Goal: Task Accomplishment & Management: Manage account settings

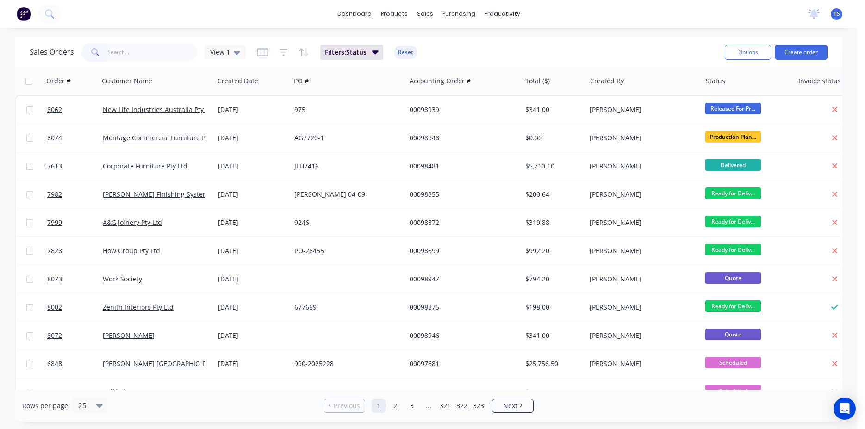
type input "6"
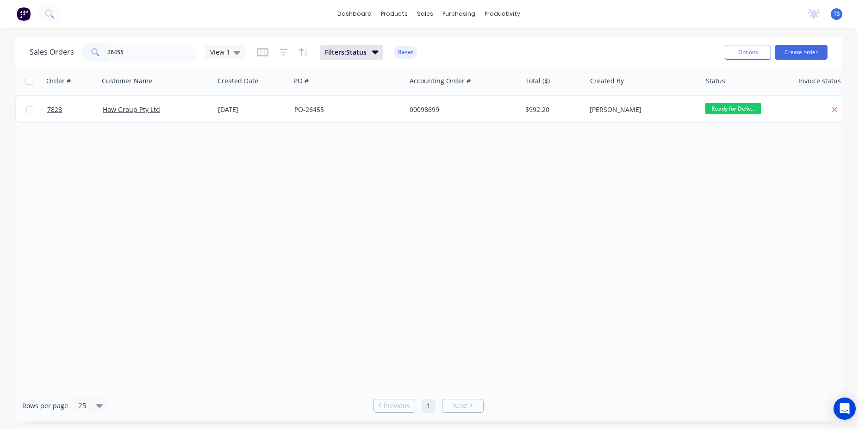
type input "26455"
click at [74, 121] on link "7828" at bounding box center [75, 110] width 56 height 28
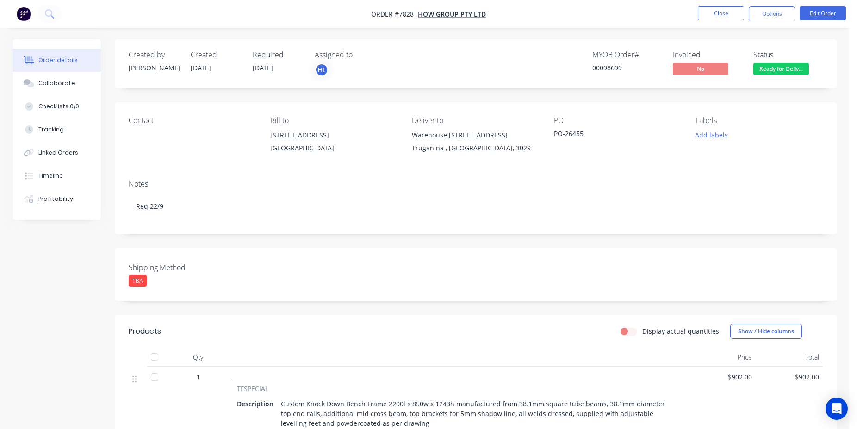
click at [601, 69] on div "00098699" at bounding box center [627, 68] width 69 height 10
copy div "00098699"
click at [710, 19] on button "Close" at bounding box center [721, 13] width 46 height 14
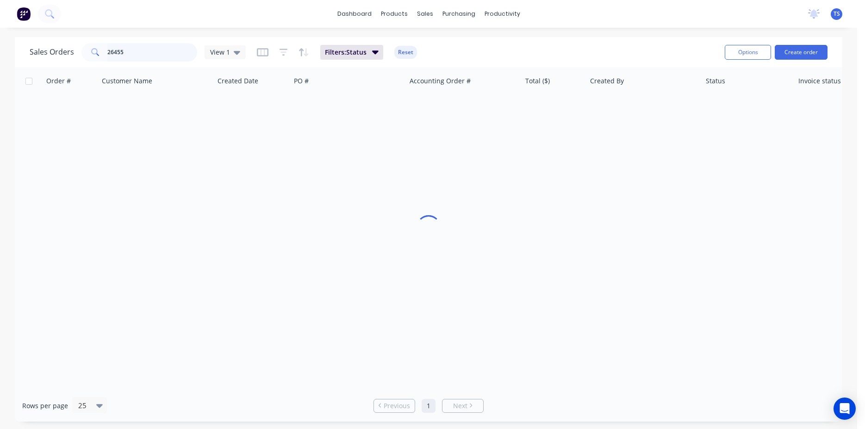
click at [137, 51] on input "26455" at bounding box center [152, 52] width 90 height 19
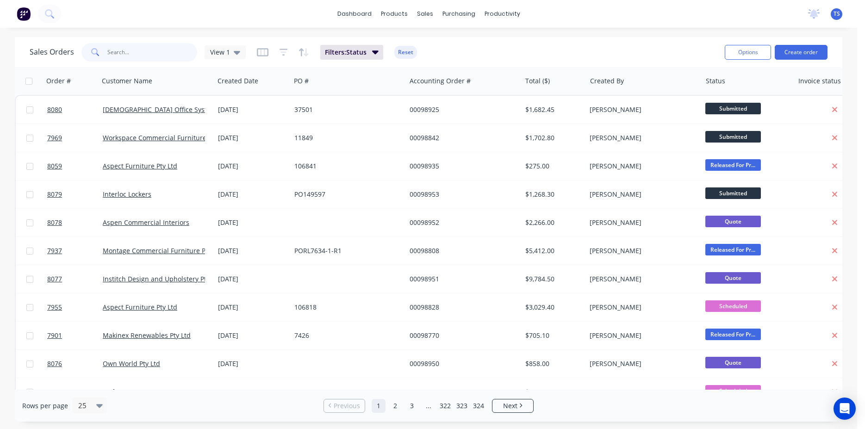
click at [147, 53] on input "text" at bounding box center [152, 52] width 90 height 19
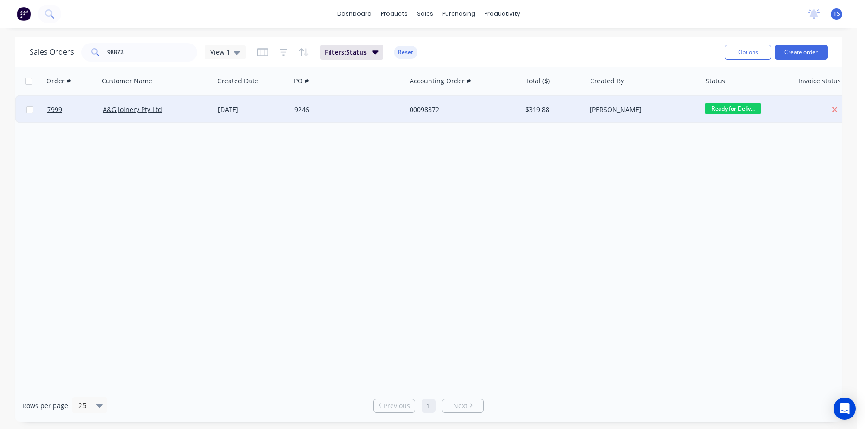
click at [750, 107] on span "Ready for Deliv..." at bounding box center [734, 109] width 56 height 12
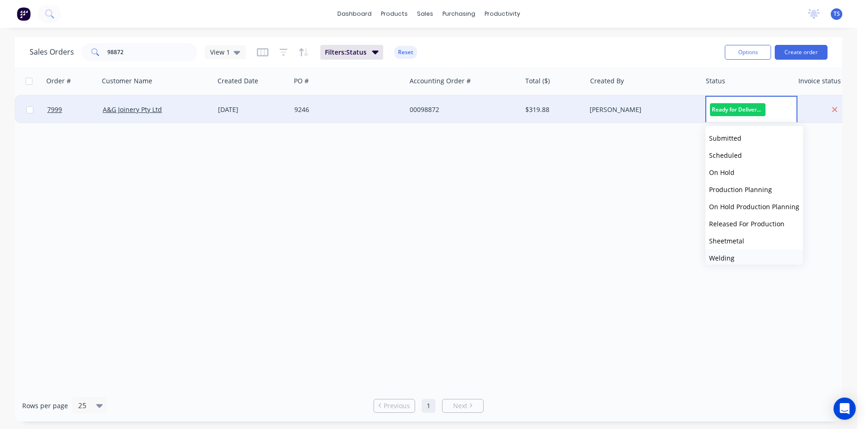
scroll to position [101, 0]
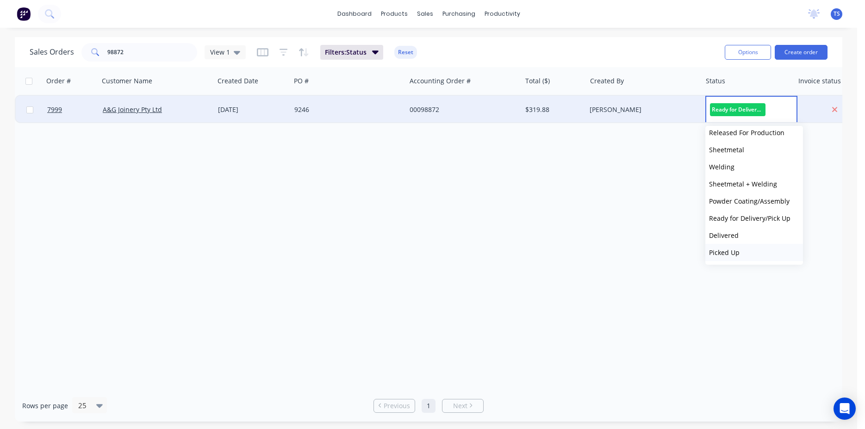
click at [739, 251] on button "Picked Up" at bounding box center [755, 252] width 98 height 17
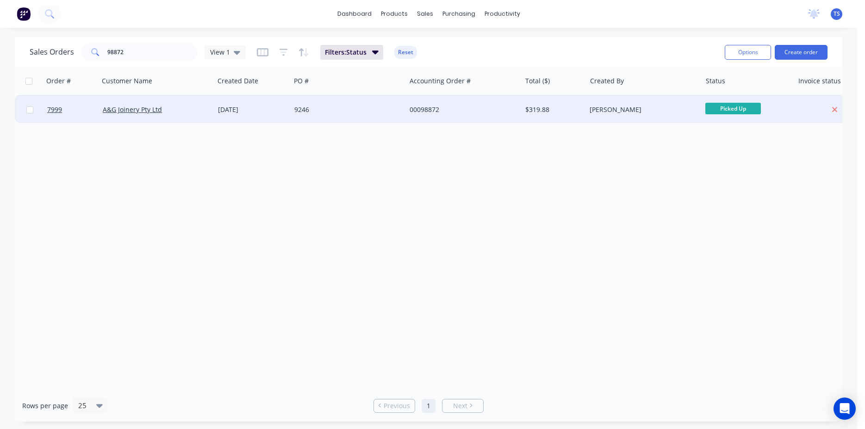
click at [153, 63] on div "Sales Orders 98872 View 1 Filters: Status Reset" at bounding box center [374, 52] width 688 height 23
click at [153, 61] on input "98872" at bounding box center [152, 52] width 90 height 19
click at [154, 60] on input "98872" at bounding box center [152, 52] width 90 height 19
click at [742, 112] on span "Ready for Deliv..." at bounding box center [734, 109] width 56 height 12
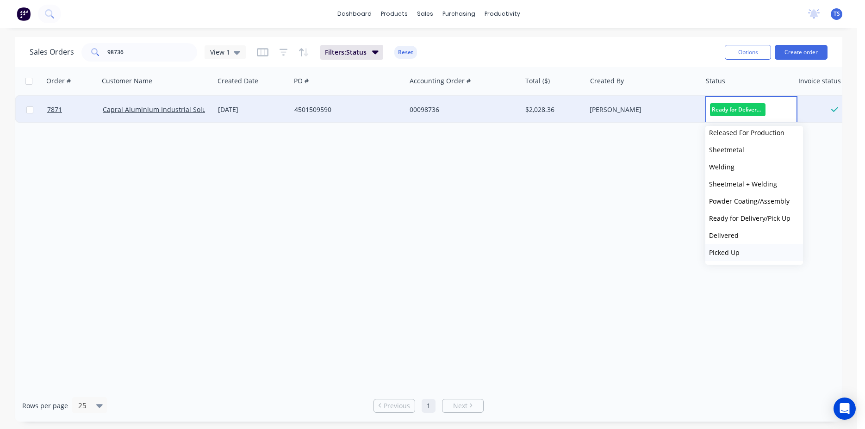
click at [759, 250] on button "Picked Up" at bounding box center [755, 252] width 98 height 17
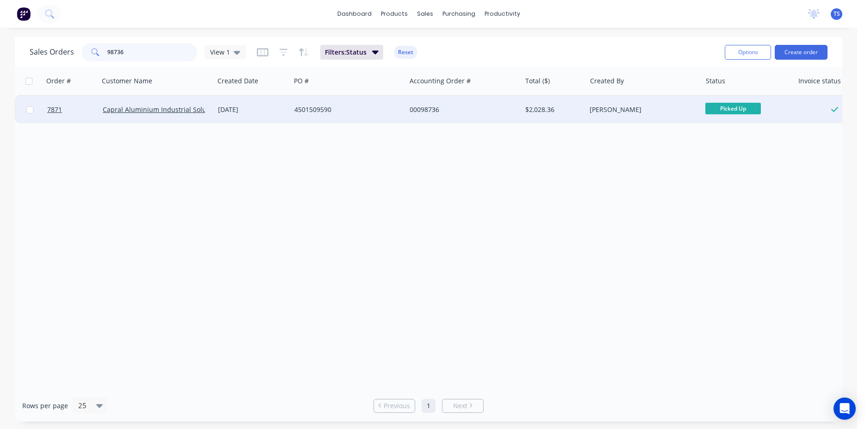
click at [146, 47] on input "98736" at bounding box center [152, 52] width 90 height 19
click at [741, 112] on span "Ready for Deliv..." at bounding box center [734, 109] width 56 height 12
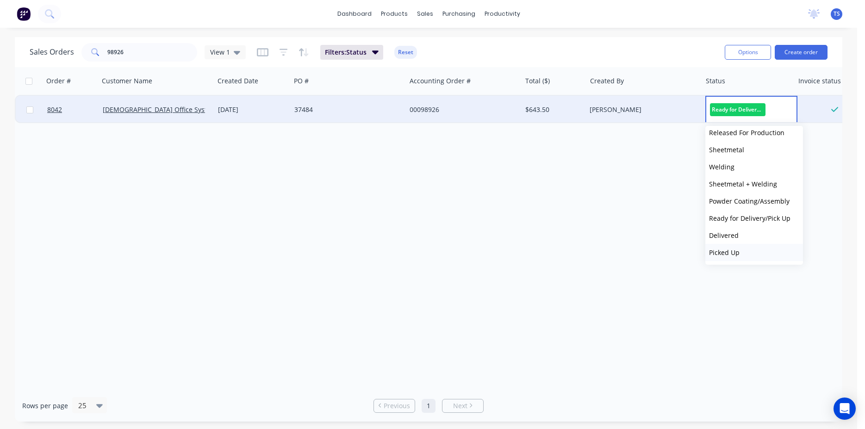
click at [754, 250] on button "Picked Up" at bounding box center [755, 252] width 98 height 17
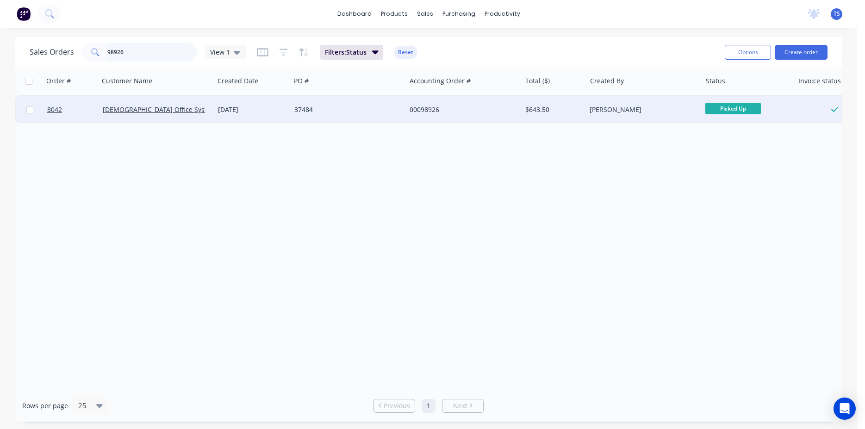
click at [144, 52] on input "98926" at bounding box center [152, 52] width 90 height 19
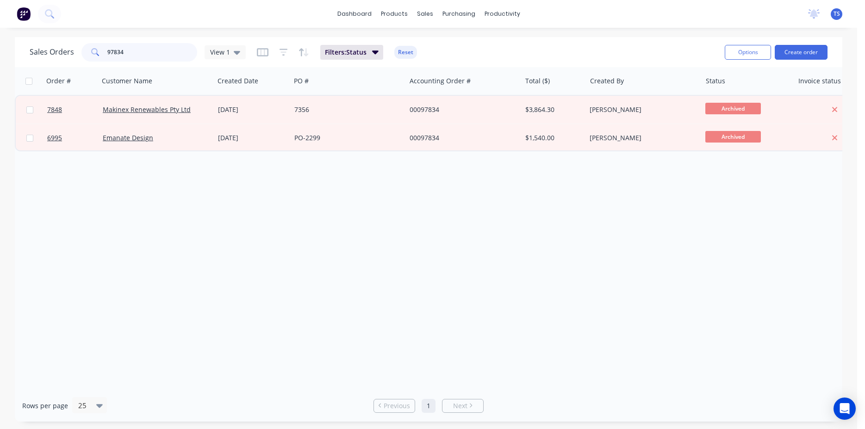
click at [144, 52] on input "97834" at bounding box center [152, 52] width 90 height 19
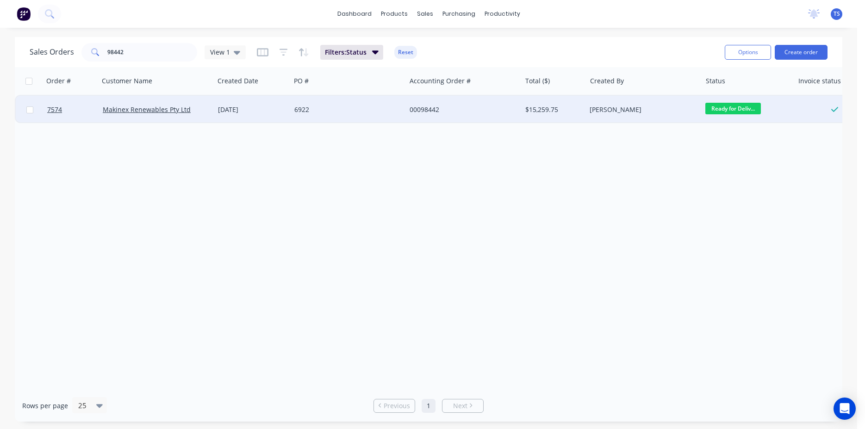
click at [737, 104] on span "Ready for Deliv..." at bounding box center [734, 109] width 56 height 12
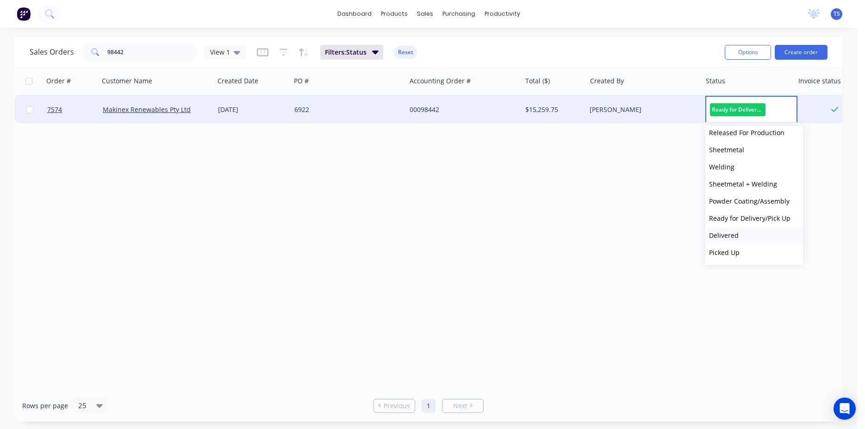
click at [746, 236] on button "Delivered" at bounding box center [755, 235] width 98 height 17
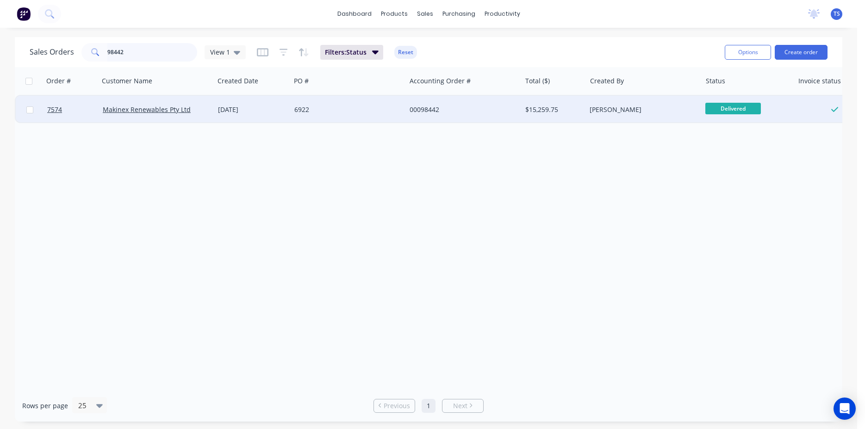
click at [159, 51] on input "98442" at bounding box center [152, 52] width 90 height 19
click at [746, 106] on span "Ready for Deliv..." at bounding box center [734, 109] width 56 height 12
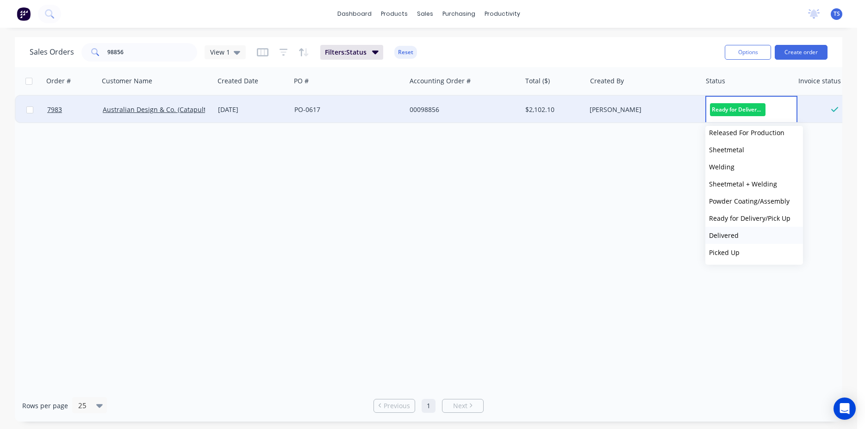
click at [748, 237] on button "Delivered" at bounding box center [755, 235] width 98 height 17
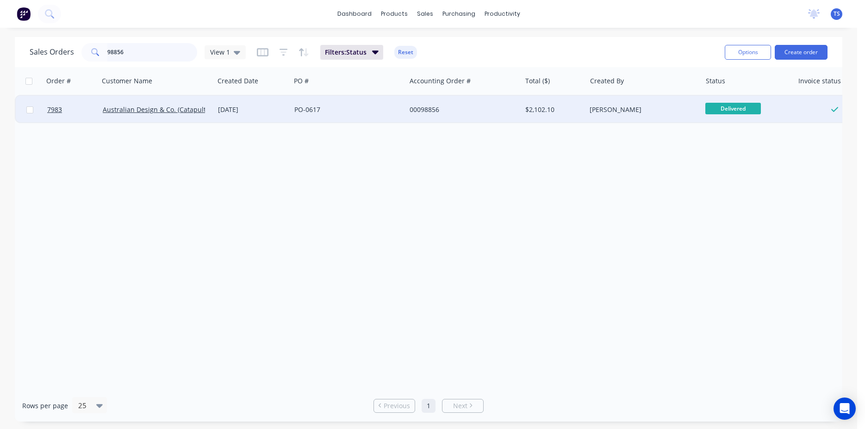
click at [143, 57] on input "98856" at bounding box center [152, 52] width 90 height 19
click at [721, 106] on span "Ready for Deliv..." at bounding box center [734, 109] width 56 height 12
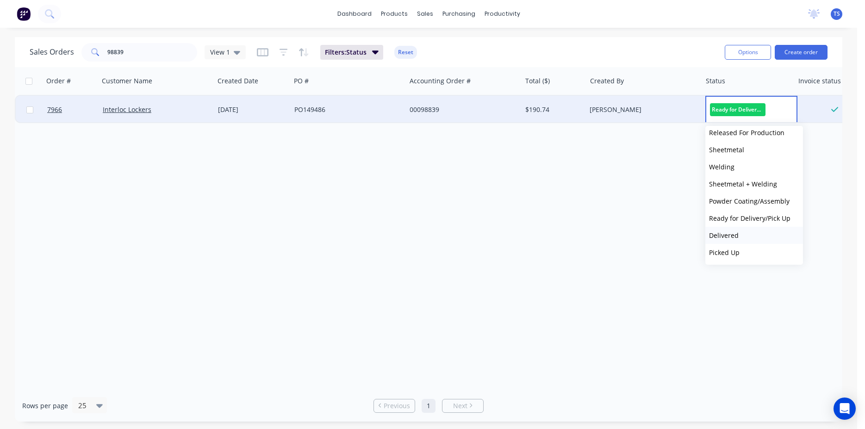
click at [738, 234] on button "Delivered" at bounding box center [755, 235] width 98 height 17
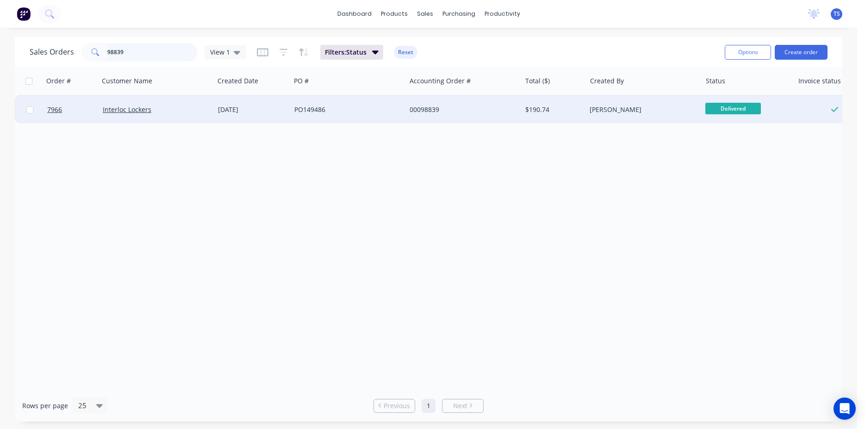
click at [168, 51] on input "98839" at bounding box center [152, 52] width 90 height 19
click at [737, 114] on span "Ready for Deliv..." at bounding box center [734, 109] width 56 height 12
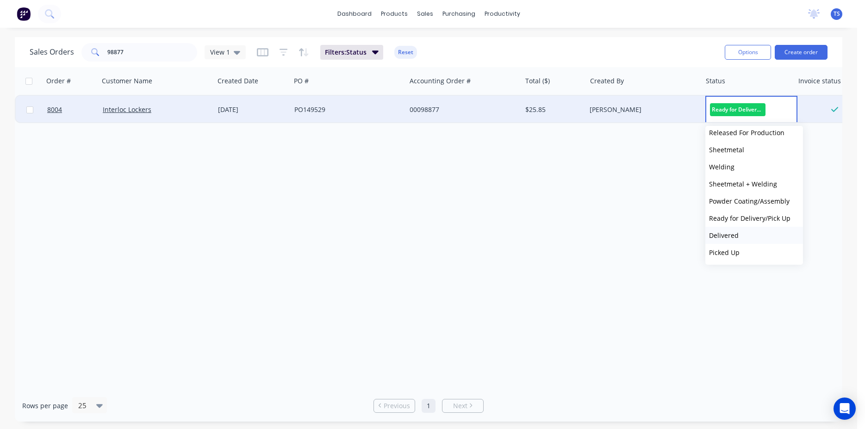
click at [740, 233] on button "Delivered" at bounding box center [755, 235] width 98 height 17
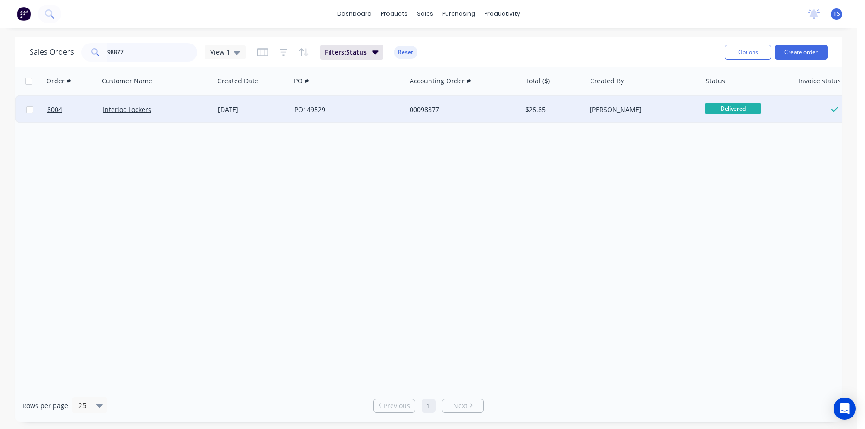
click at [140, 51] on input "98877" at bounding box center [152, 52] width 90 height 19
click at [728, 104] on span "Ready for Deliv..." at bounding box center [734, 109] width 56 height 12
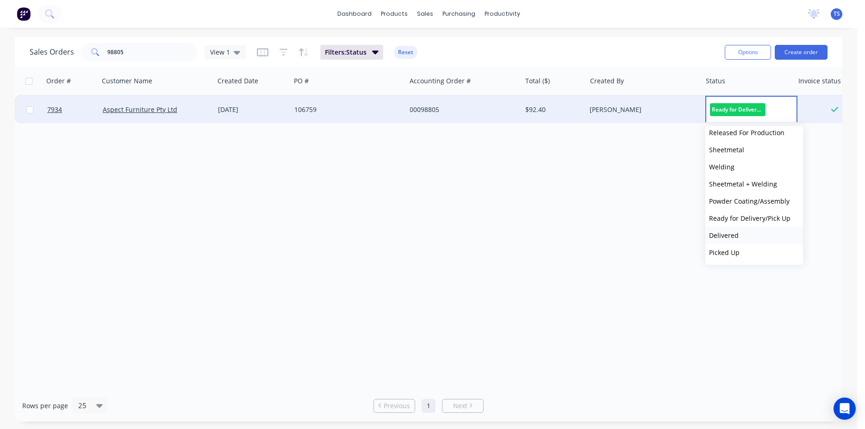
click at [743, 239] on button "Delivered" at bounding box center [755, 235] width 98 height 17
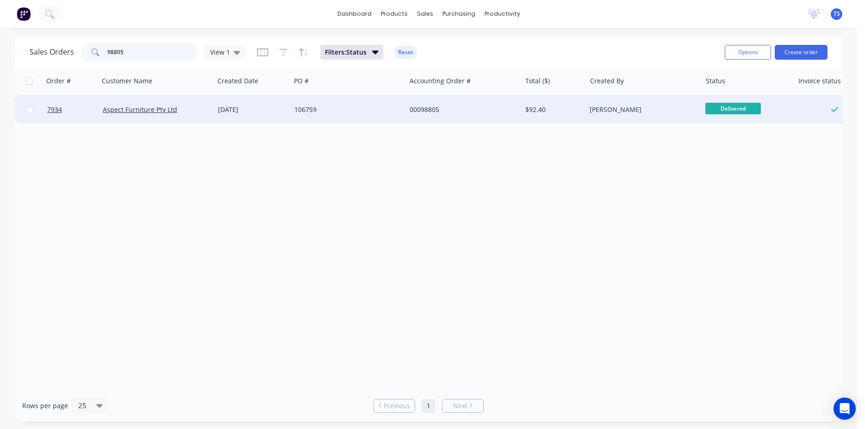
click at [151, 56] on input "98805" at bounding box center [152, 52] width 90 height 19
click at [151, 55] on input "98805" at bounding box center [152, 52] width 90 height 19
click at [733, 110] on span "Ready for Deliv..." at bounding box center [734, 109] width 56 height 12
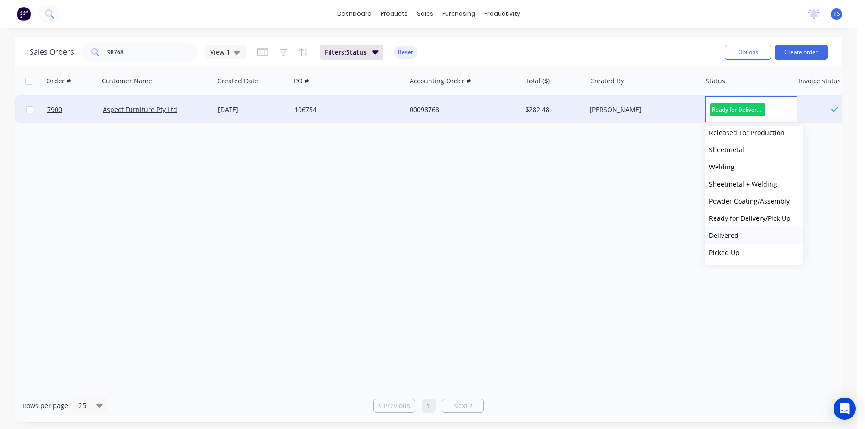
click at [750, 237] on button "Delivered" at bounding box center [755, 235] width 98 height 17
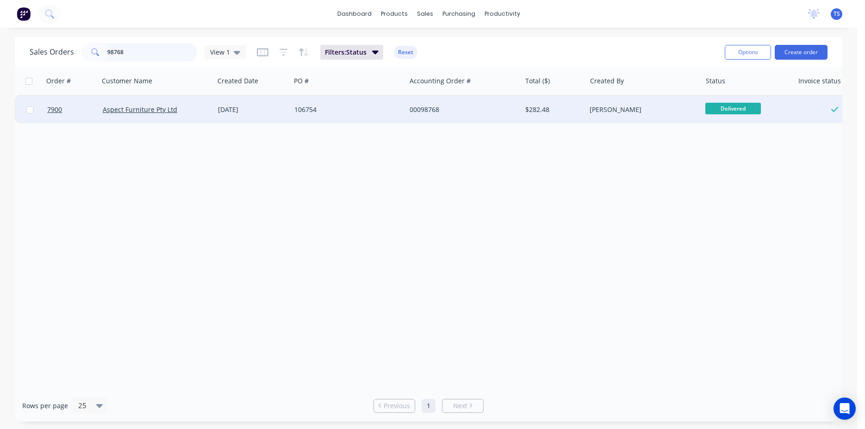
click at [150, 55] on input "98768" at bounding box center [152, 52] width 90 height 19
click at [142, 57] on input "98768" at bounding box center [152, 52] width 90 height 19
type input "98872"
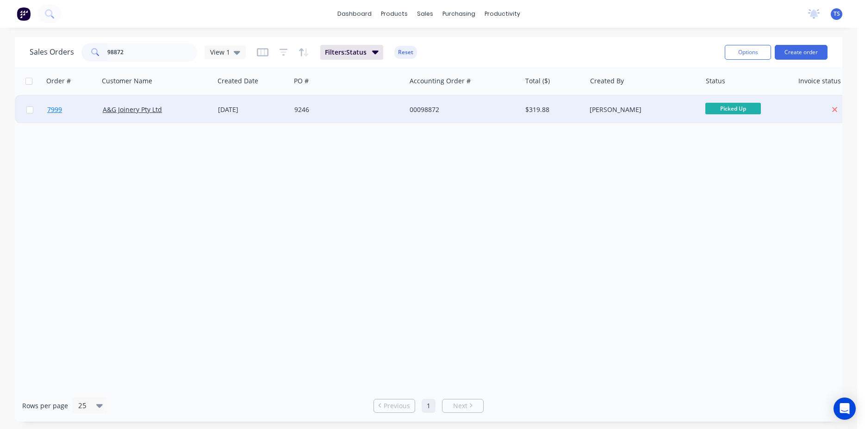
click at [65, 118] on link "7999" at bounding box center [75, 110] width 56 height 28
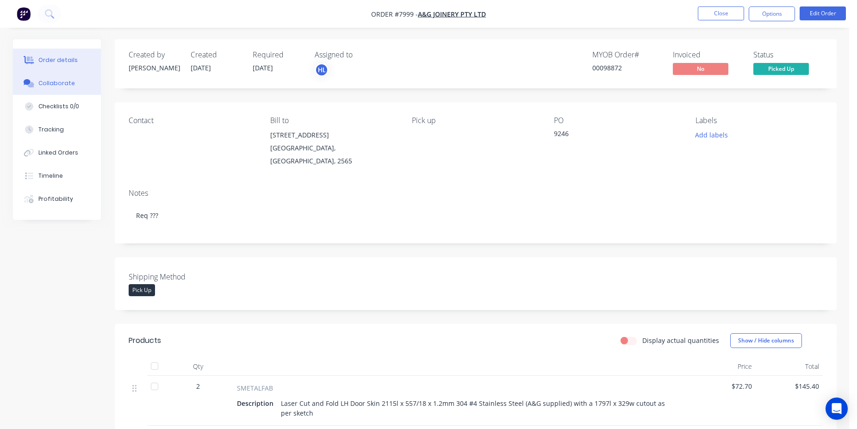
click at [64, 88] on button "Collaborate" at bounding box center [57, 83] width 88 height 23
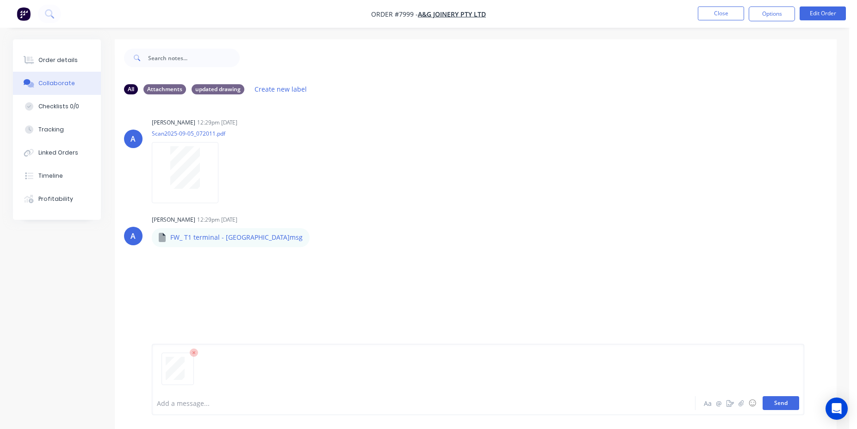
click at [773, 406] on button "Send" at bounding box center [781, 403] width 37 height 14
click at [725, 10] on button "Close" at bounding box center [721, 13] width 46 height 14
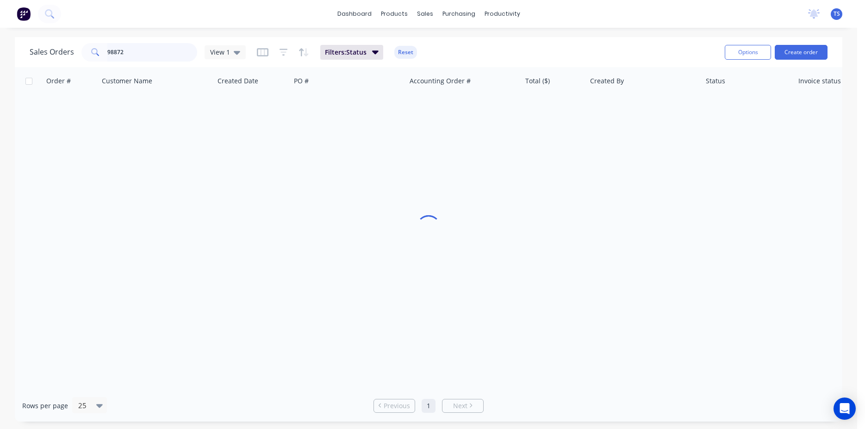
click at [159, 57] on input "98872" at bounding box center [152, 52] width 90 height 19
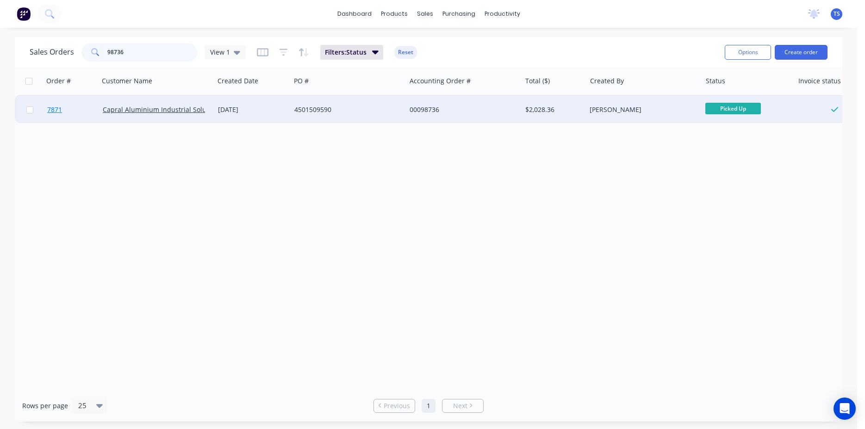
type input "98736"
click at [47, 99] on link "7871" at bounding box center [75, 110] width 56 height 28
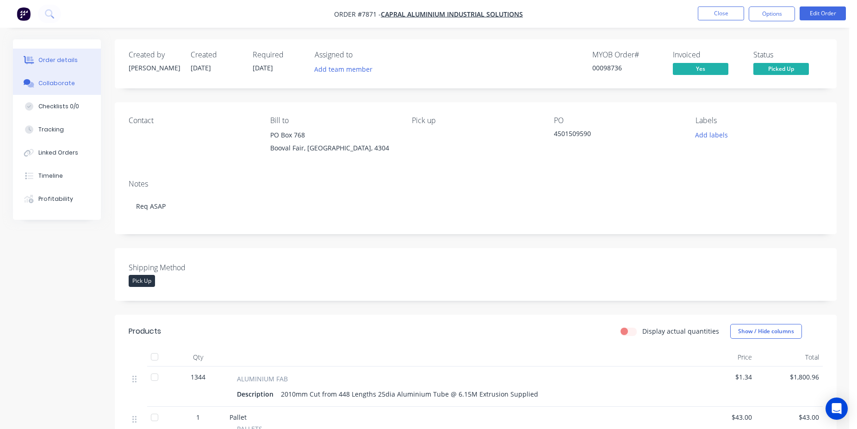
click at [57, 84] on div "Collaborate" at bounding box center [56, 83] width 37 height 8
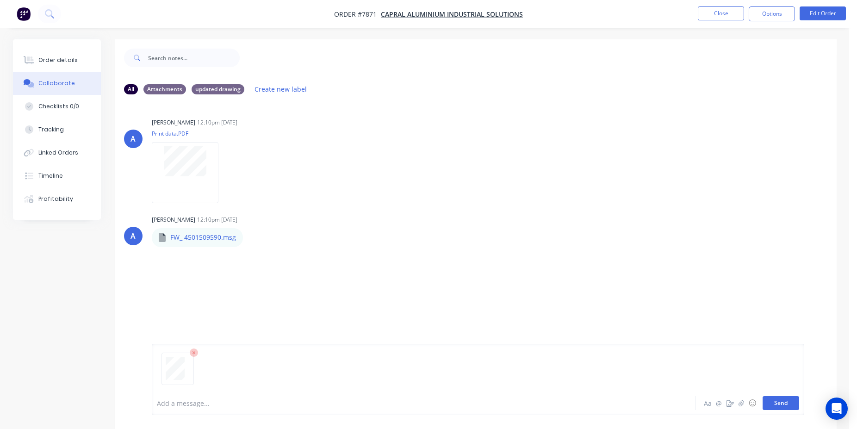
click at [774, 402] on button "Send" at bounding box center [781, 403] width 37 height 14
click at [710, 11] on button "Close" at bounding box center [721, 13] width 46 height 14
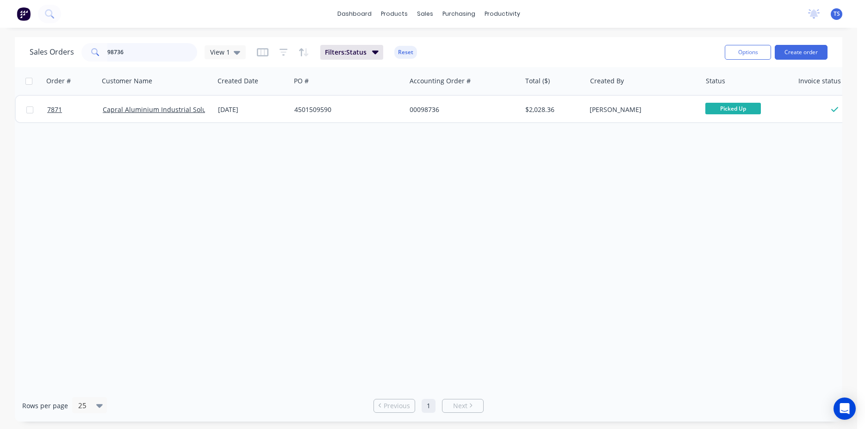
click at [152, 53] on input "98736" at bounding box center [152, 52] width 90 height 19
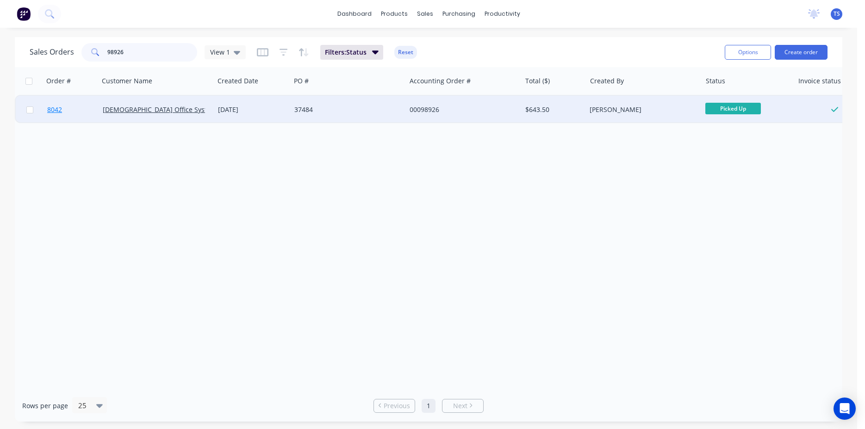
type input "98926"
click at [68, 120] on link "8042" at bounding box center [75, 110] width 56 height 28
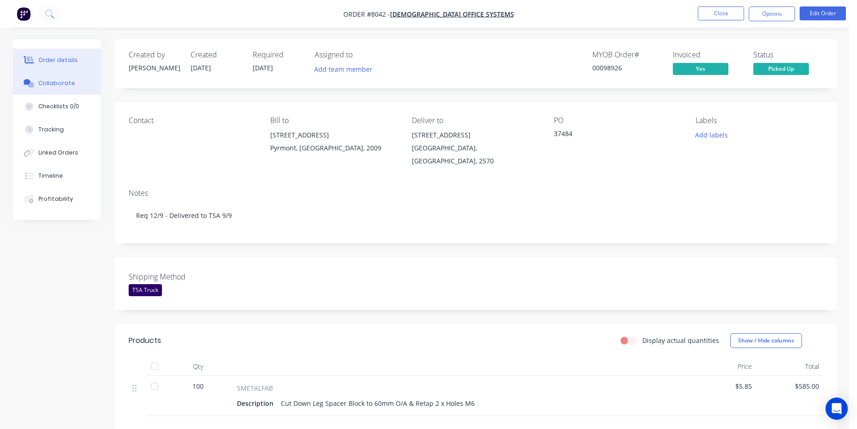
click at [69, 84] on div "Collaborate" at bounding box center [56, 83] width 37 height 8
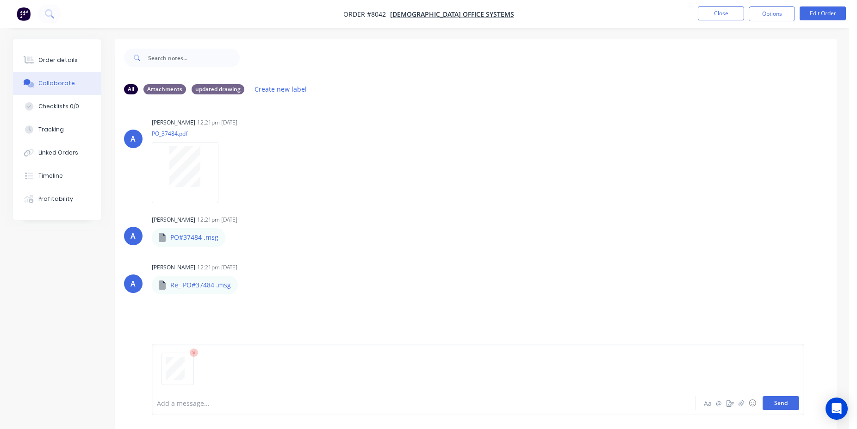
click at [777, 406] on button "Send" at bounding box center [781, 403] width 37 height 14
click at [738, 14] on button "Close" at bounding box center [721, 13] width 46 height 14
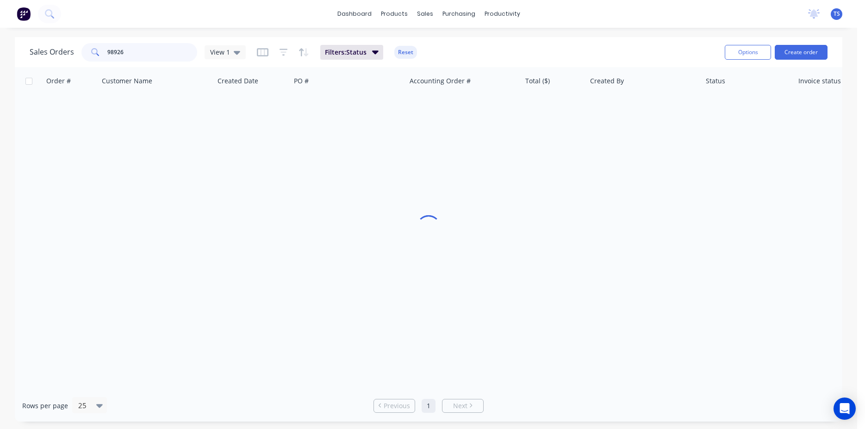
click at [162, 52] on input "98926" at bounding box center [152, 52] width 90 height 19
type input "97834"
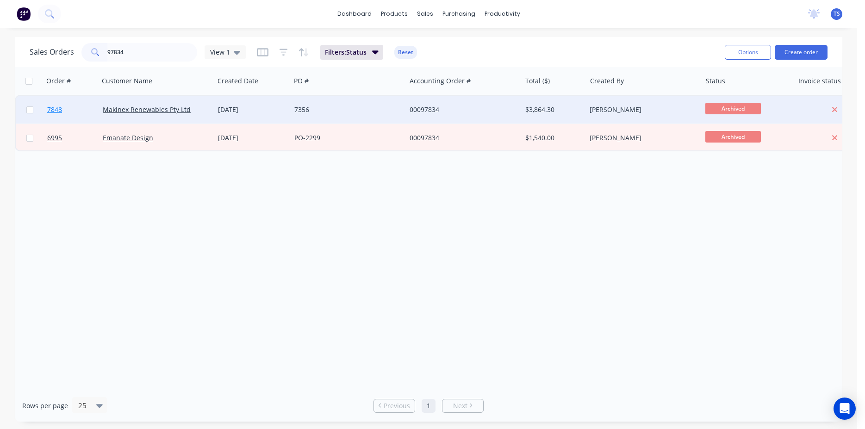
click at [75, 112] on link "7848" at bounding box center [75, 110] width 56 height 28
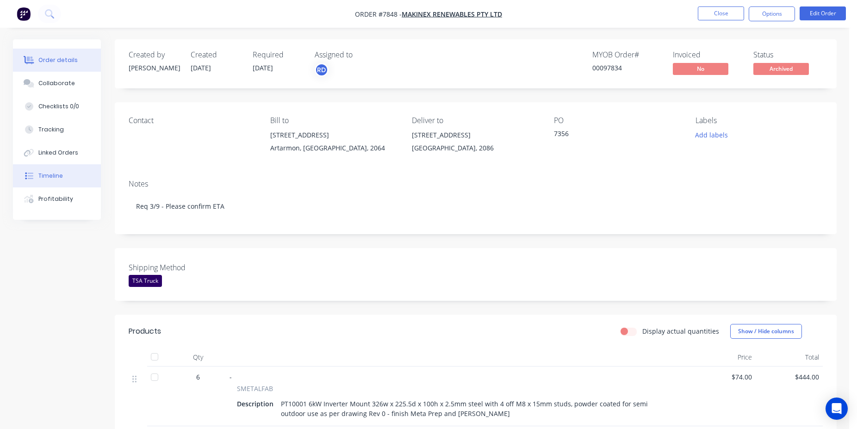
click at [72, 175] on button "Timeline" at bounding box center [57, 175] width 88 height 23
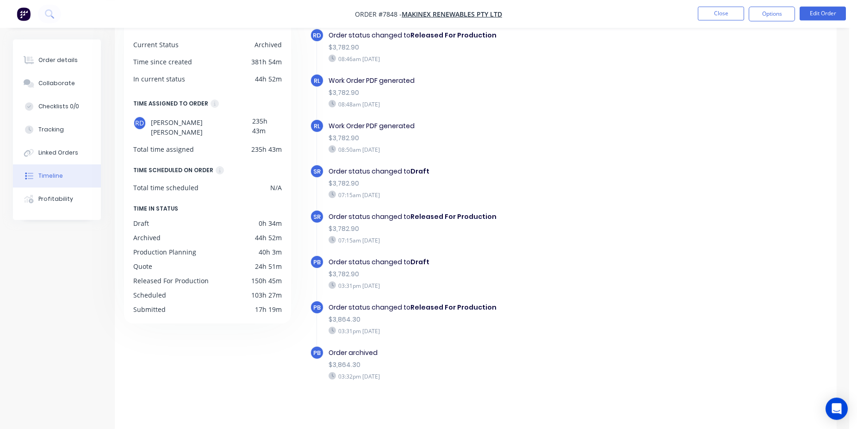
scroll to position [71, 0]
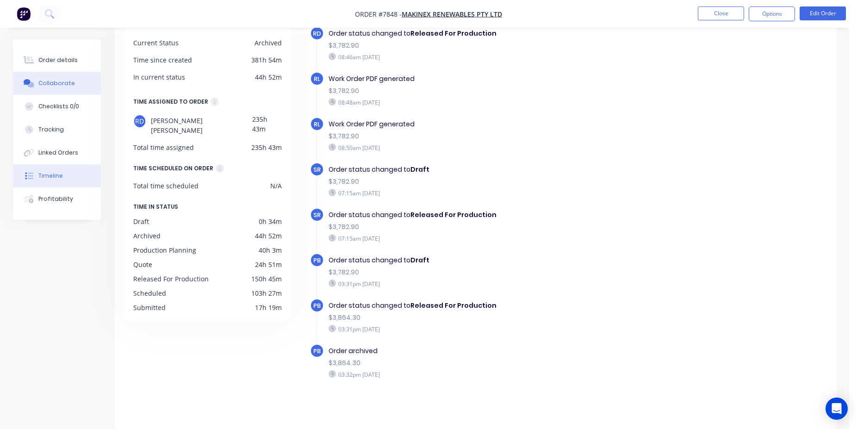
click at [88, 94] on button "Collaborate" at bounding box center [57, 83] width 88 height 23
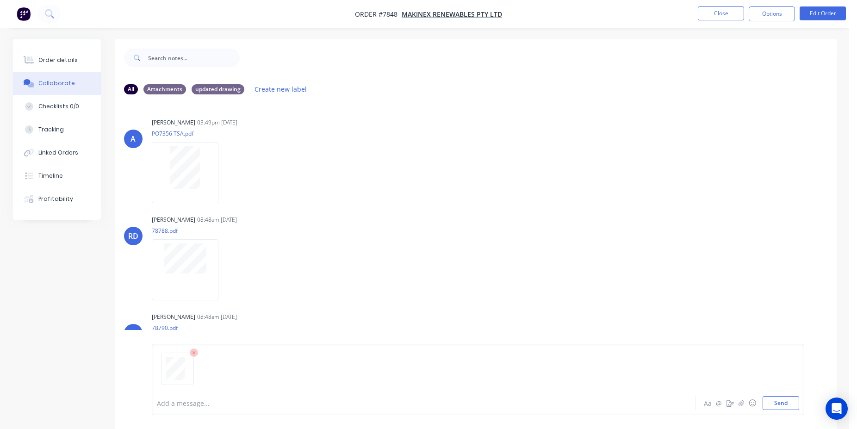
click at [793, 410] on div "Add a message... Aa @ ☺ Send" at bounding box center [478, 379] width 653 height 71
click at [787, 406] on button "Send" at bounding box center [781, 403] width 37 height 14
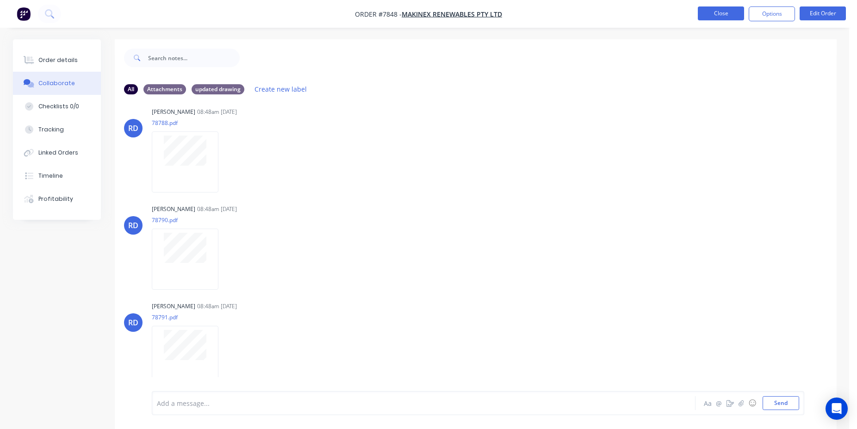
click at [709, 15] on button "Close" at bounding box center [721, 13] width 46 height 14
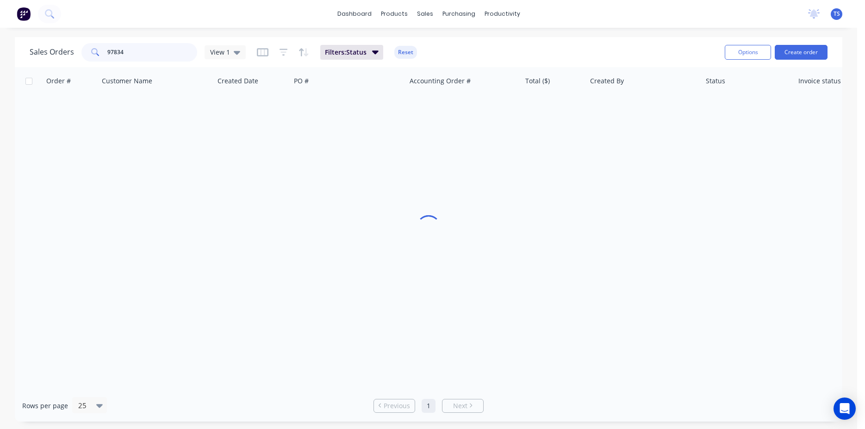
click at [129, 50] on input "97834" at bounding box center [152, 52] width 90 height 19
type input "98442"
click at [62, 122] on div "7574 Makinex Renewables Pty Ltd [DATE] 6922 00098442 $15,259.75 [PERSON_NAME] D…" at bounding box center [448, 109] width 866 height 28
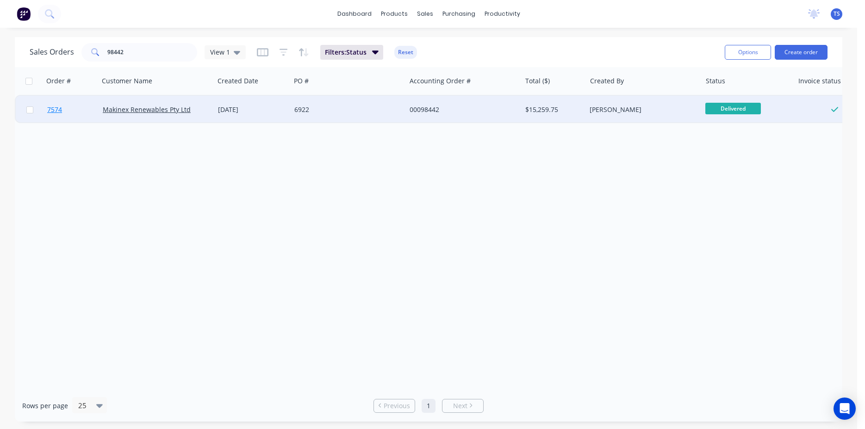
click at [66, 119] on link "7574" at bounding box center [75, 110] width 56 height 28
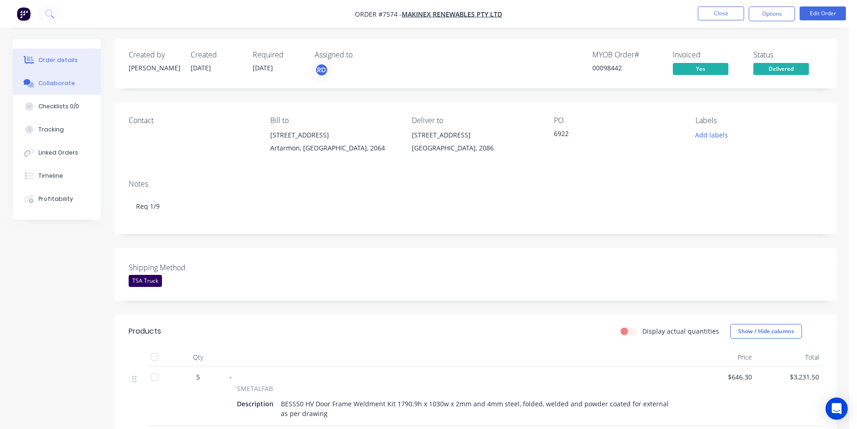
click at [81, 81] on button "Collaborate" at bounding box center [57, 83] width 88 height 23
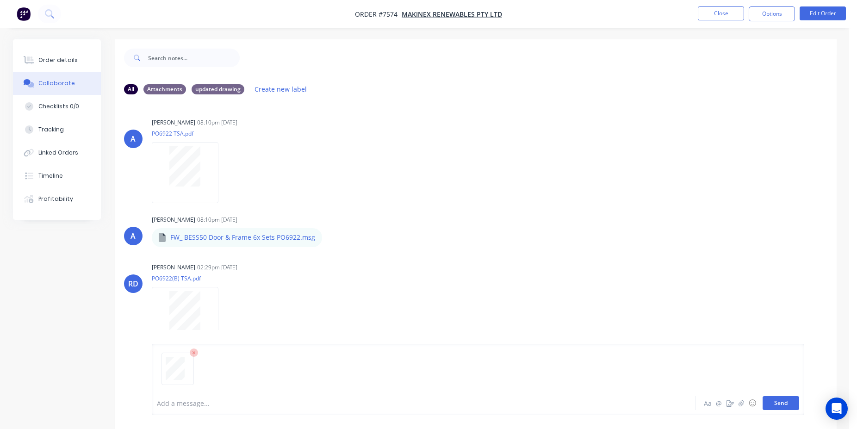
click at [784, 403] on button "Send" at bounding box center [781, 403] width 37 height 14
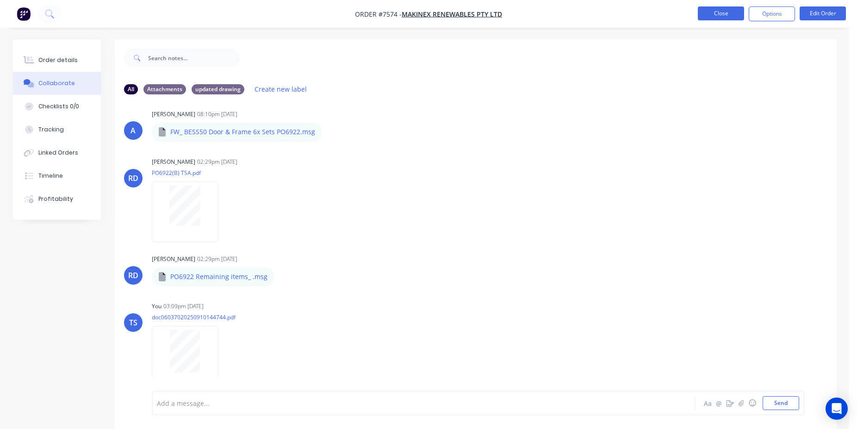
click at [717, 14] on button "Close" at bounding box center [721, 13] width 46 height 14
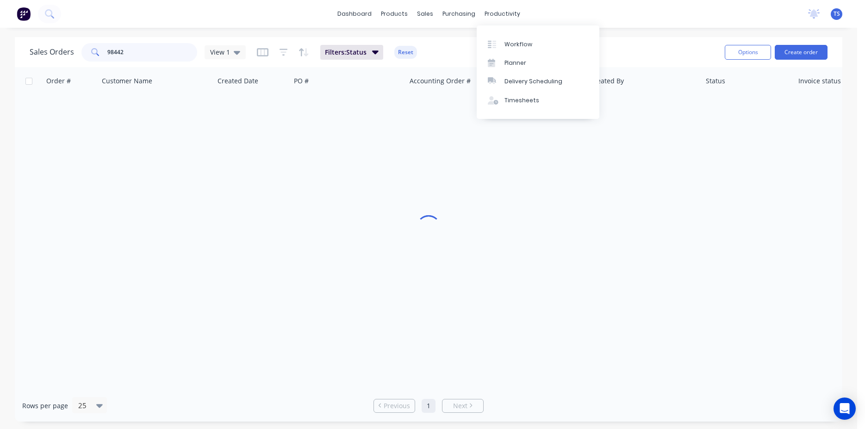
click at [121, 51] on input "98442" at bounding box center [152, 52] width 90 height 19
click at [122, 51] on input "98442" at bounding box center [152, 52] width 90 height 19
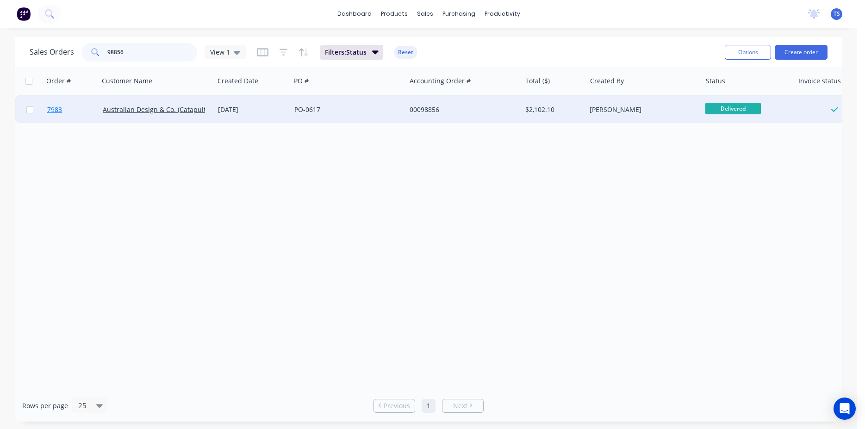
type input "98856"
click at [60, 110] on span "7983" at bounding box center [54, 109] width 15 height 9
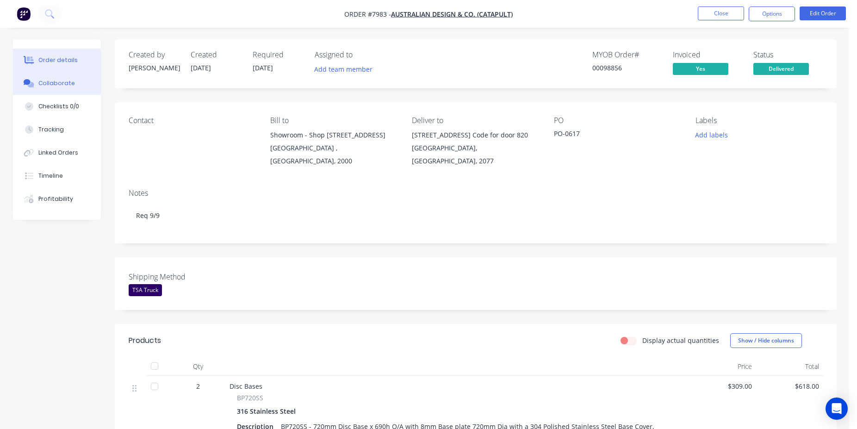
click at [87, 87] on button "Collaborate" at bounding box center [57, 83] width 88 height 23
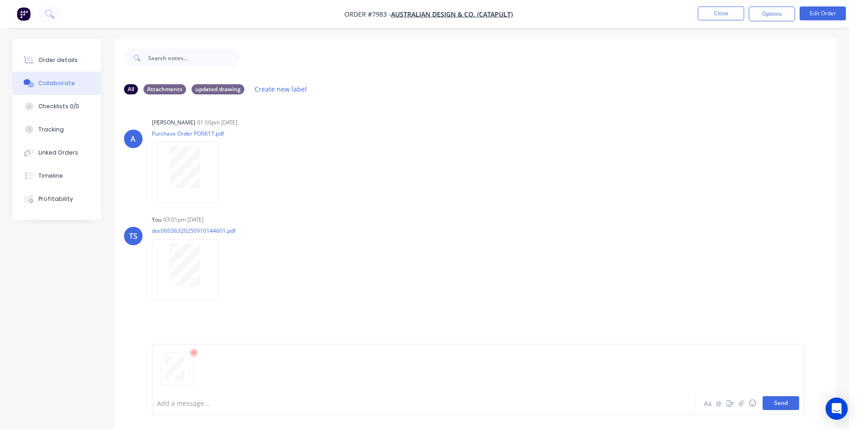
click at [781, 402] on button "Send" at bounding box center [781, 403] width 37 height 14
click at [719, 14] on button "Close" at bounding box center [721, 13] width 46 height 14
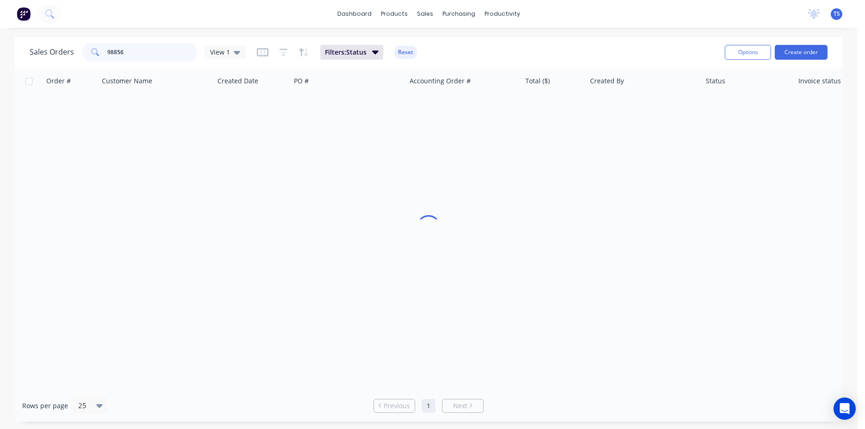
click at [155, 52] on input "98856" at bounding box center [152, 52] width 90 height 19
type input "98839"
click at [65, 122] on link "7966" at bounding box center [75, 110] width 56 height 28
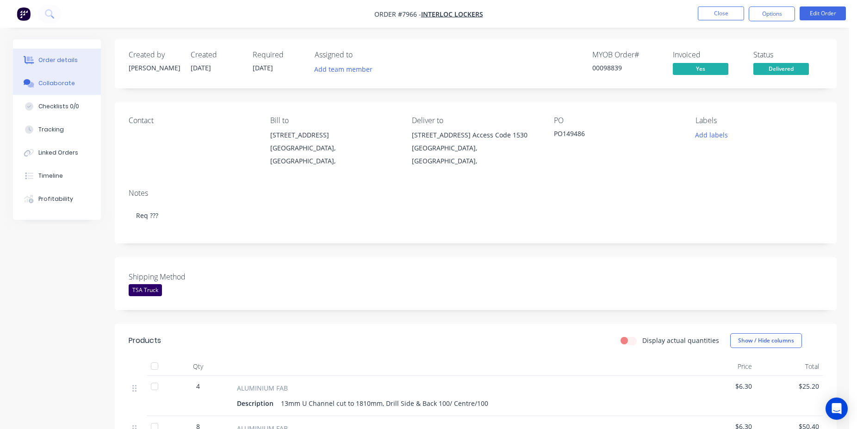
click at [60, 89] on button "Collaborate" at bounding box center [57, 83] width 88 height 23
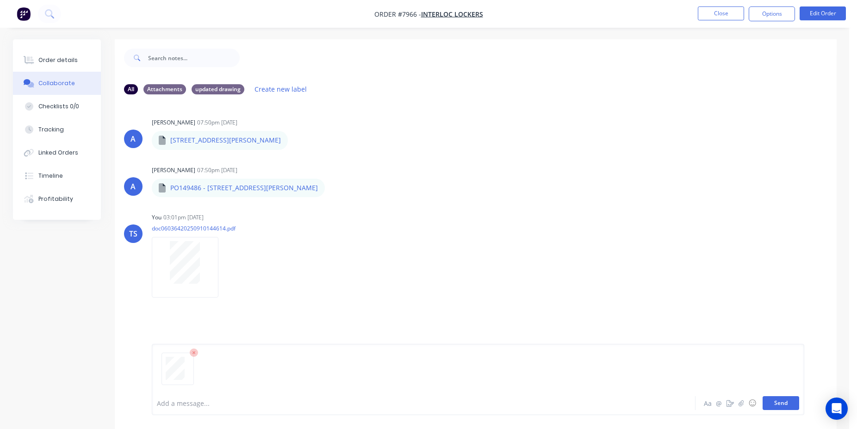
click at [781, 399] on button "Send" at bounding box center [781, 403] width 37 height 14
click at [730, 12] on button "Close" at bounding box center [721, 13] width 46 height 14
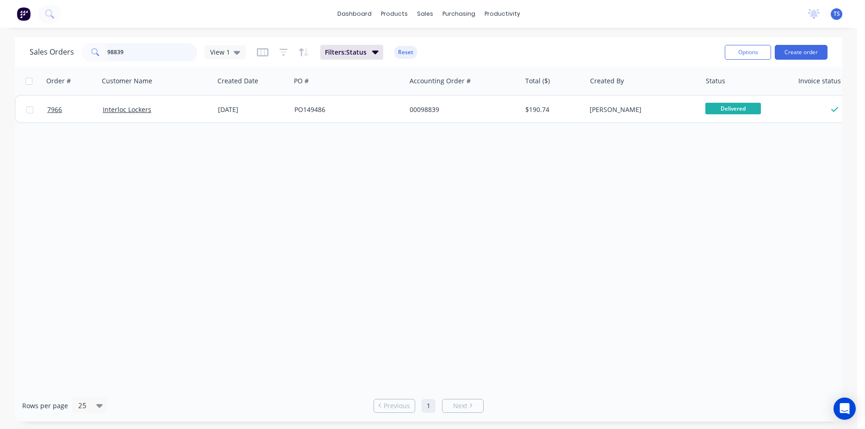
click at [167, 55] on input "98839" at bounding box center [152, 52] width 90 height 19
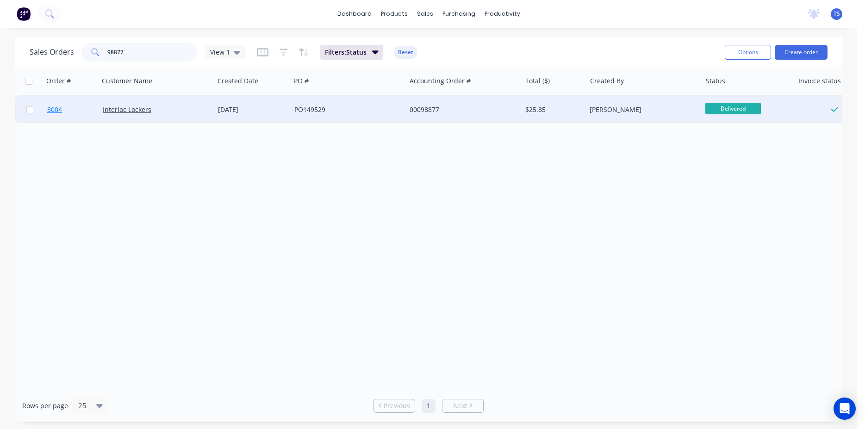
type input "98877"
click at [59, 122] on link "8004" at bounding box center [75, 110] width 56 height 28
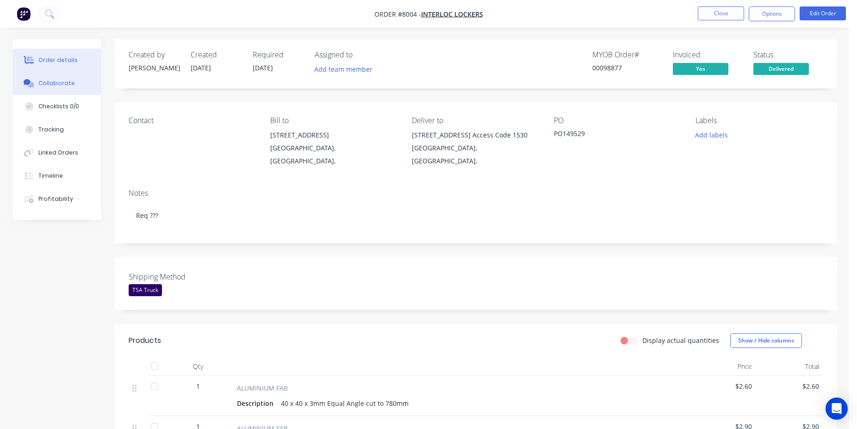
click at [66, 86] on div "Collaborate" at bounding box center [56, 83] width 37 height 8
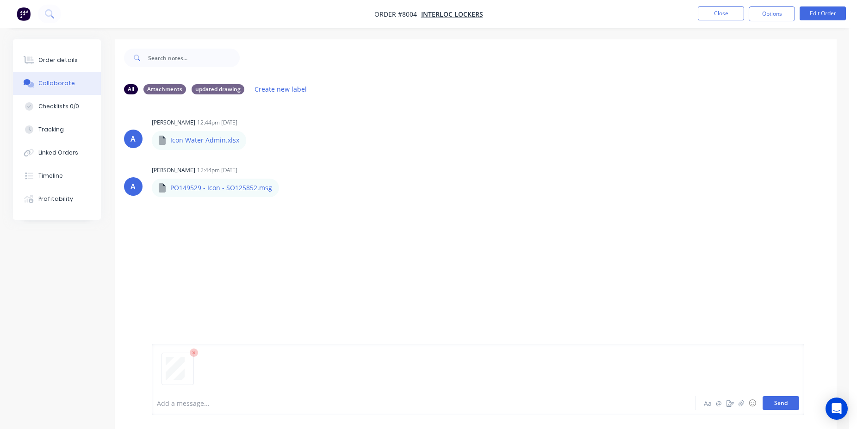
click at [794, 400] on button "Send" at bounding box center [781, 403] width 37 height 14
click at [718, 14] on button "Close" at bounding box center [721, 13] width 46 height 14
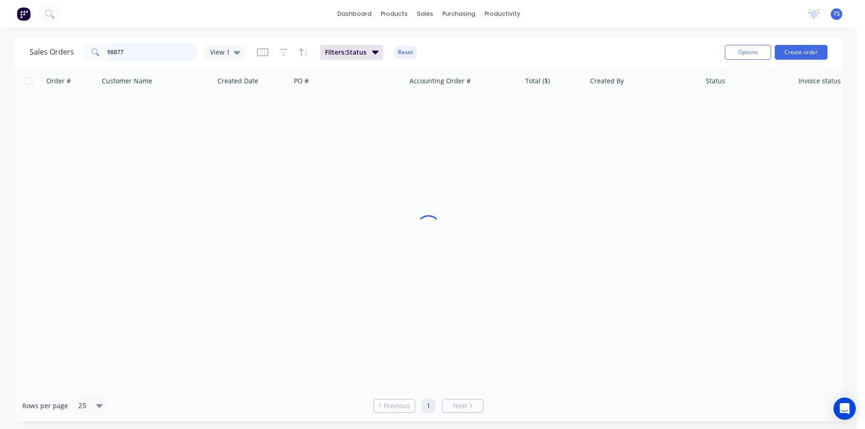
click at [153, 50] on input "98877" at bounding box center [152, 52] width 90 height 19
click at [153, 51] on input "98877" at bounding box center [152, 52] width 90 height 19
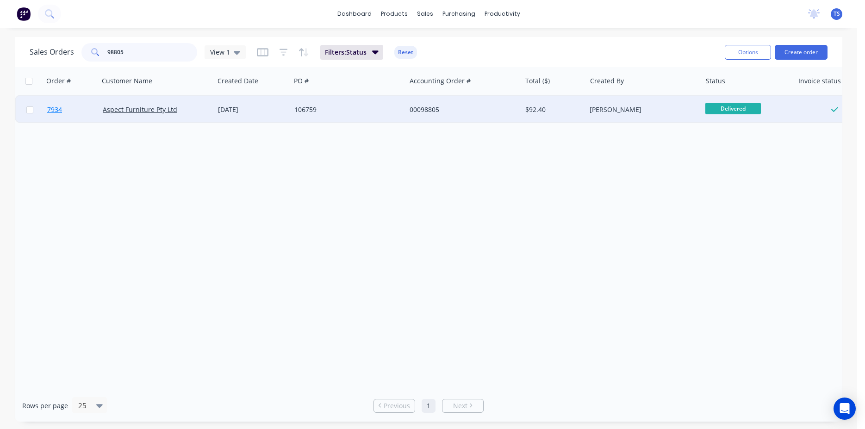
type input "98805"
click at [51, 109] on span "7934" at bounding box center [54, 109] width 15 height 9
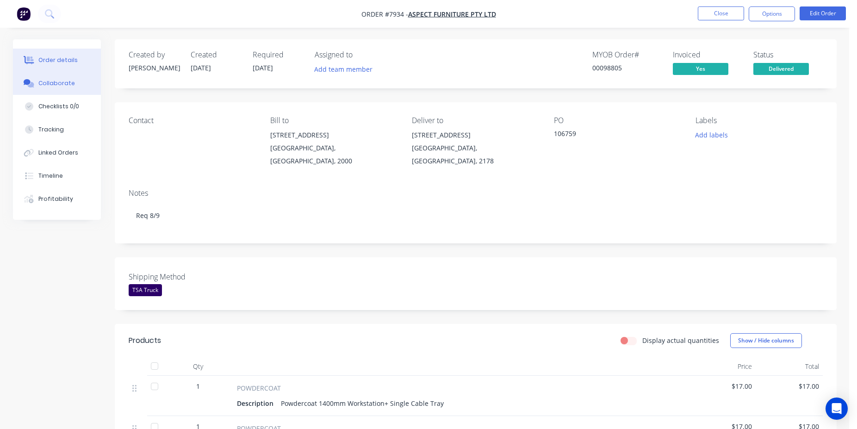
click at [87, 86] on button "Collaborate" at bounding box center [57, 83] width 88 height 23
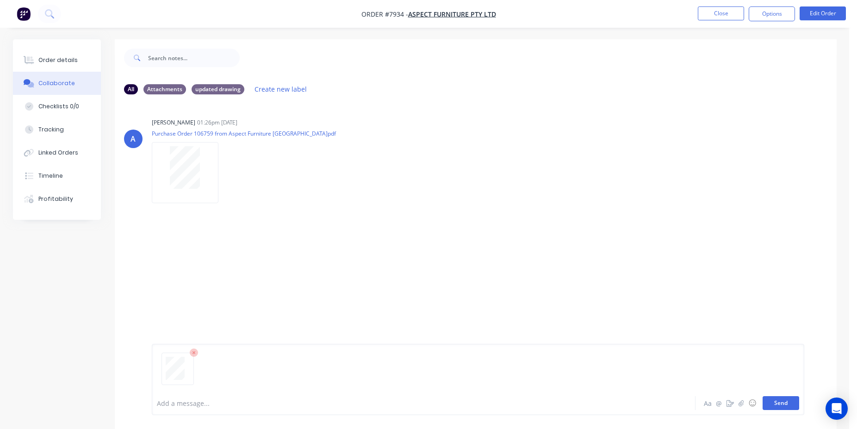
click at [771, 406] on button "Send" at bounding box center [781, 403] width 37 height 14
click at [725, 16] on button "Close" at bounding box center [721, 13] width 46 height 14
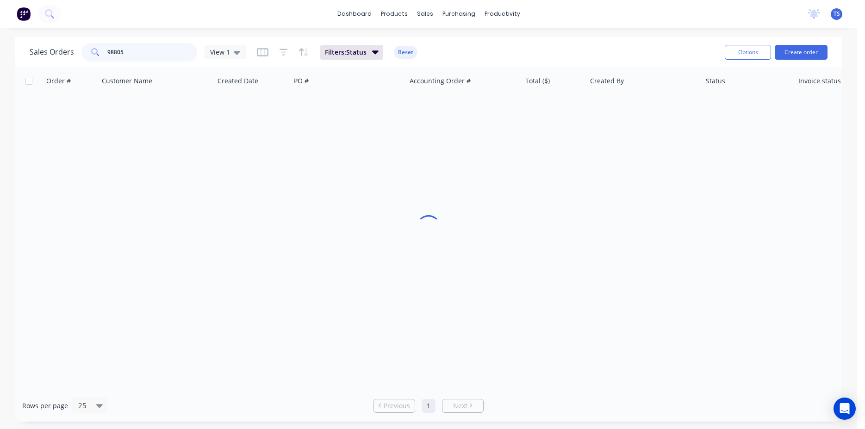
click at [146, 50] on input "98805" at bounding box center [152, 52] width 90 height 19
click at [173, 50] on input "98805" at bounding box center [152, 52] width 90 height 19
type input "98768"
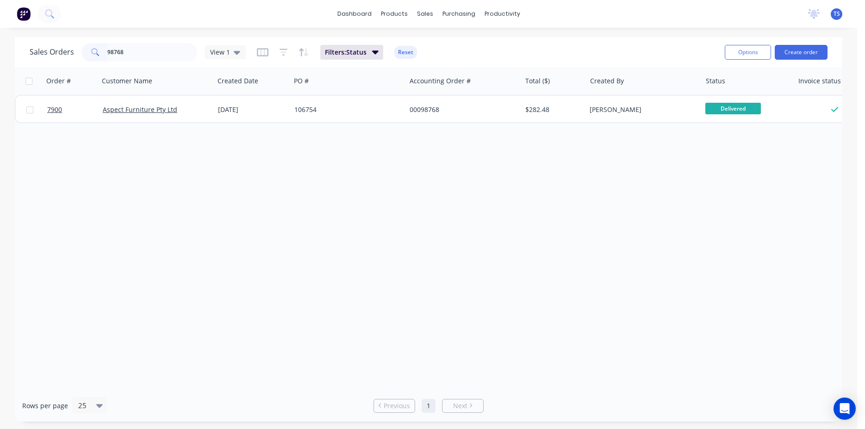
click at [69, 120] on link "7900" at bounding box center [75, 110] width 56 height 28
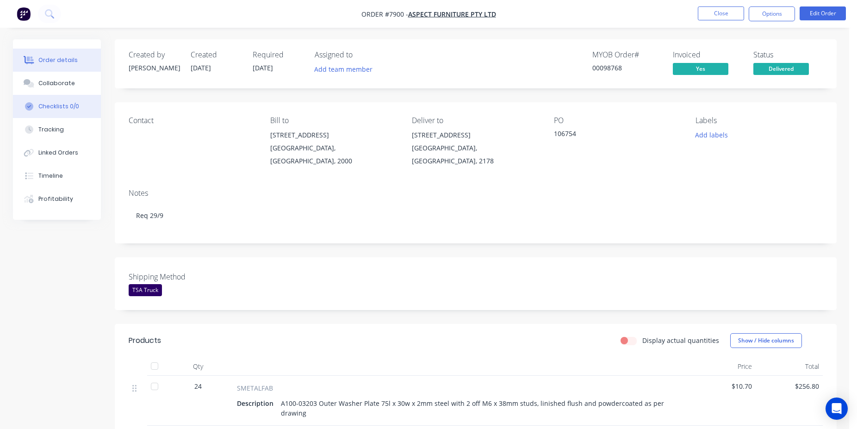
click at [81, 97] on button "Checklists 0/0" at bounding box center [57, 106] width 88 height 23
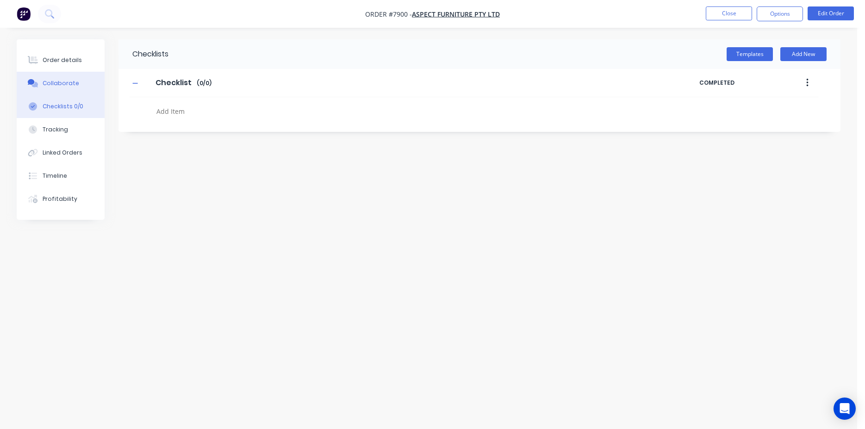
click at [82, 91] on button "Collaborate" at bounding box center [61, 83] width 88 height 23
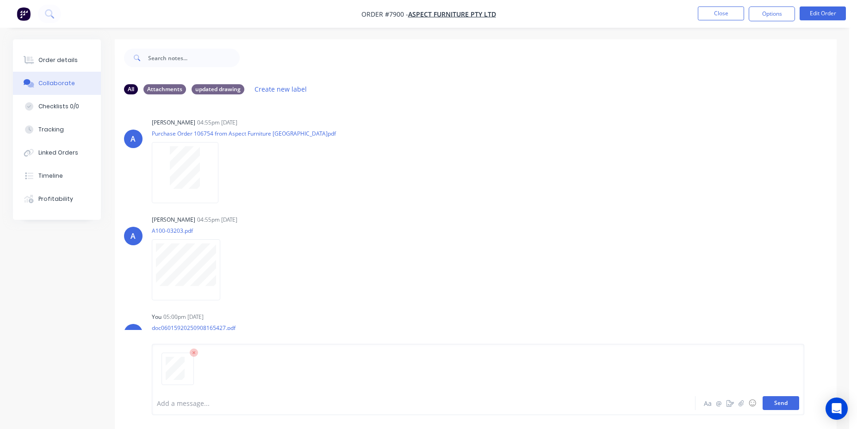
click at [788, 404] on button "Send" at bounding box center [781, 403] width 37 height 14
click at [729, 9] on button "Close" at bounding box center [721, 13] width 46 height 14
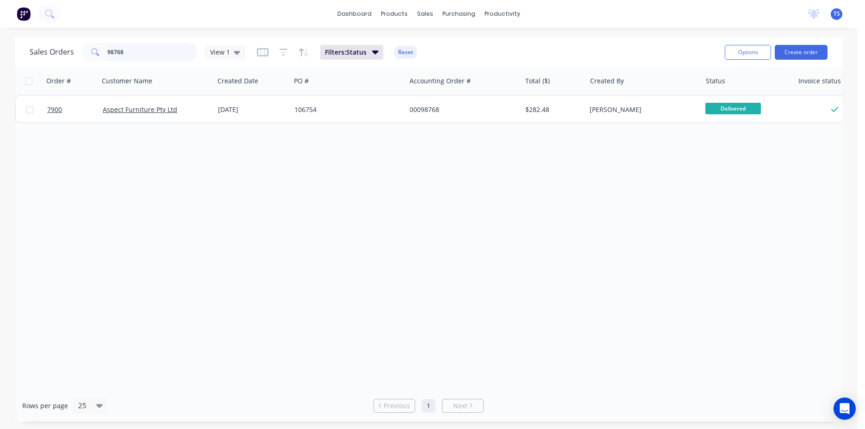
click at [149, 44] on input "98768" at bounding box center [152, 52] width 90 height 19
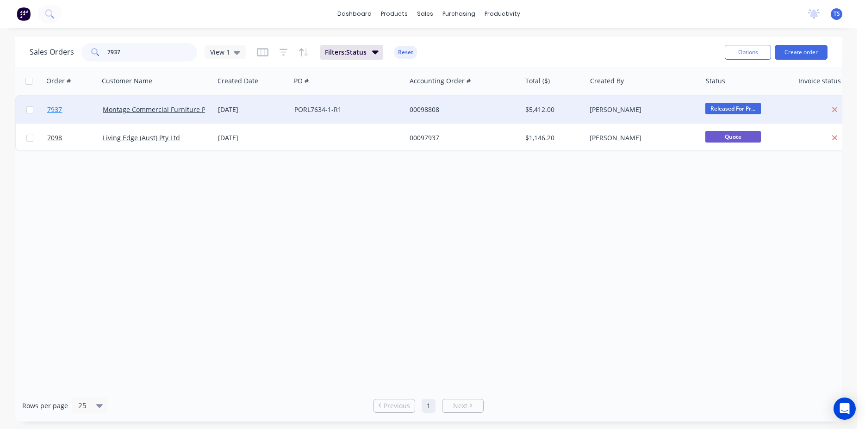
type input "7937"
click at [74, 100] on link "7937" at bounding box center [75, 110] width 56 height 28
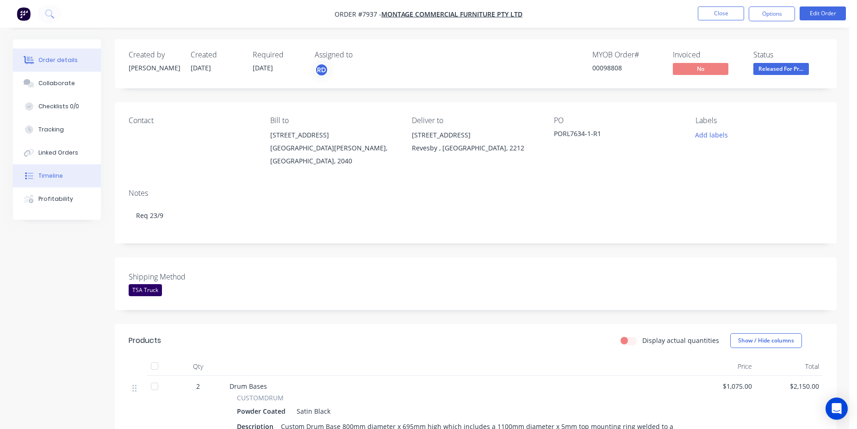
click at [60, 179] on div "Timeline" at bounding box center [50, 176] width 25 height 8
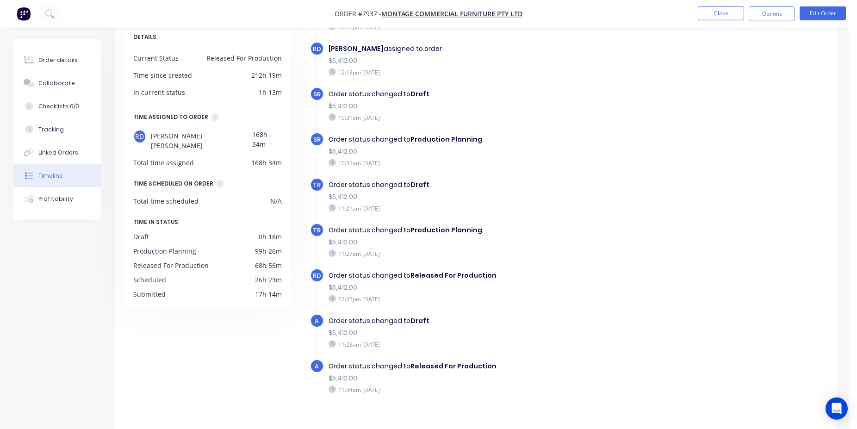
scroll to position [71, 0]
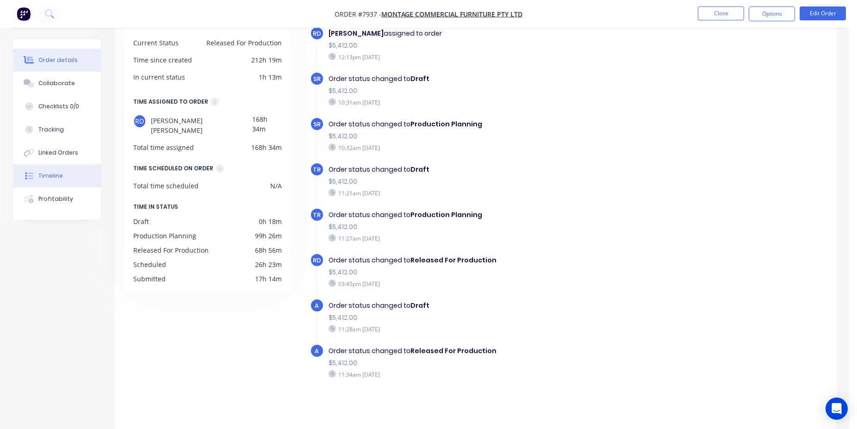
click at [75, 61] on button "Order details" at bounding box center [57, 60] width 88 height 23
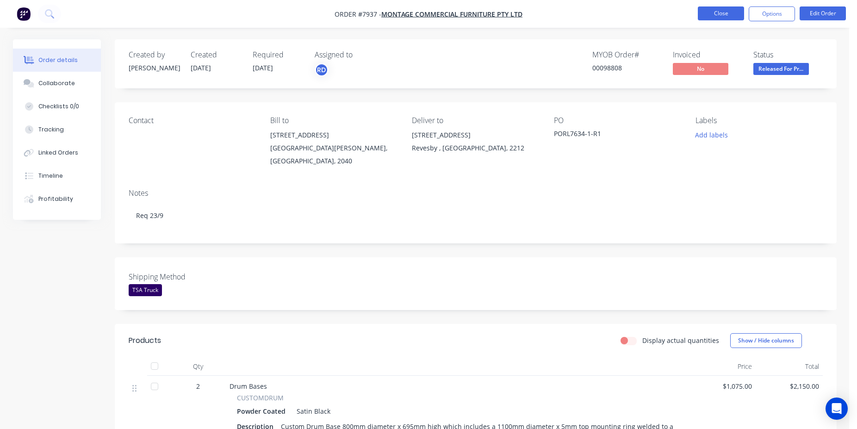
click at [714, 18] on button "Close" at bounding box center [721, 13] width 46 height 14
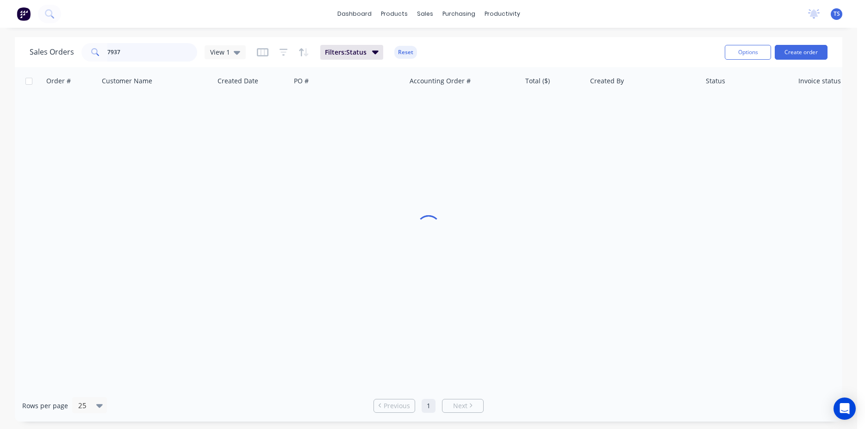
click at [126, 56] on input "7937" at bounding box center [152, 52] width 90 height 19
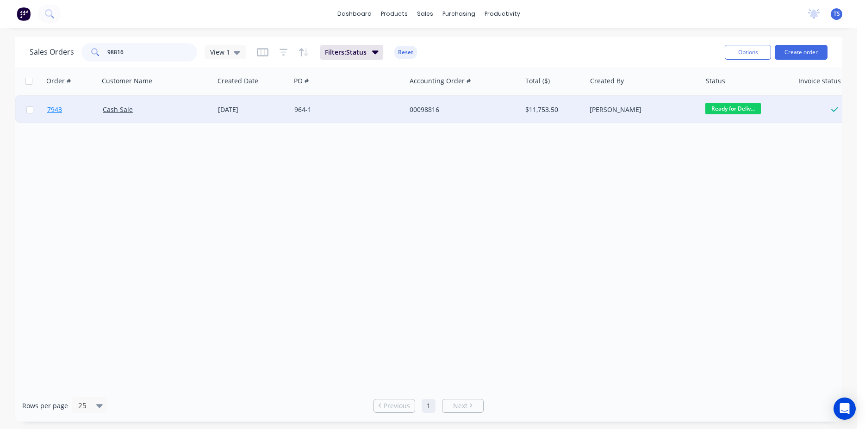
type input "98816"
click at [61, 114] on span "7943" at bounding box center [54, 109] width 15 height 9
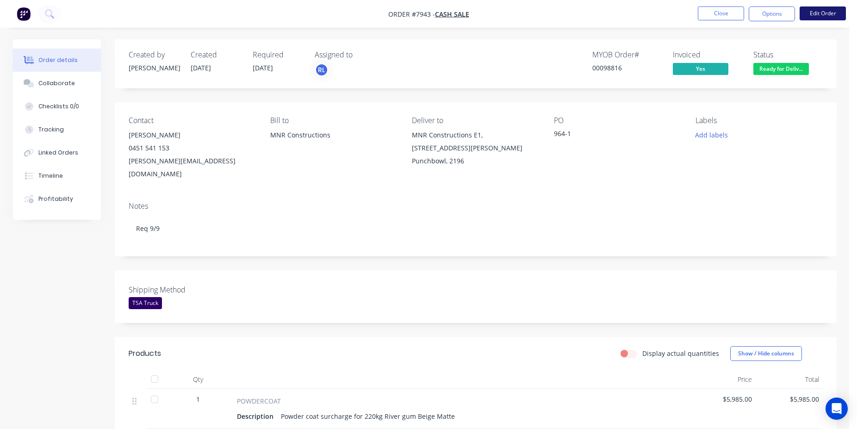
click at [820, 15] on button "Edit Order" at bounding box center [823, 13] width 46 height 14
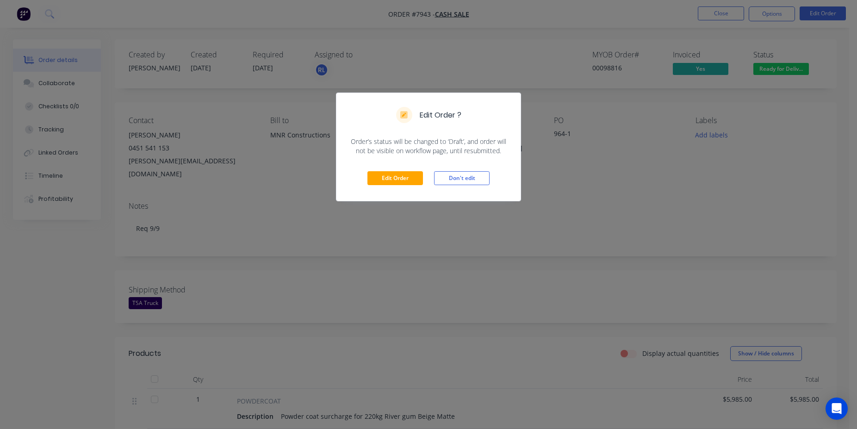
click at [383, 169] on div "Edit Order Don't edit" at bounding box center [429, 178] width 184 height 45
click at [390, 177] on button "Edit Order" at bounding box center [396, 178] width 56 height 14
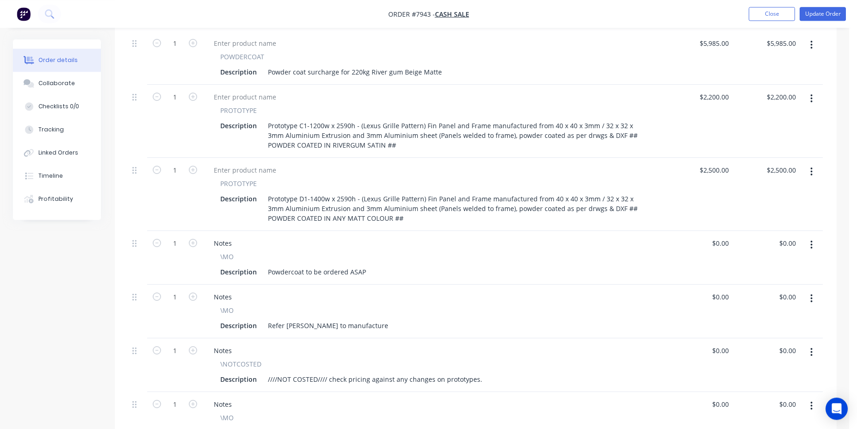
scroll to position [425, 0]
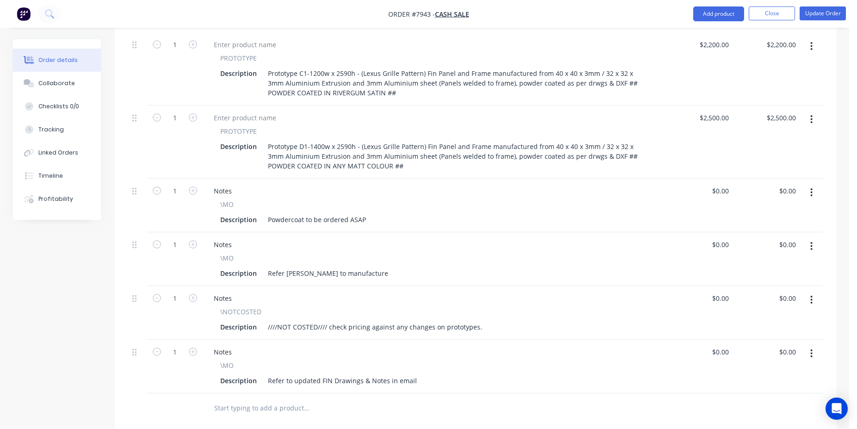
click at [813, 292] on button "button" at bounding box center [812, 300] width 22 height 17
click at [781, 373] on div "Delete" at bounding box center [778, 379] width 71 height 13
click at [812, 188] on icon "button" at bounding box center [812, 192] width 2 height 8
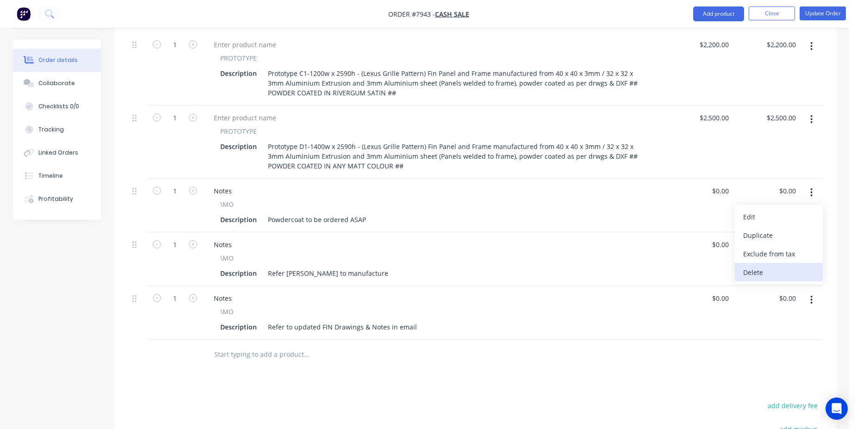
click at [779, 266] on div "Delete" at bounding box center [778, 272] width 71 height 13
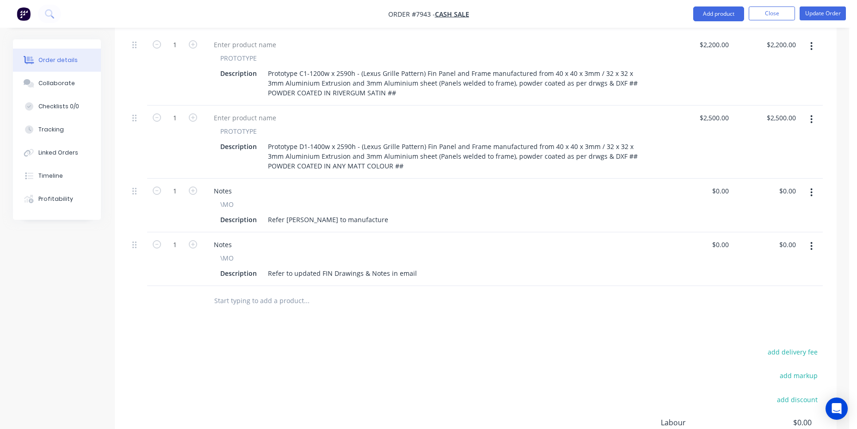
click at [813, 187] on icon "button" at bounding box center [812, 192] width 2 height 10
click at [786, 266] on div "Delete" at bounding box center [778, 272] width 71 height 13
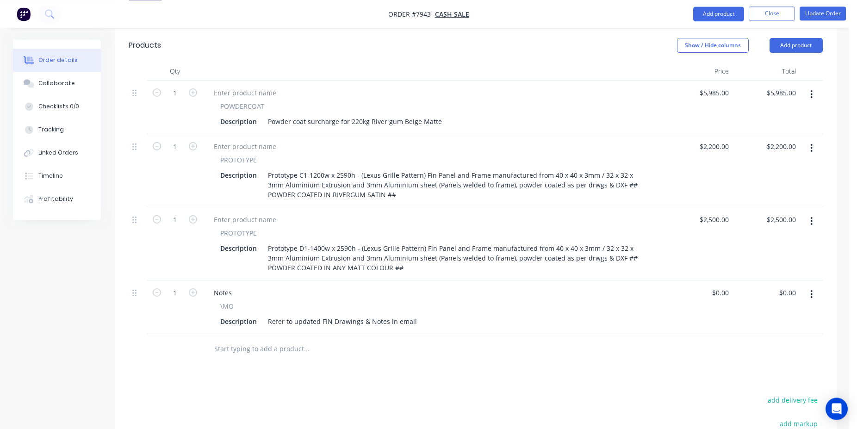
scroll to position [283, 0]
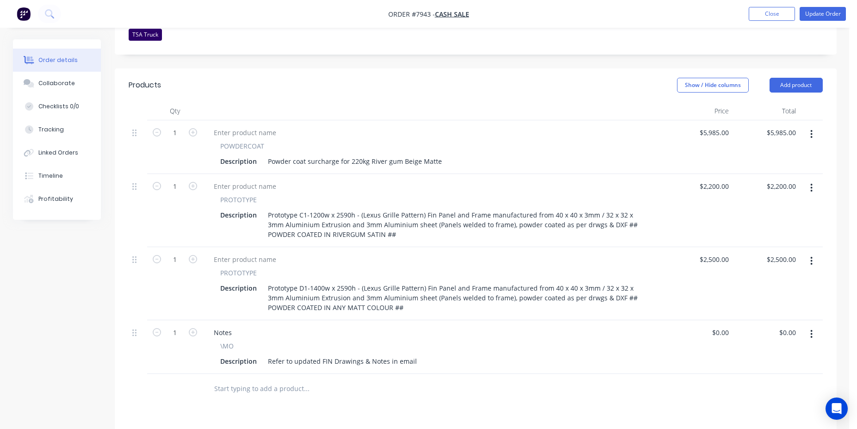
click at [810, 326] on button "button" at bounding box center [812, 334] width 22 height 17
click at [774, 407] on div "Delete" at bounding box center [778, 413] width 71 height 13
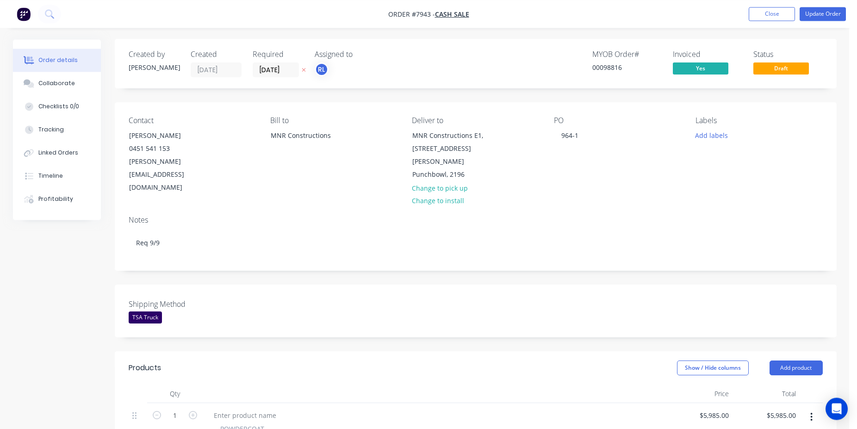
scroll to position [0, 0]
click at [818, 14] on button "Update Order" at bounding box center [823, 14] width 46 height 14
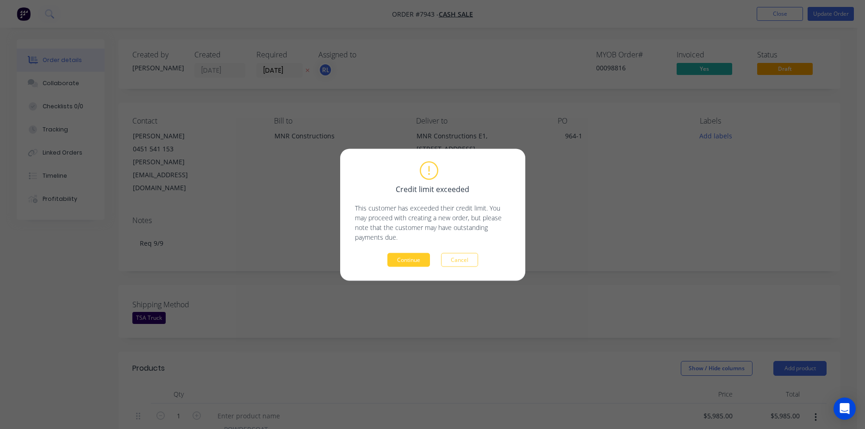
click at [401, 259] on button "Continue" at bounding box center [408, 260] width 43 height 14
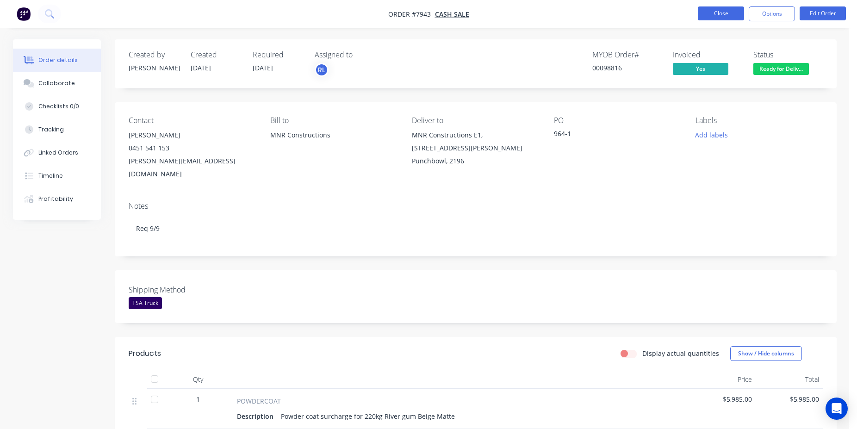
click at [727, 13] on button "Close" at bounding box center [721, 13] width 46 height 14
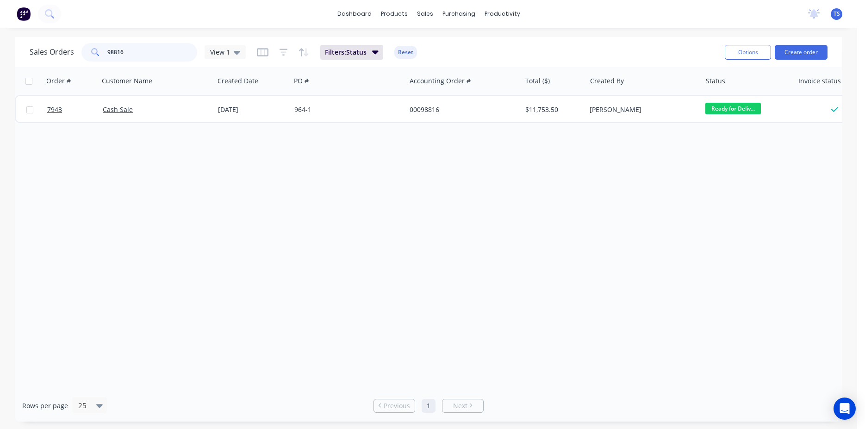
click at [156, 52] on input "98816" at bounding box center [152, 52] width 90 height 19
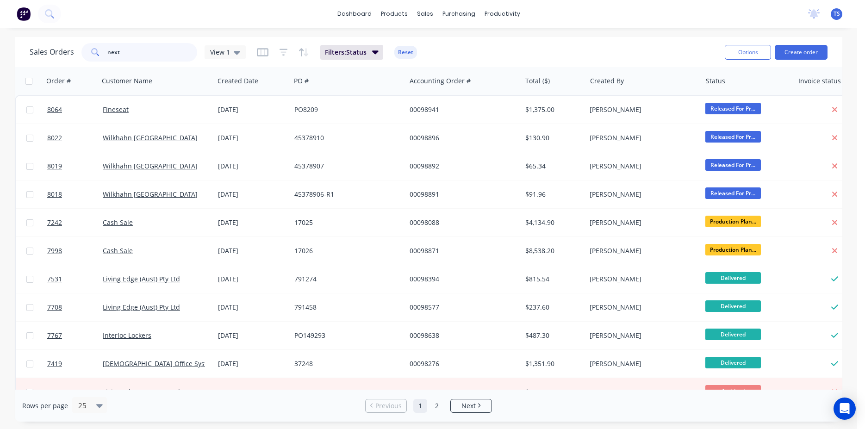
type input "next"
click at [128, 50] on input "next" at bounding box center [152, 52] width 90 height 19
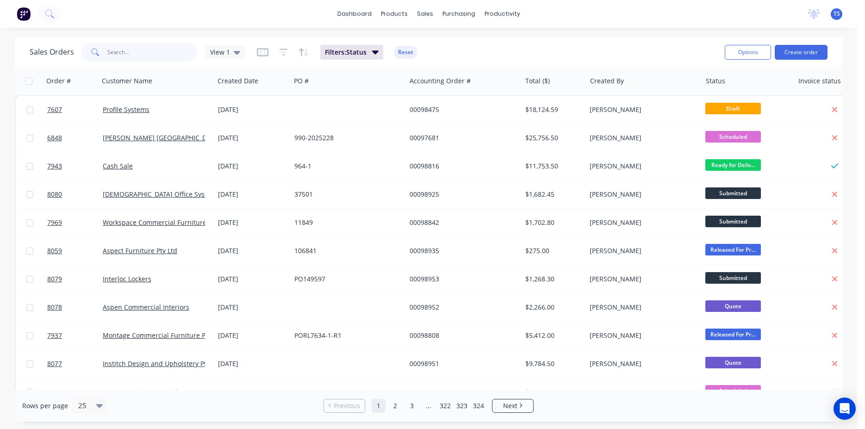
click at [151, 52] on input "text" at bounding box center [152, 52] width 90 height 19
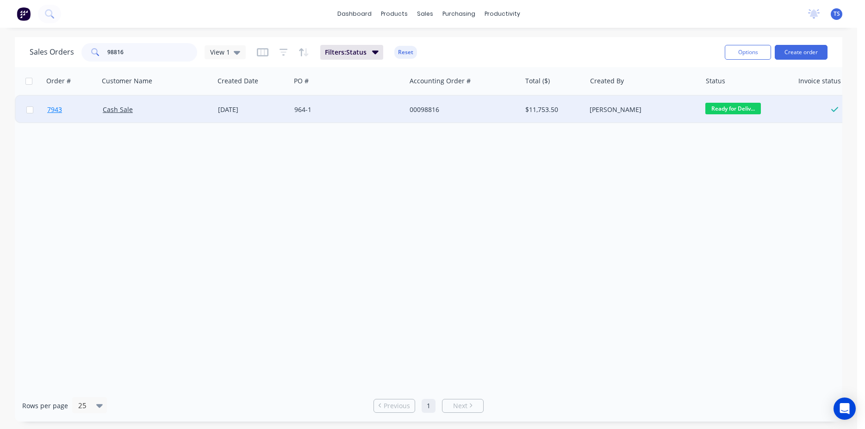
type input "98816"
click at [67, 121] on link "7943" at bounding box center [75, 110] width 56 height 28
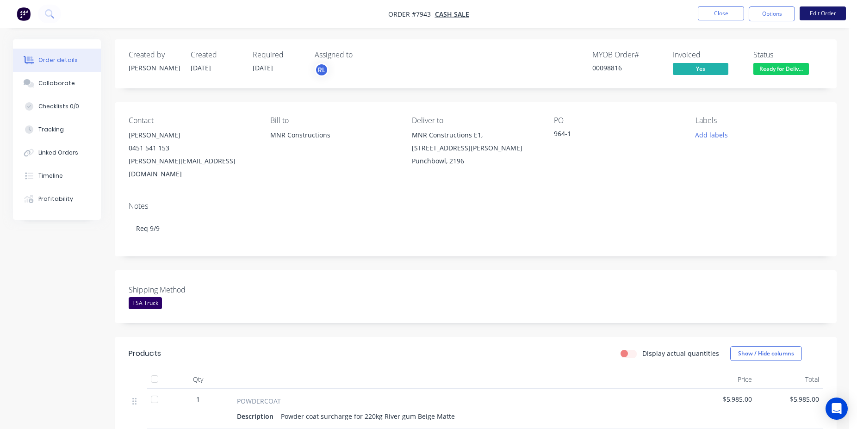
click at [835, 17] on button "Edit Order" at bounding box center [823, 13] width 46 height 14
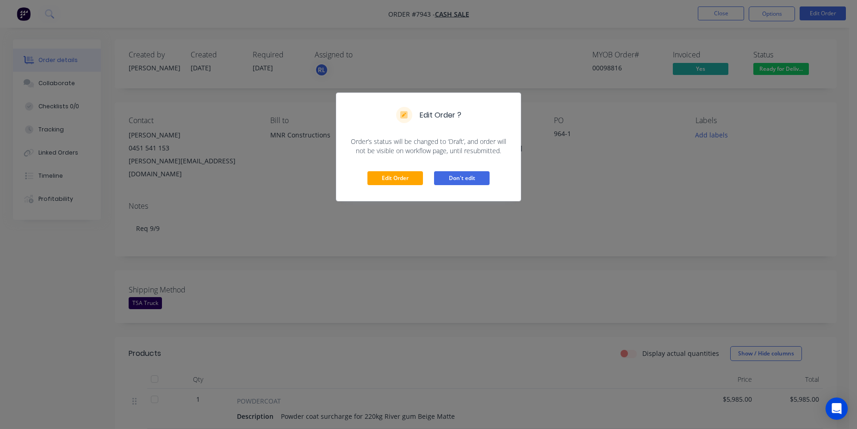
click at [464, 183] on button "Don't edit" at bounding box center [462, 178] width 56 height 14
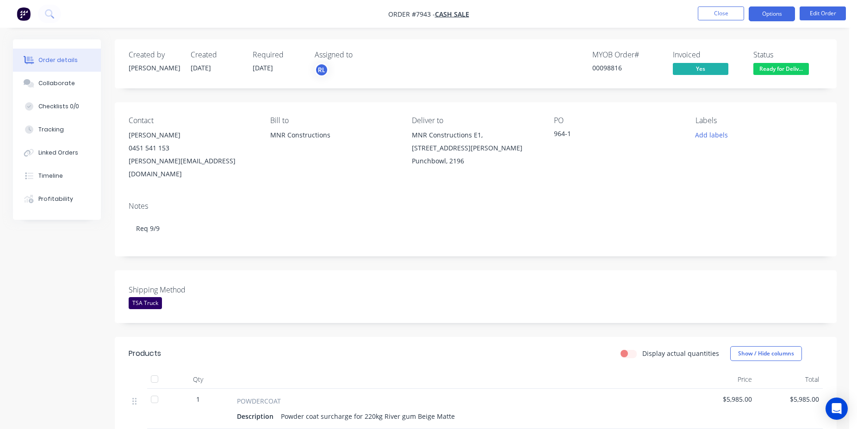
click at [789, 14] on button "Options" at bounding box center [772, 13] width 46 height 15
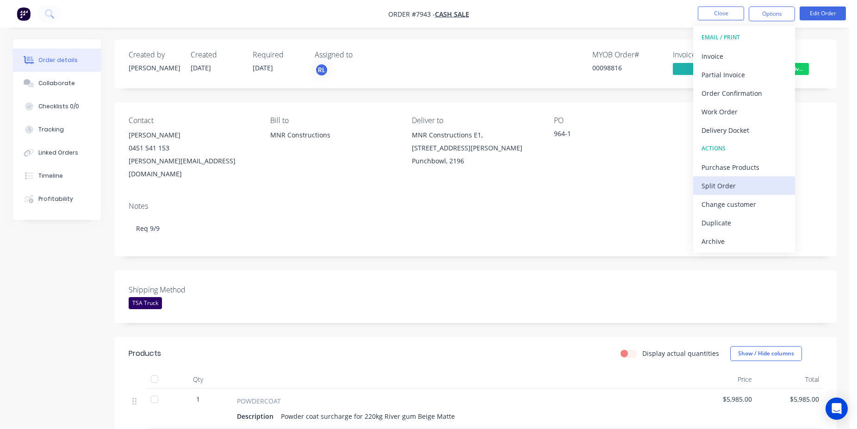
click at [743, 186] on div "Split Order" at bounding box center [744, 185] width 85 height 13
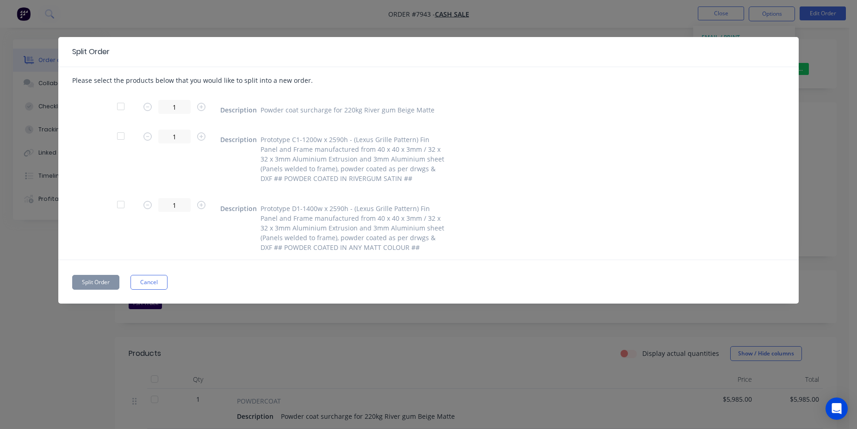
click at [123, 107] on div at bounding box center [121, 106] width 19 height 19
click at [103, 284] on button "Split Order" at bounding box center [95, 282] width 47 height 15
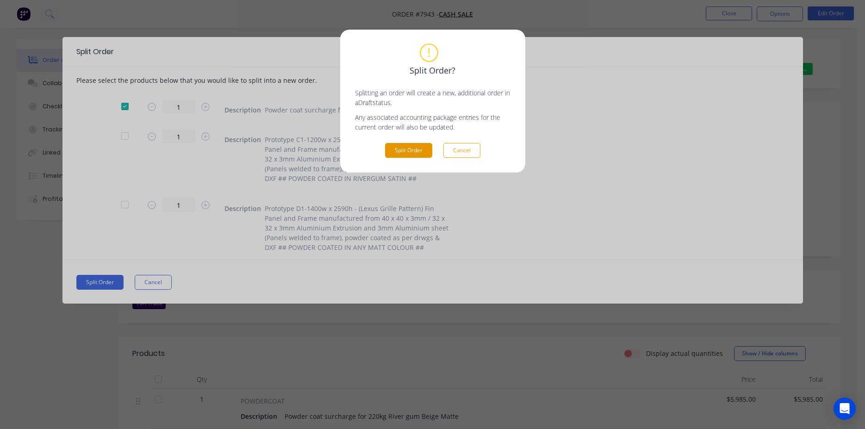
click at [403, 153] on button "Split Order" at bounding box center [408, 150] width 47 height 15
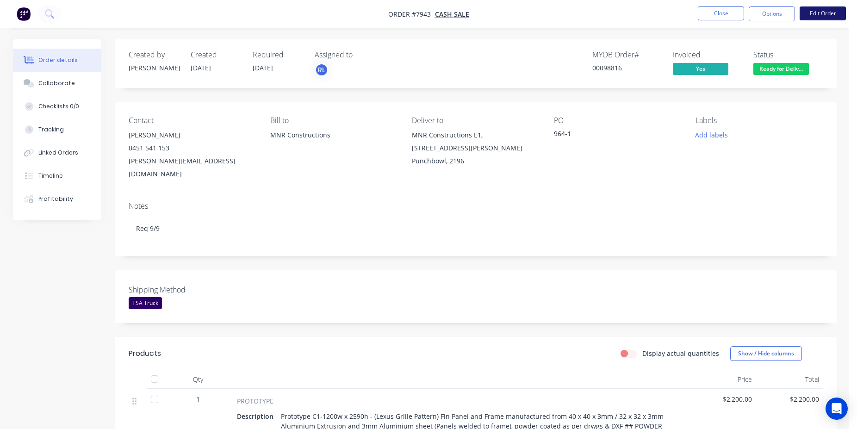
click at [837, 17] on button "Edit Order" at bounding box center [823, 13] width 46 height 14
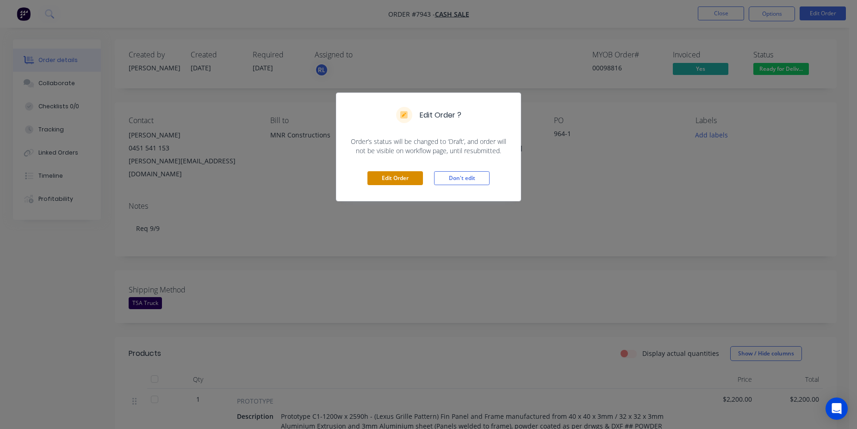
click at [382, 175] on button "Edit Order" at bounding box center [396, 178] width 56 height 14
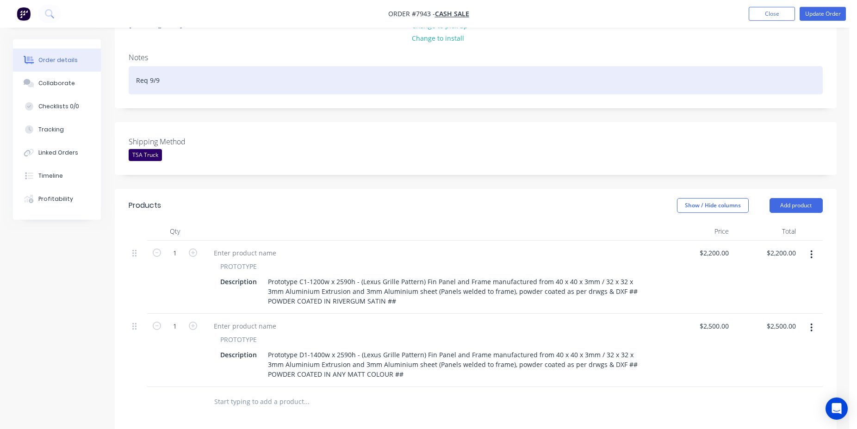
scroll to position [189, 0]
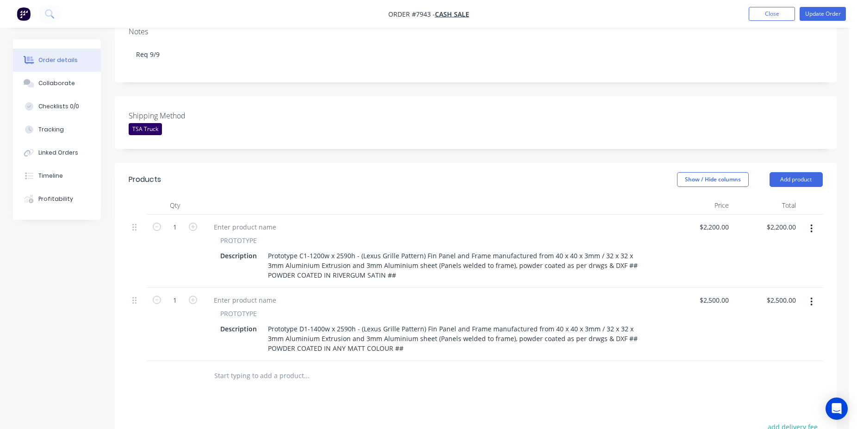
click at [275, 361] on div at bounding box center [369, 376] width 333 height 30
click at [281, 367] on input "text" at bounding box center [306, 376] width 185 height 19
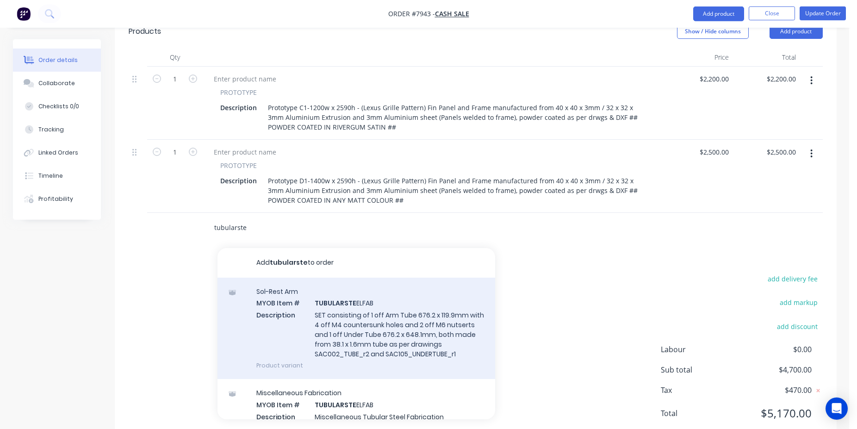
scroll to position [341, 0]
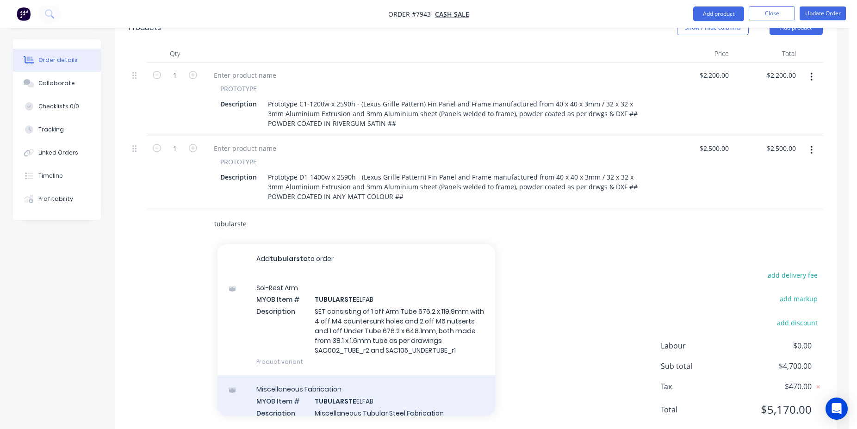
type input "tubularste"
click at [372, 375] on div "Miscellaneous Fabrication MYOB Item # TUBULARSTE ELFAB Description Miscellaneou…" at bounding box center [357, 406] width 278 height 62
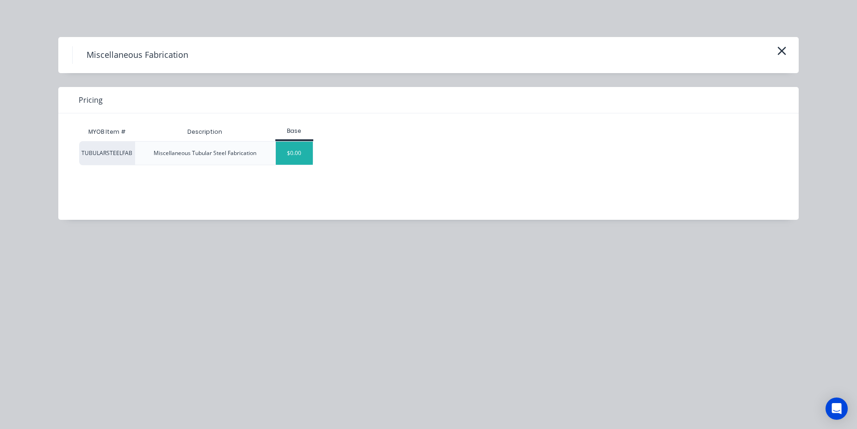
click at [287, 148] on div "$0.00" at bounding box center [294, 153] width 37 height 23
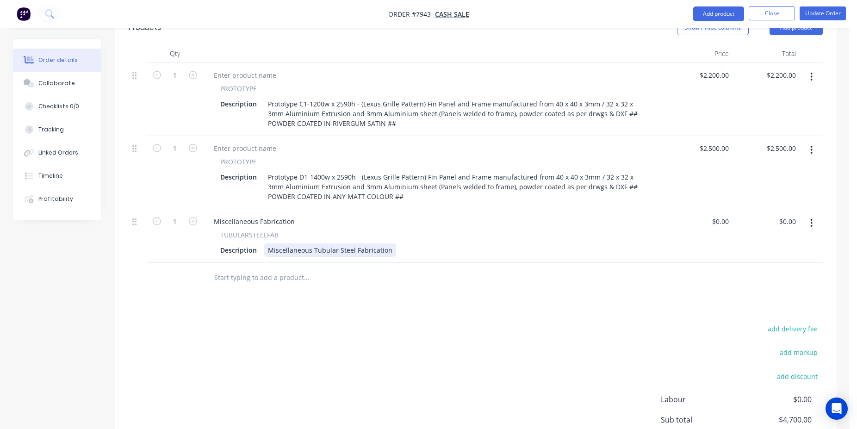
click at [357, 244] on div "Miscellaneous Tubular Steel Fabrication" at bounding box center [330, 250] width 132 height 13
click at [725, 215] on input "$0.00" at bounding box center [722, 221] width 21 height 13
type input "$400.00"
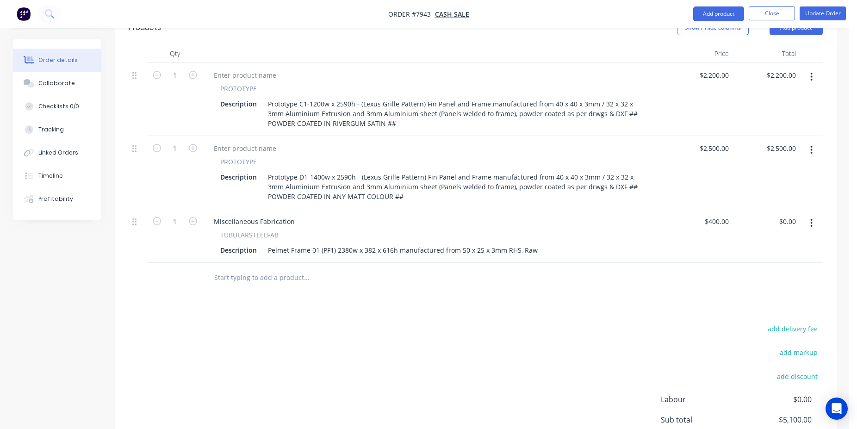
type input "$400.00"
click at [663, 267] on div at bounding box center [476, 278] width 694 height 30
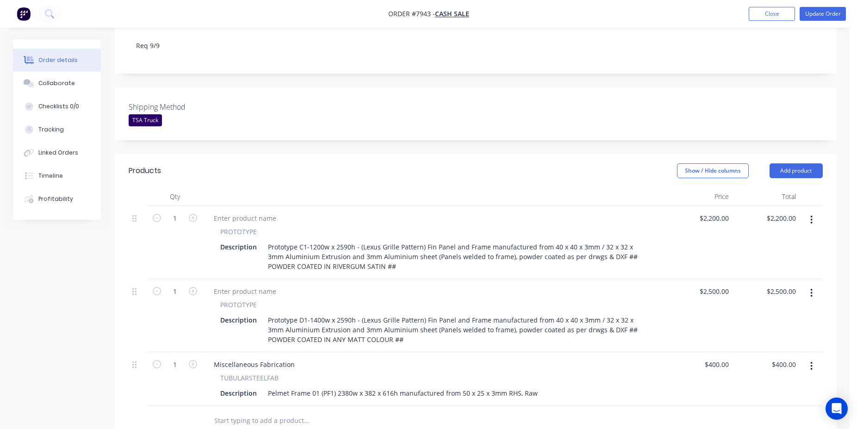
scroll to position [57, 0]
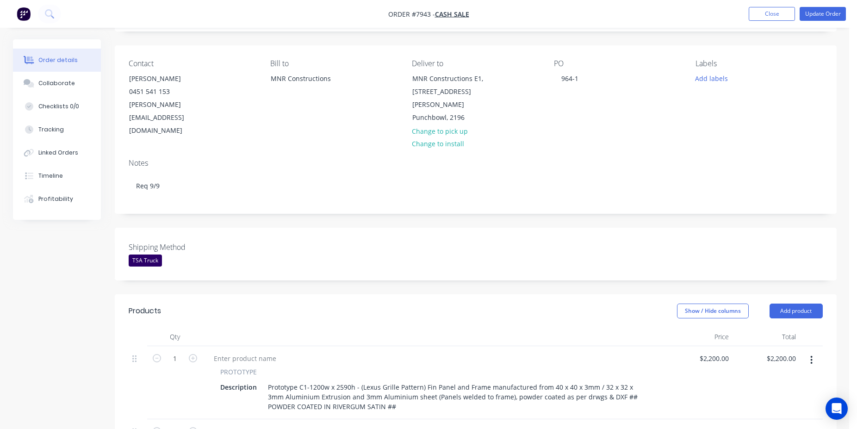
click at [131, 255] on div "TSA Truck" at bounding box center [145, 261] width 33 height 12
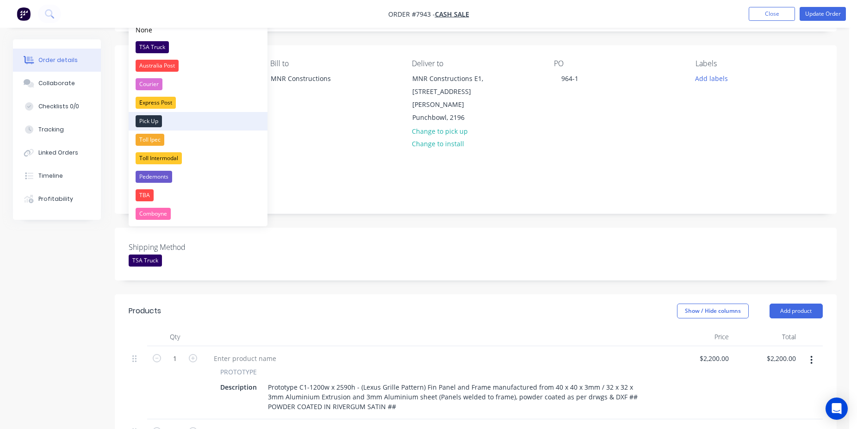
click at [152, 117] on div "Pick Up" at bounding box center [149, 121] width 26 height 12
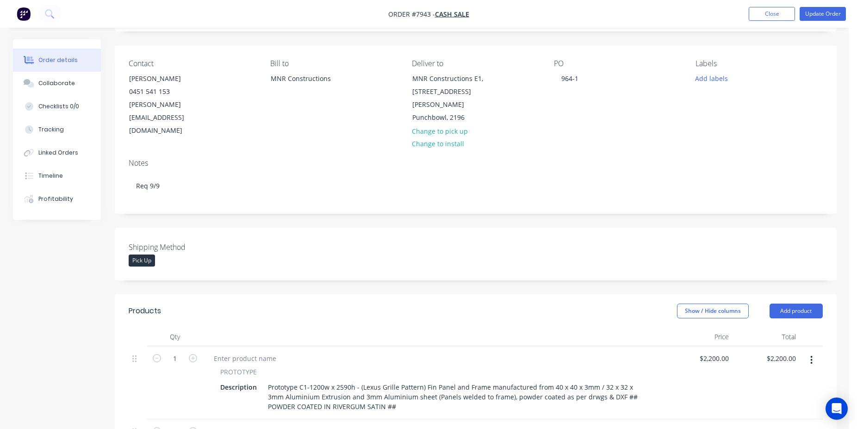
scroll to position [0, 0]
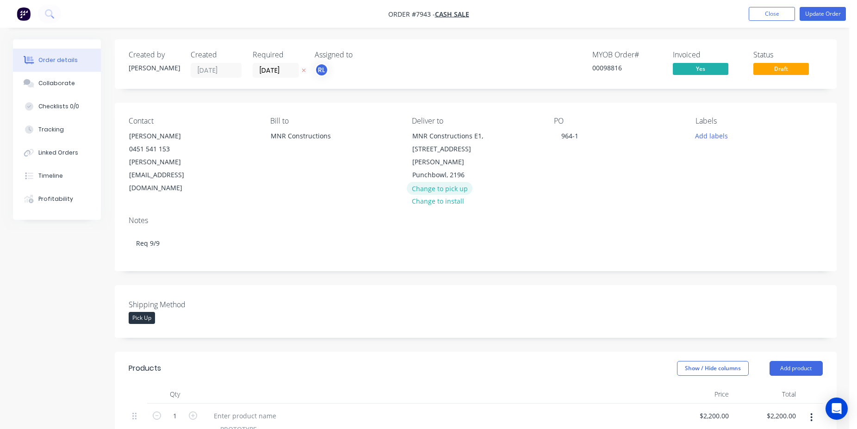
click at [443, 182] on button "Change to pick up" at bounding box center [440, 188] width 66 height 12
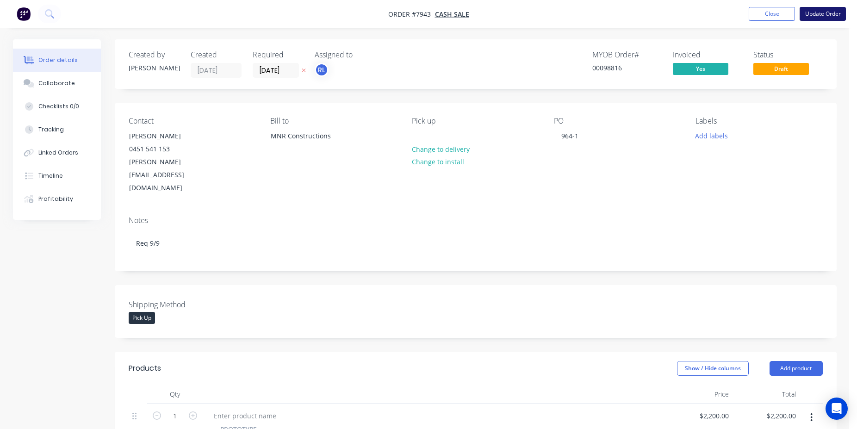
click at [830, 7] on nav "Order #7943 - Cash Sale Add product Close Update Order" at bounding box center [428, 14] width 857 height 28
click at [830, 12] on button "Update Order" at bounding box center [823, 14] width 46 height 14
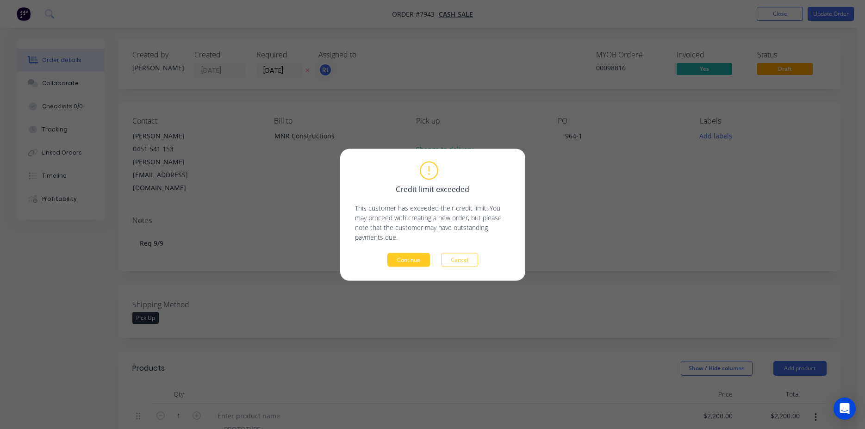
click at [410, 256] on button "Continue" at bounding box center [408, 260] width 43 height 14
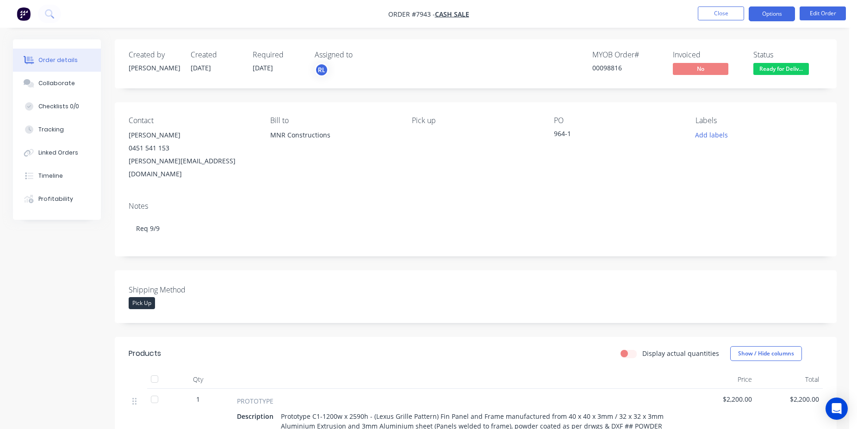
click at [785, 12] on button "Options" at bounding box center [772, 13] width 46 height 15
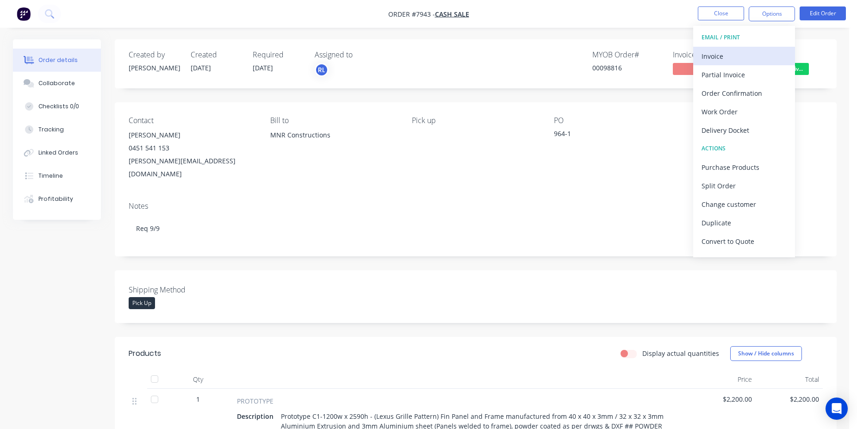
click at [752, 52] on div "Invoice" at bounding box center [744, 56] width 85 height 13
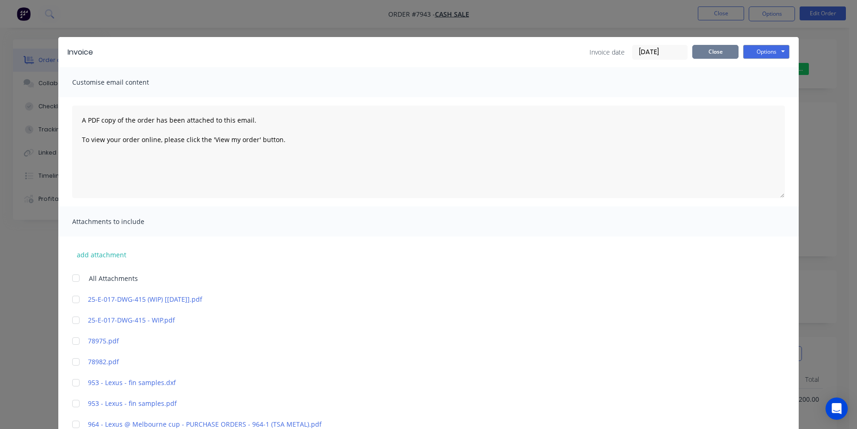
click at [722, 56] on button "Close" at bounding box center [716, 52] width 46 height 14
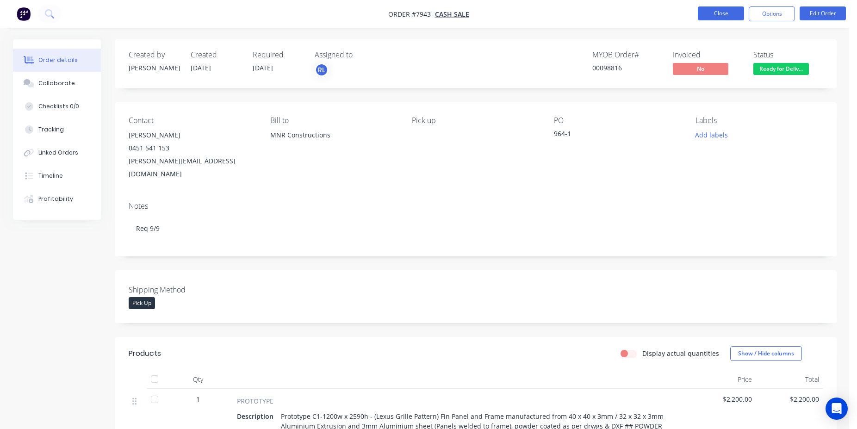
click at [732, 15] on button "Close" at bounding box center [721, 13] width 46 height 14
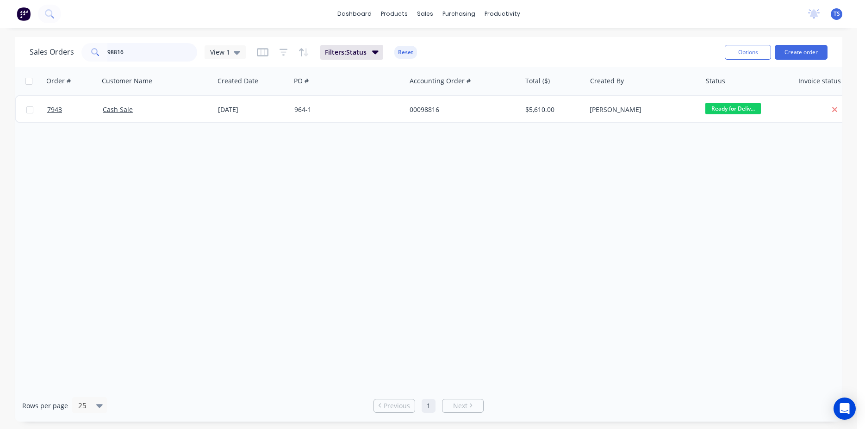
click at [162, 52] on input "98816" at bounding box center [152, 52] width 90 height 19
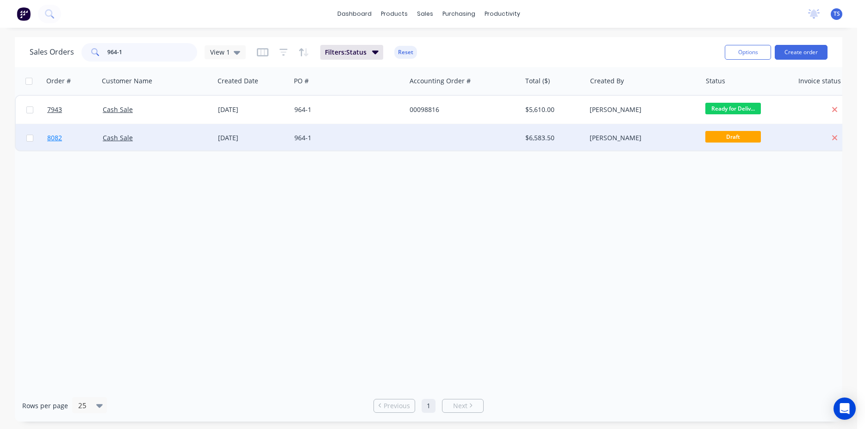
type input "964-1"
click at [77, 144] on link "8082" at bounding box center [75, 138] width 56 height 28
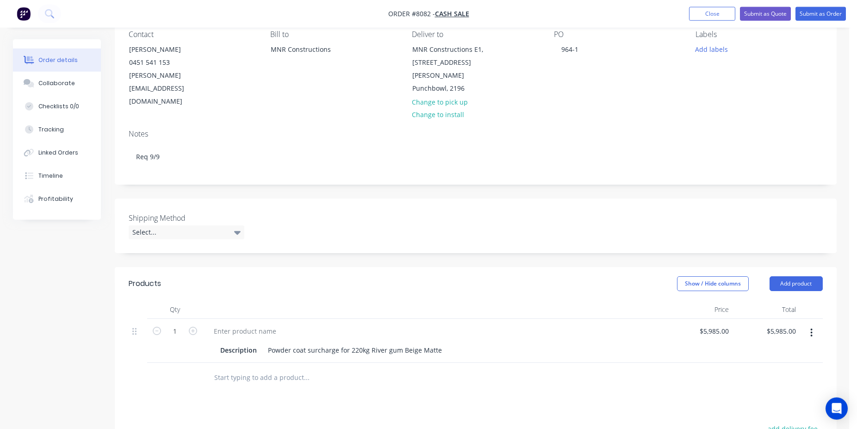
scroll to position [94, 0]
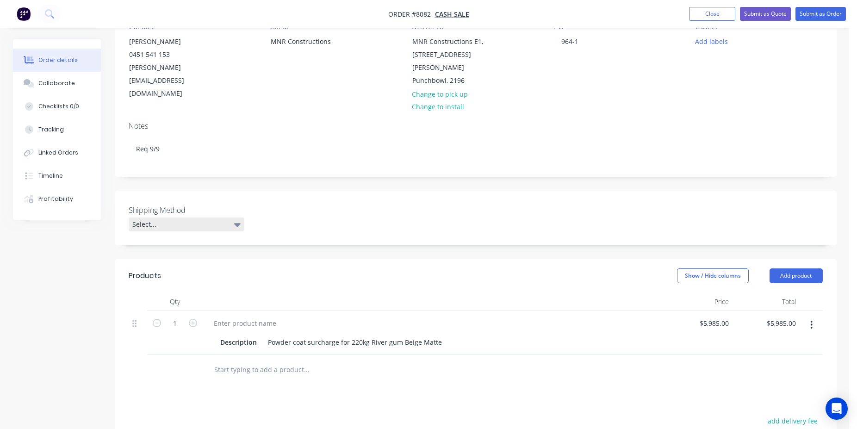
click at [210, 218] on div "Select..." at bounding box center [187, 225] width 116 height 14
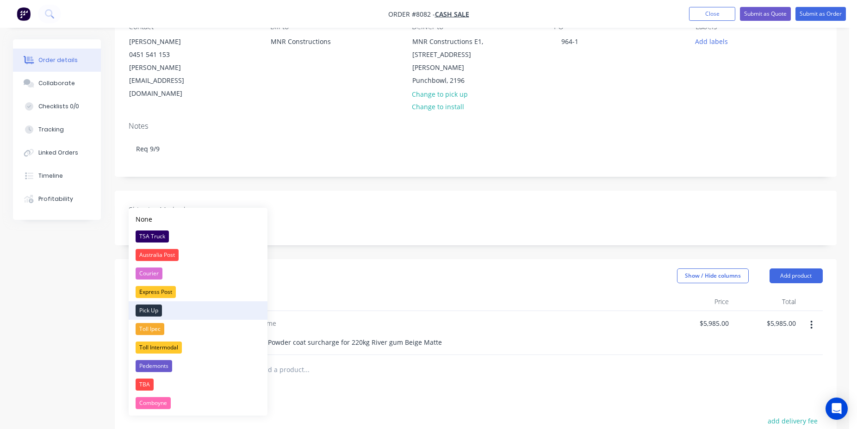
click at [155, 306] on div "Pick Up" at bounding box center [149, 311] width 26 height 12
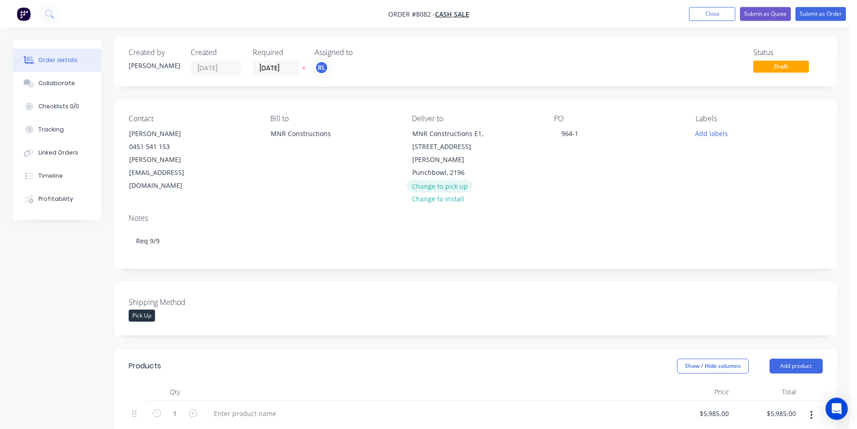
scroll to position [0, 0]
click at [449, 182] on button "Change to pick up" at bounding box center [440, 188] width 66 height 12
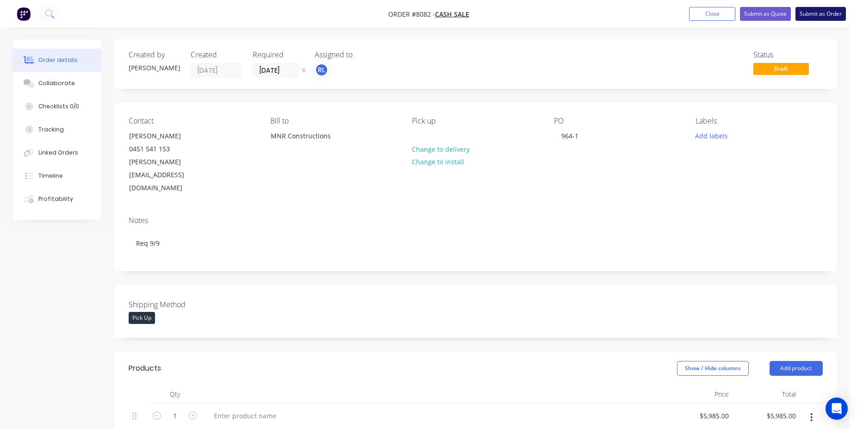
click at [829, 13] on button "Submit as Order" at bounding box center [821, 14] width 50 height 14
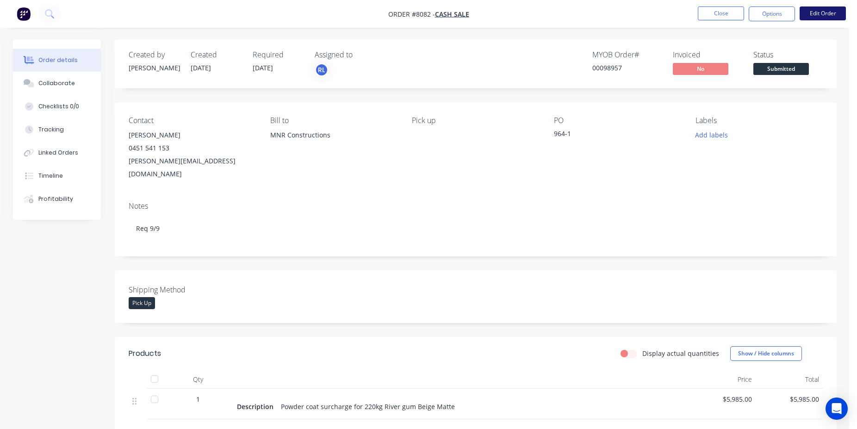
click at [822, 19] on button "Edit Order" at bounding box center [823, 13] width 46 height 14
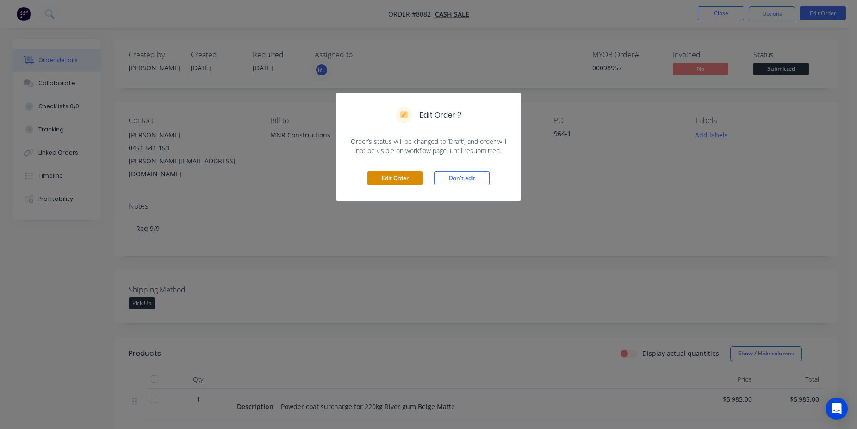
click at [403, 175] on button "Edit Order" at bounding box center [396, 178] width 56 height 14
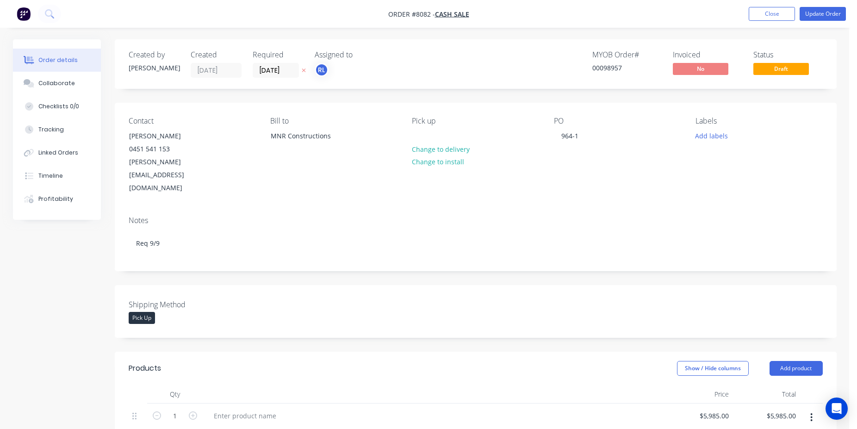
click at [148, 312] on div "Pick Up" at bounding box center [142, 318] width 26 height 12
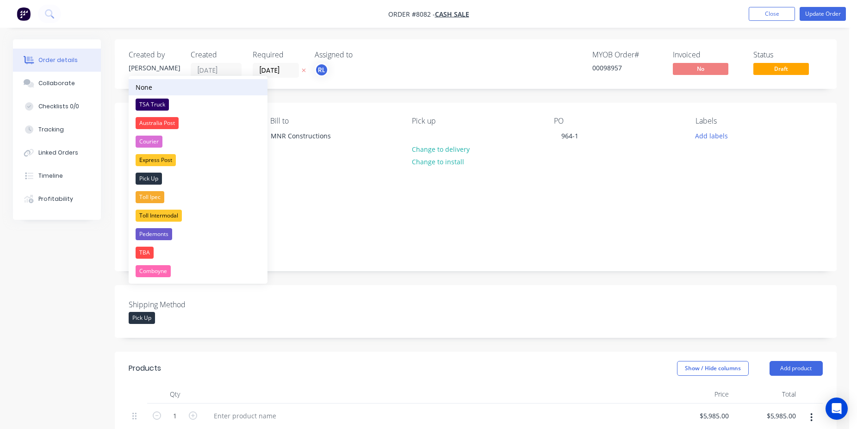
click at [145, 83] on div "None" at bounding box center [144, 87] width 17 height 10
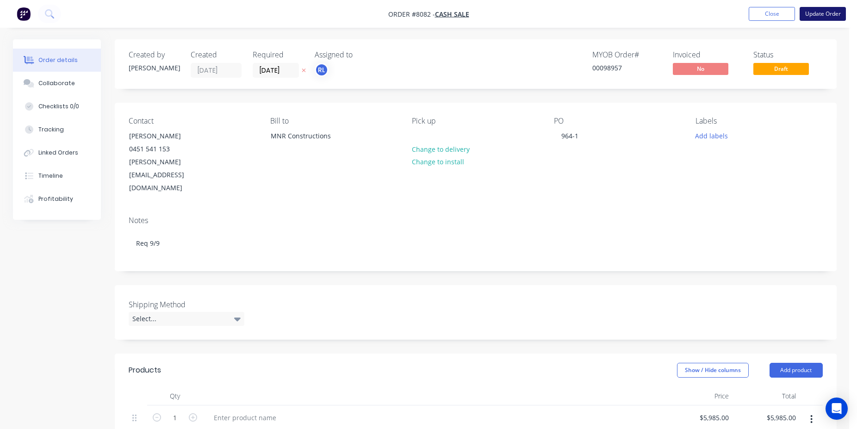
click at [832, 19] on button "Update Order" at bounding box center [823, 14] width 46 height 14
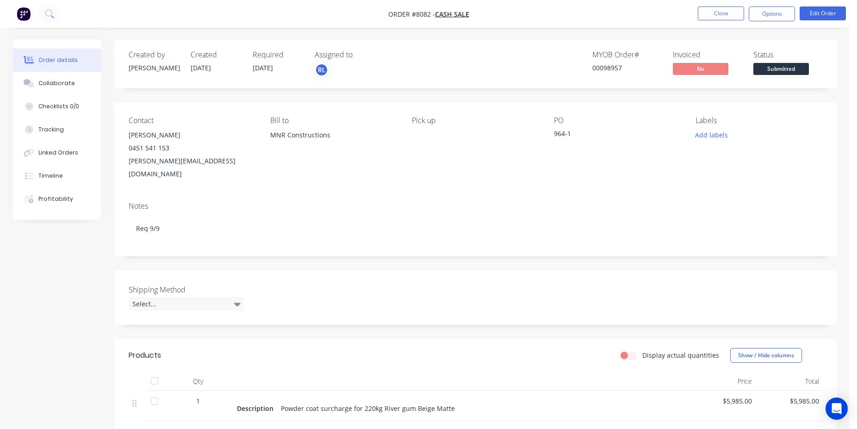
click at [781, 75] on button "Submitted" at bounding box center [782, 70] width 56 height 14
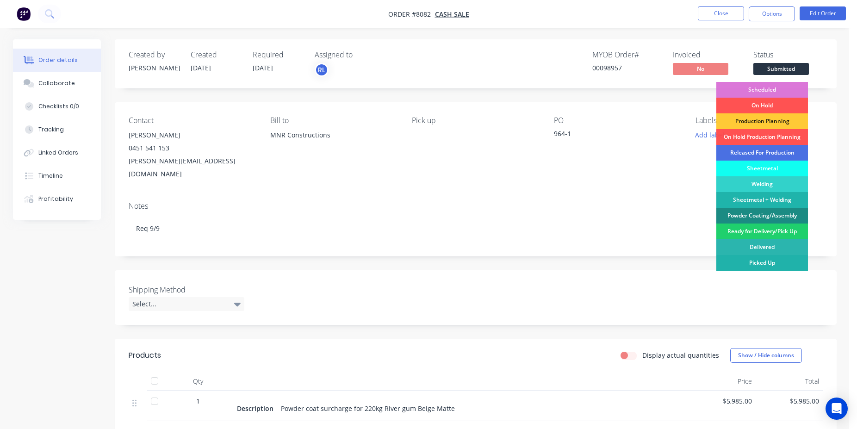
click at [777, 258] on div "Picked Up" at bounding box center [763, 263] width 92 height 16
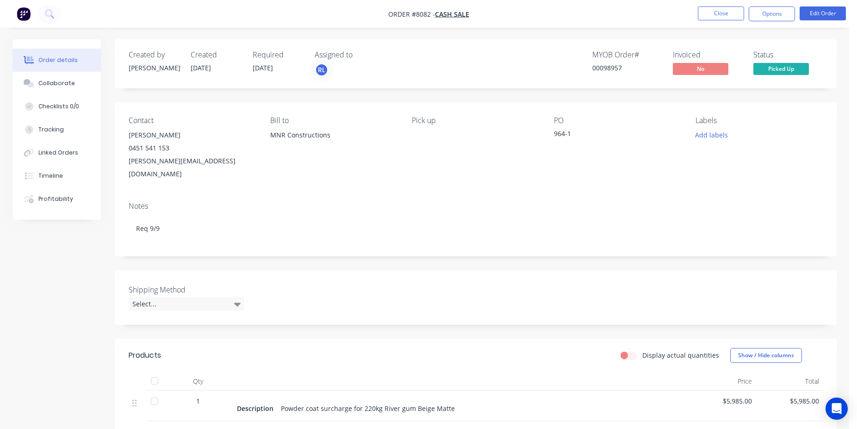
click at [768, 21] on nav "Order #8082 - Cash Sale Close Options Edit Order" at bounding box center [428, 14] width 857 height 28
click at [769, 19] on button "Options" at bounding box center [772, 13] width 46 height 15
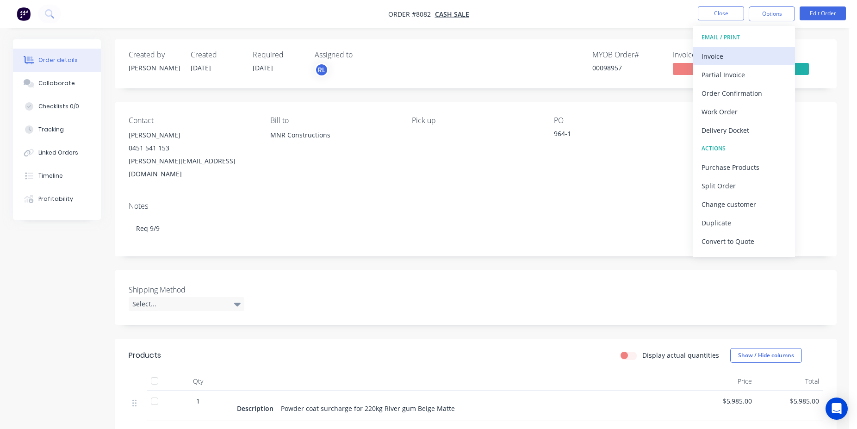
click at [746, 50] on div "Invoice" at bounding box center [744, 56] width 85 height 13
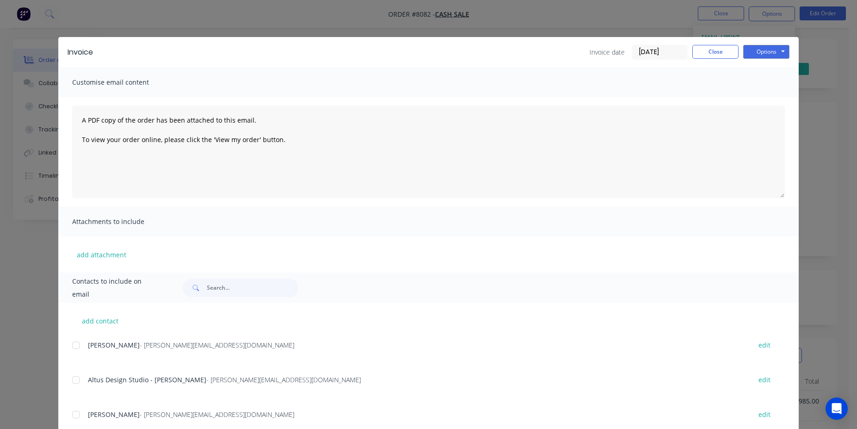
click at [658, 51] on input "[DATE]" at bounding box center [660, 52] width 55 height 14
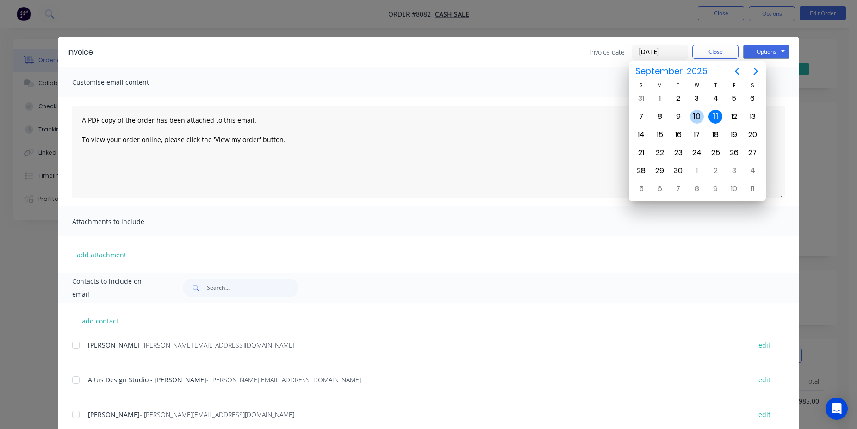
click at [693, 116] on div "10" at bounding box center [697, 117] width 14 height 14
type input "[DATE]"
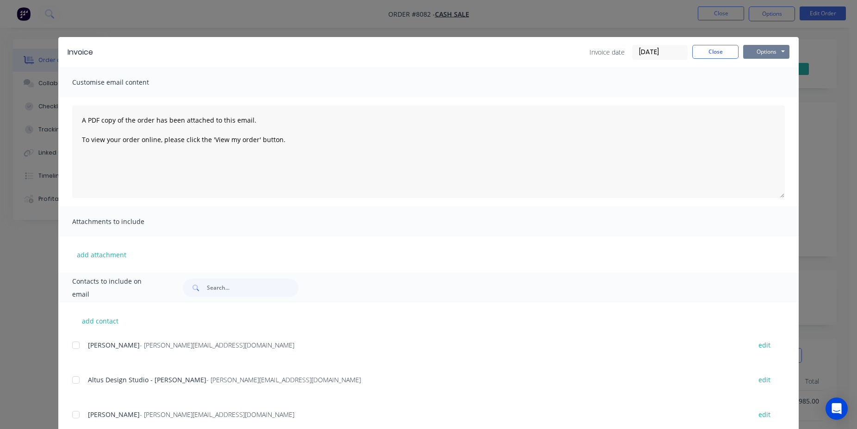
click at [768, 55] on button "Options" at bounding box center [766, 52] width 46 height 14
click at [769, 87] on button "Print" at bounding box center [772, 83] width 59 height 15
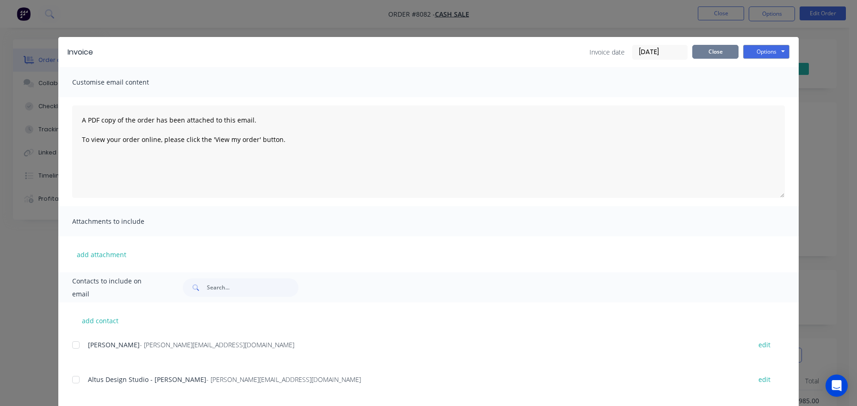
click at [710, 55] on button "Close" at bounding box center [716, 52] width 46 height 14
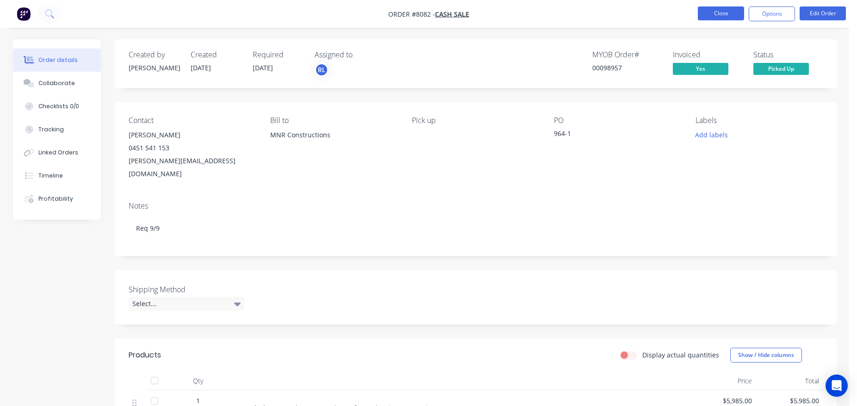
click at [722, 16] on button "Close" at bounding box center [721, 13] width 46 height 14
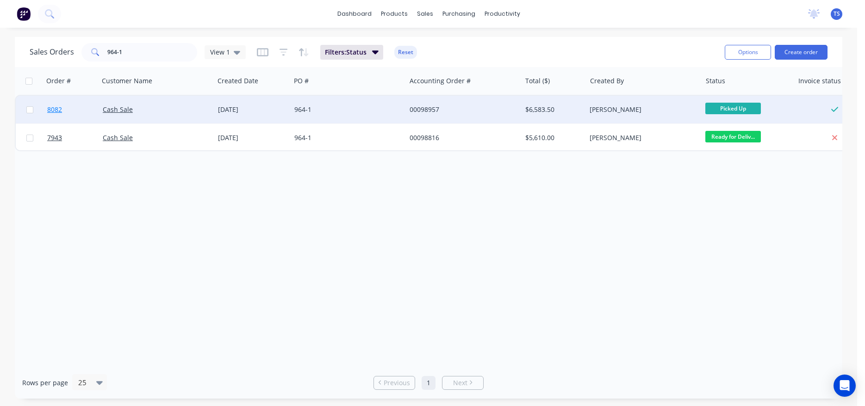
click at [83, 114] on link "8082" at bounding box center [75, 110] width 56 height 28
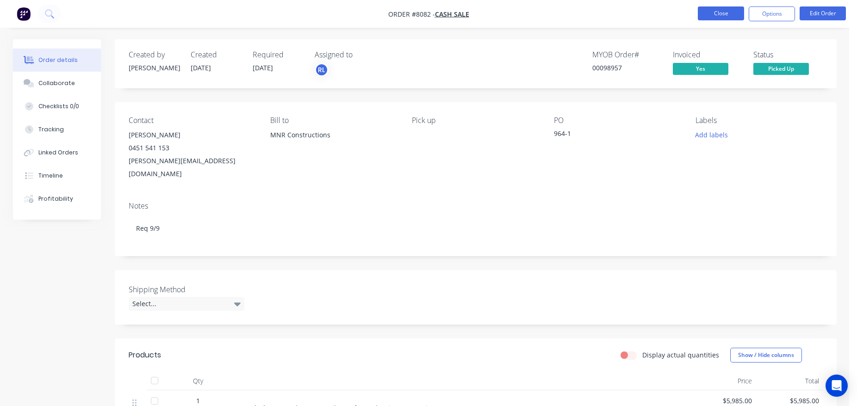
click at [716, 17] on button "Close" at bounding box center [721, 13] width 46 height 14
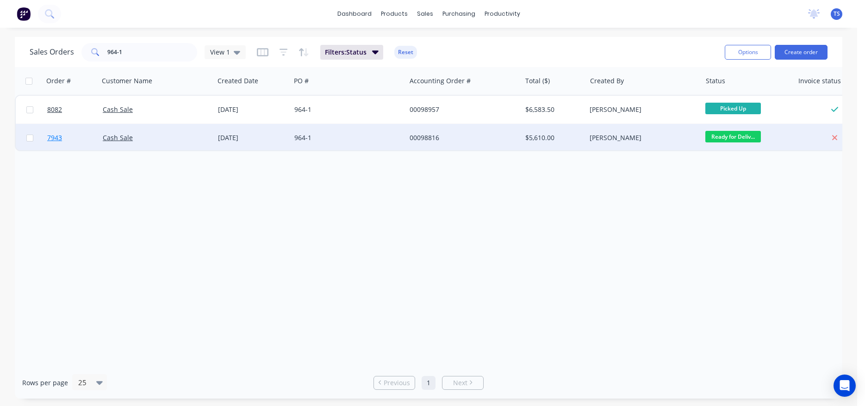
click at [77, 138] on link "7943" at bounding box center [75, 138] width 56 height 28
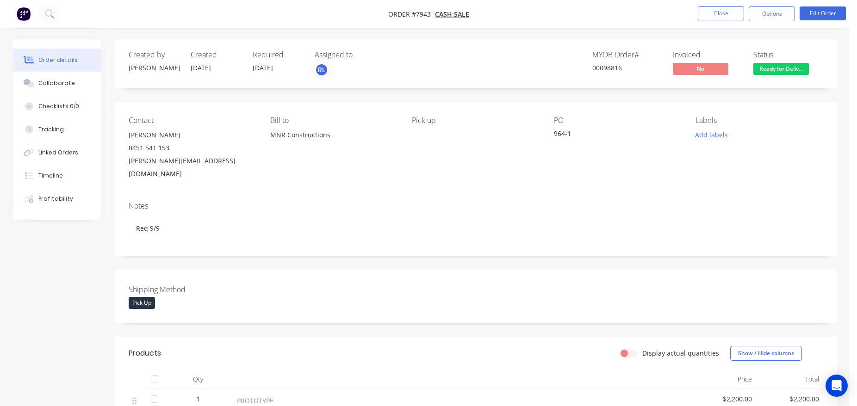
click at [774, 5] on nav "Order #7943 - Cash Sale Close Options Edit Order" at bounding box center [428, 14] width 857 height 28
click at [775, 14] on button "Options" at bounding box center [772, 13] width 46 height 15
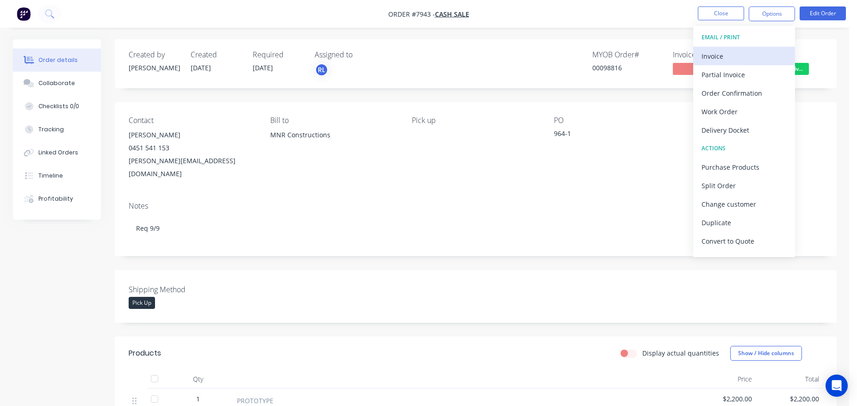
click at [755, 55] on div "Invoice" at bounding box center [744, 56] width 85 height 13
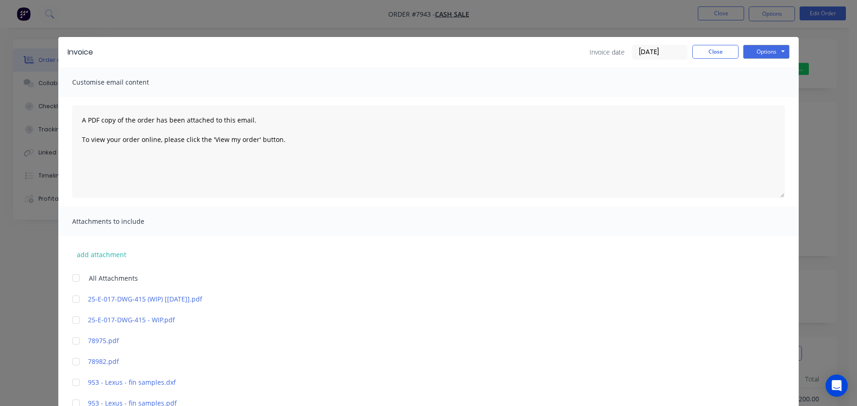
click at [667, 55] on input "[DATE]" at bounding box center [660, 52] width 55 height 14
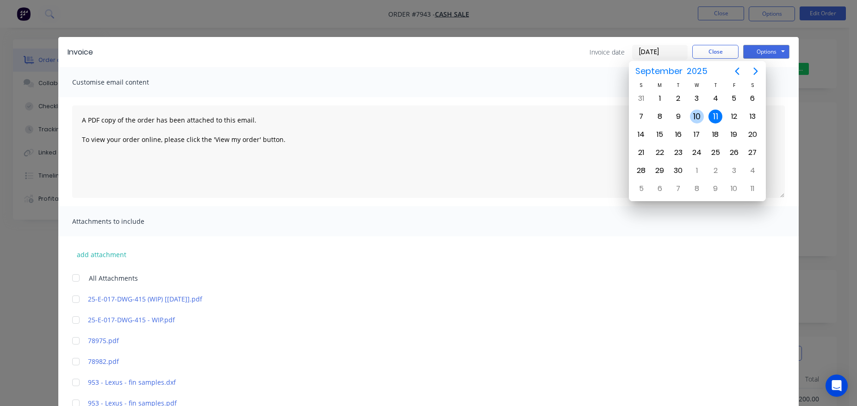
click at [693, 116] on div "10" at bounding box center [697, 117] width 14 height 14
type input "[DATE]"
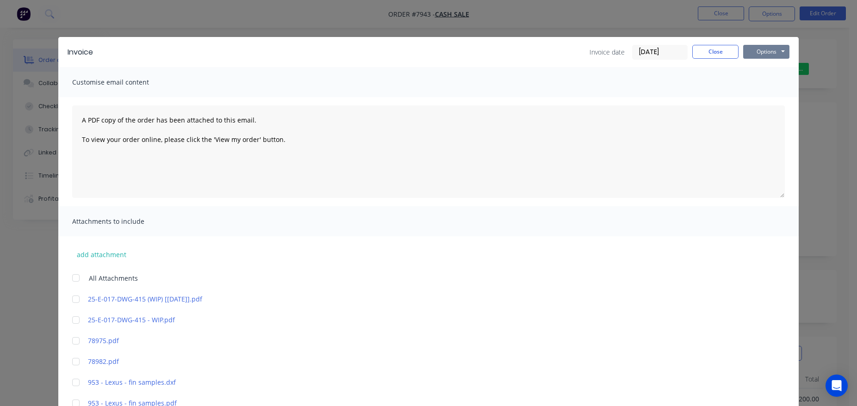
click at [778, 50] on button "Options" at bounding box center [766, 52] width 46 height 14
click at [771, 87] on button "Print" at bounding box center [772, 83] width 59 height 15
click at [719, 54] on button "Close" at bounding box center [716, 52] width 46 height 14
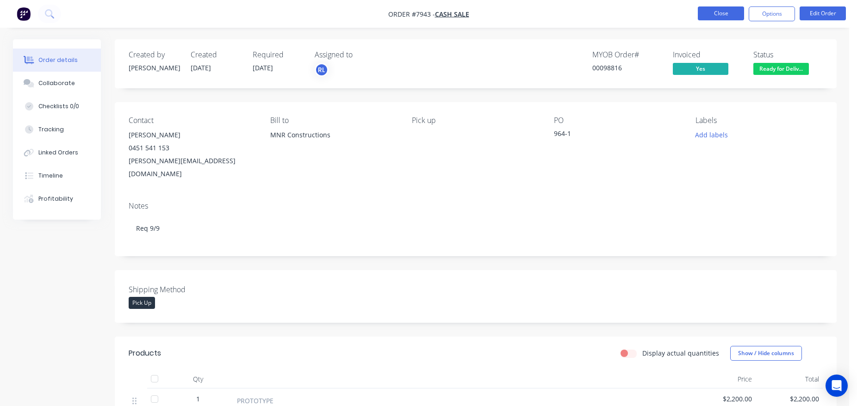
click at [713, 16] on button "Close" at bounding box center [721, 13] width 46 height 14
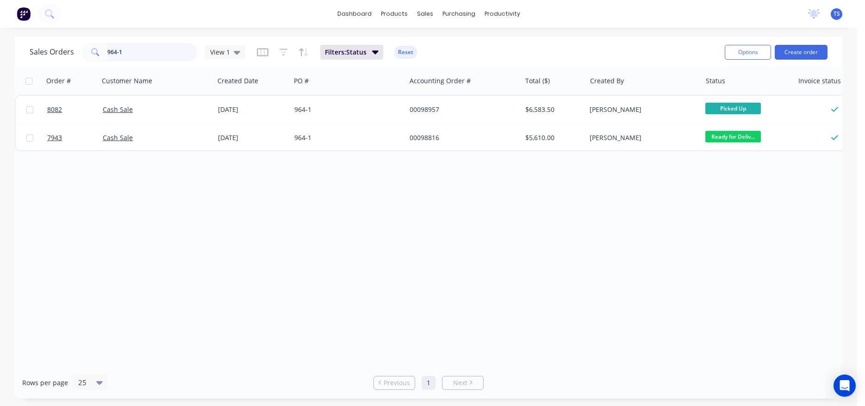
click at [147, 57] on input "964-1" at bounding box center [152, 52] width 90 height 19
click at [146, 57] on input "964-1" at bounding box center [152, 52] width 90 height 19
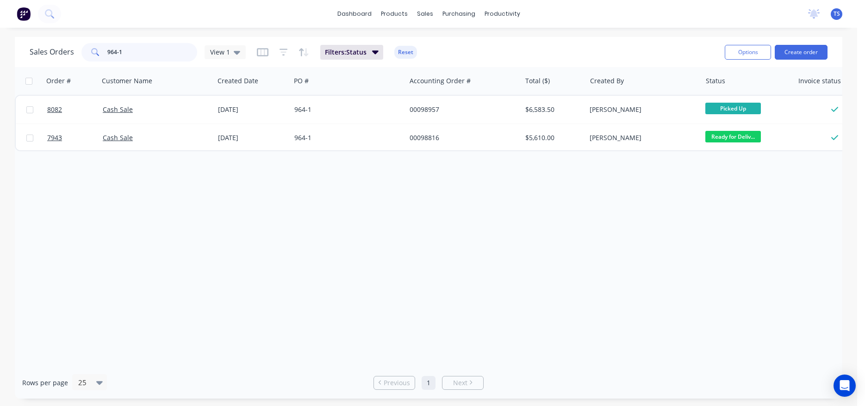
click at [146, 57] on input "964-1" at bounding box center [152, 52] width 90 height 19
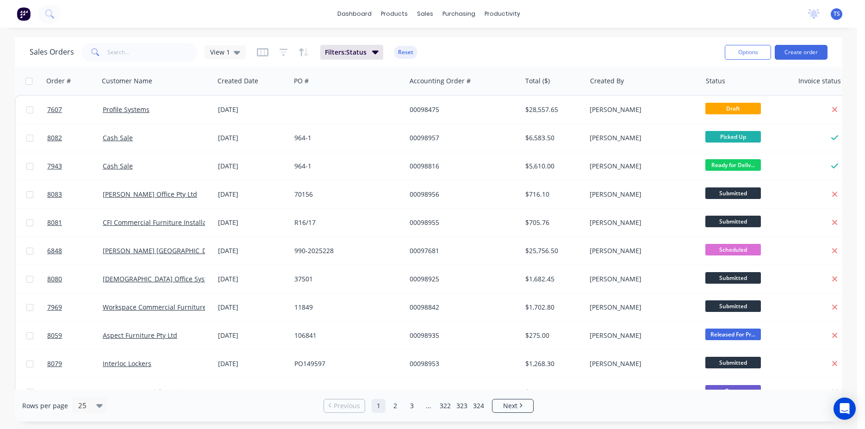
click at [137, 64] on div "Sales Orders View 1 Filters: Status Reset Options Create order" at bounding box center [429, 52] width 828 height 30
click at [166, 51] on input "text" at bounding box center [152, 52] width 90 height 19
click at [181, 43] on div "Sales Orders View 1 Filters: Status Reset" at bounding box center [374, 52] width 688 height 23
click at [169, 50] on input "text" at bounding box center [152, 52] width 90 height 19
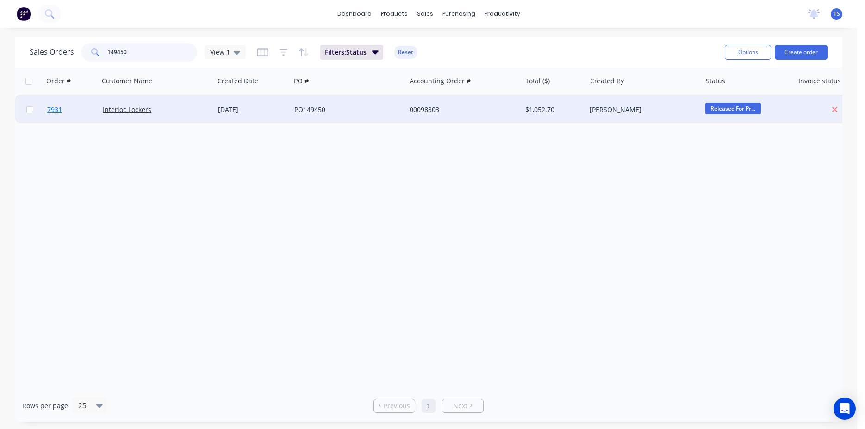
type input "149450"
click at [79, 106] on link "7931" at bounding box center [75, 110] width 56 height 28
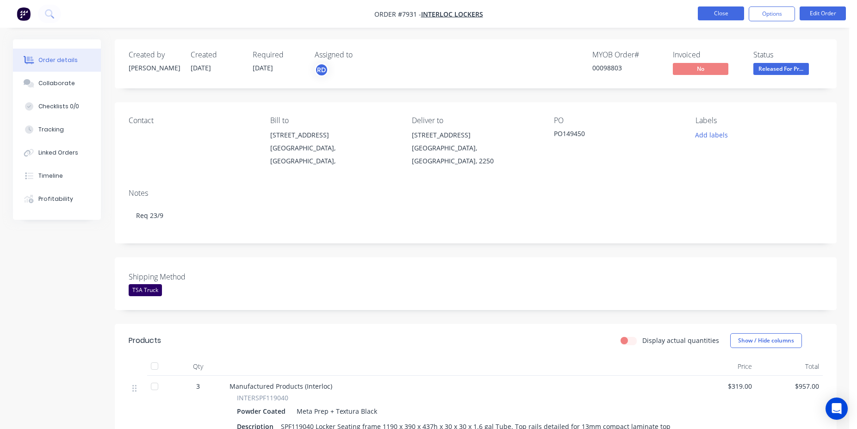
click at [716, 14] on button "Close" at bounding box center [721, 13] width 46 height 14
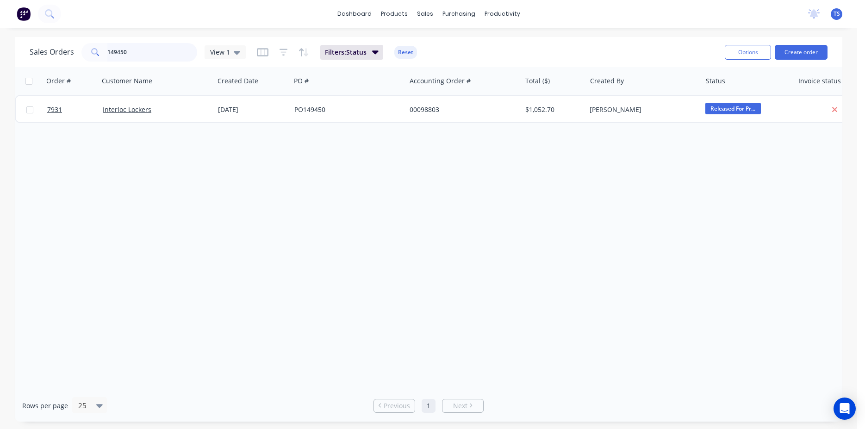
click at [162, 47] on input "149450" at bounding box center [152, 52] width 90 height 19
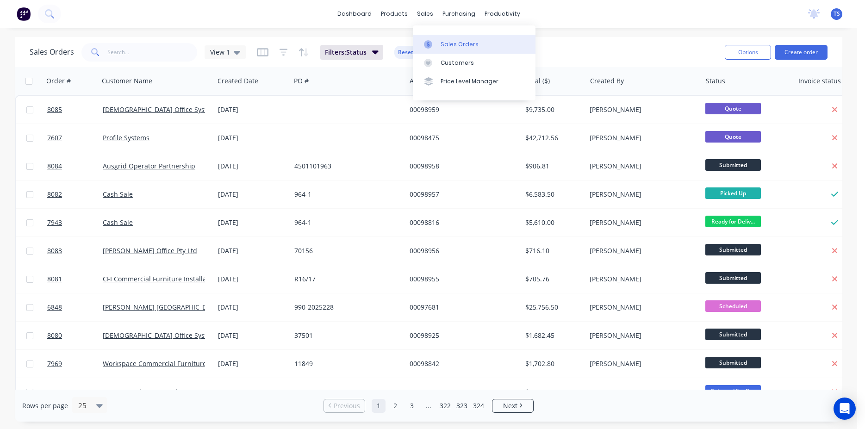
click at [458, 41] on div "Sales Orders" at bounding box center [460, 44] width 38 height 8
click at [612, 54] on div "Sales Orders View 1 Filters: Status Reset" at bounding box center [374, 52] width 688 height 23
click at [160, 52] on input "text" at bounding box center [152, 52] width 90 height 19
type input "98803"
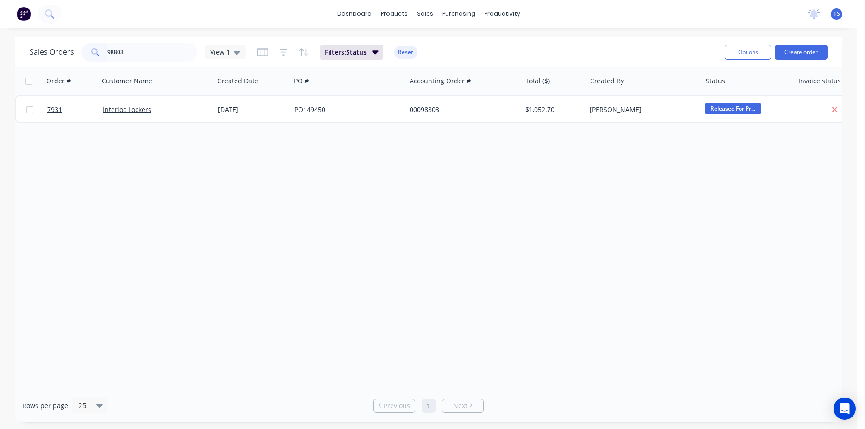
click at [60, 109] on span "7931" at bounding box center [54, 109] width 15 height 9
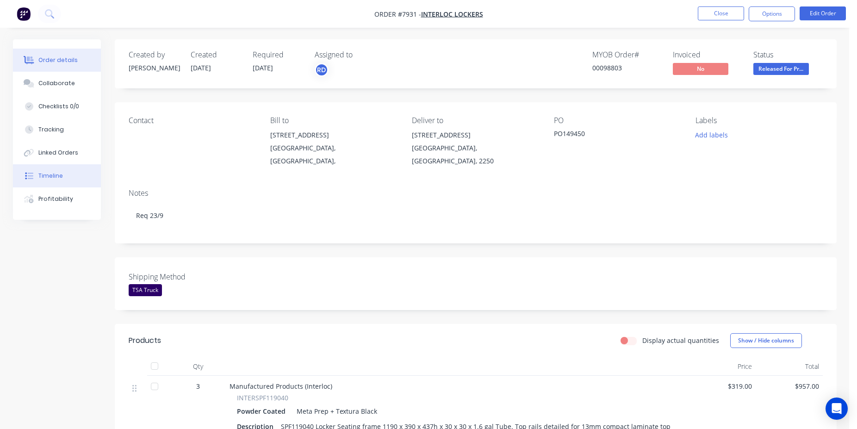
click at [70, 169] on button "Timeline" at bounding box center [57, 175] width 88 height 23
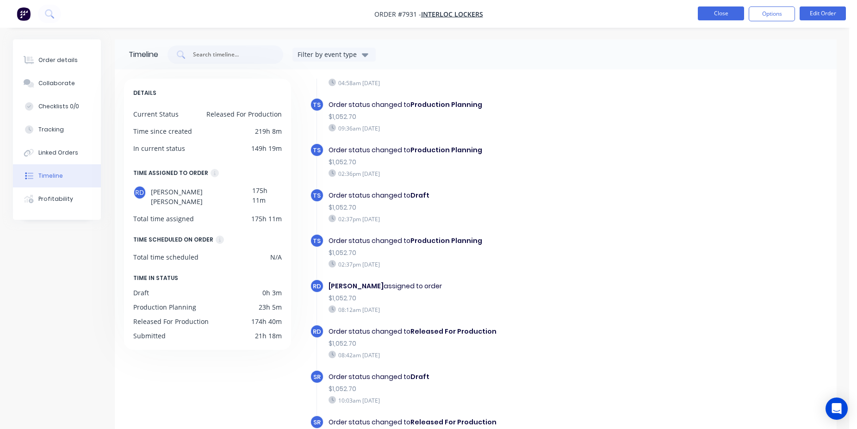
drag, startPoint x: 687, startPoint y: 21, endPoint x: 720, endPoint y: 15, distance: 34.3
click at [700, 20] on nav "Order #7931 - Interloc Lockers Close Options Edit Order" at bounding box center [428, 14] width 857 height 28
click at [721, 15] on button "Close" at bounding box center [721, 13] width 46 height 14
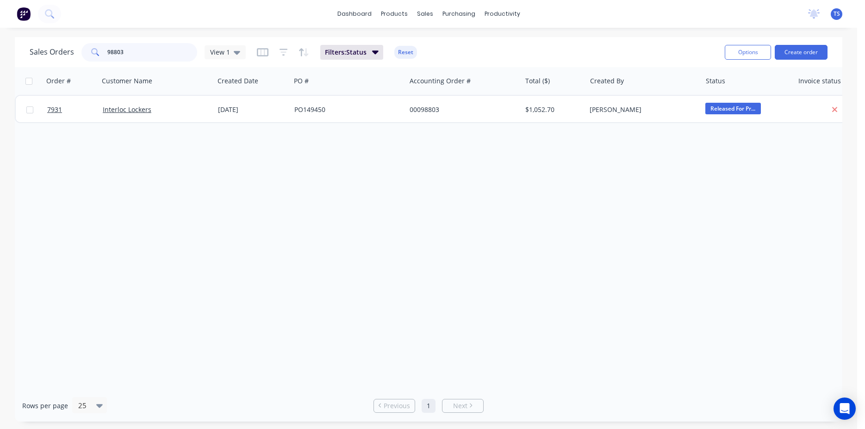
click at [139, 54] on input "98803" at bounding box center [152, 52] width 90 height 19
type input "98749"
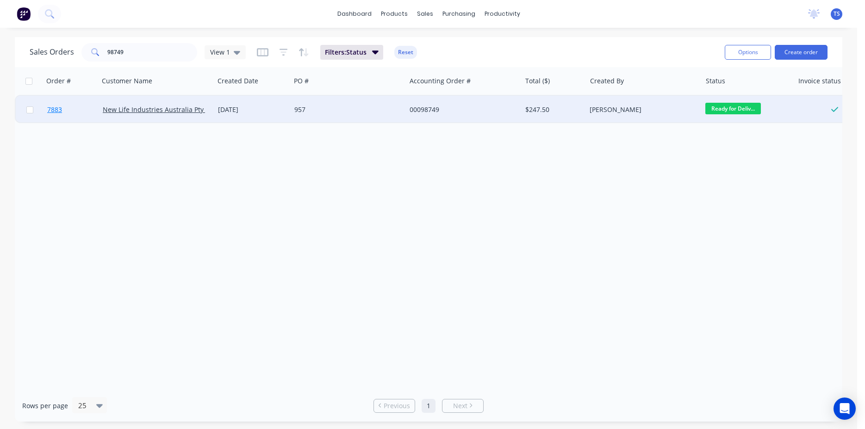
click at [67, 116] on link "7883" at bounding box center [75, 110] width 56 height 28
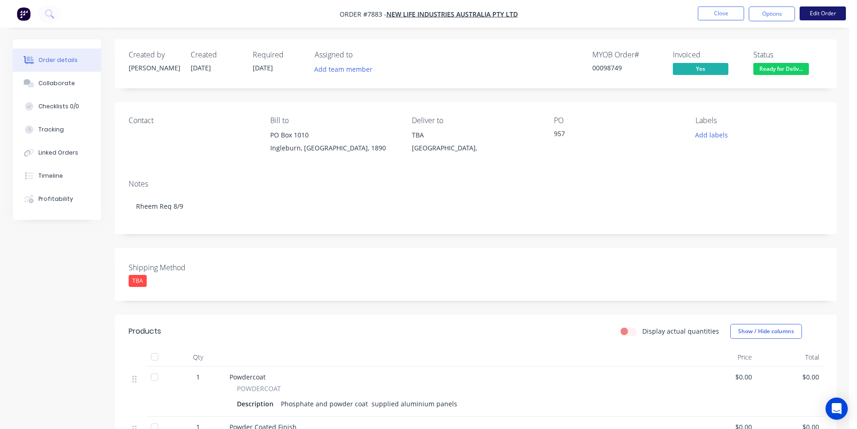
click at [812, 11] on button "Edit Order" at bounding box center [823, 13] width 46 height 14
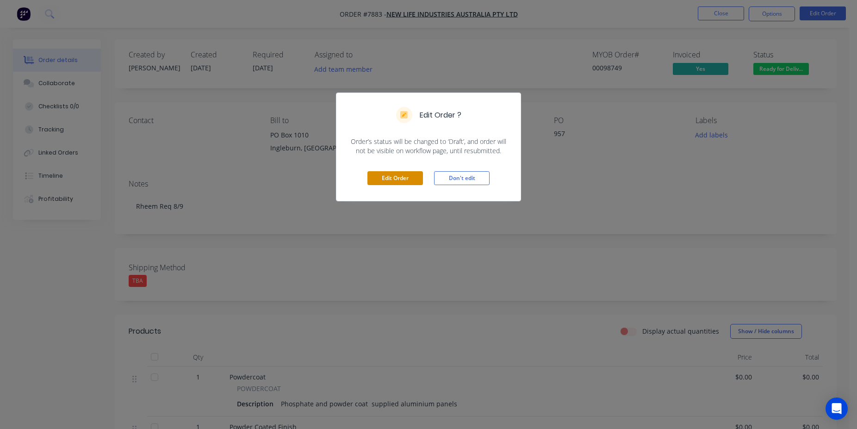
click at [391, 173] on button "Edit Order" at bounding box center [396, 178] width 56 height 14
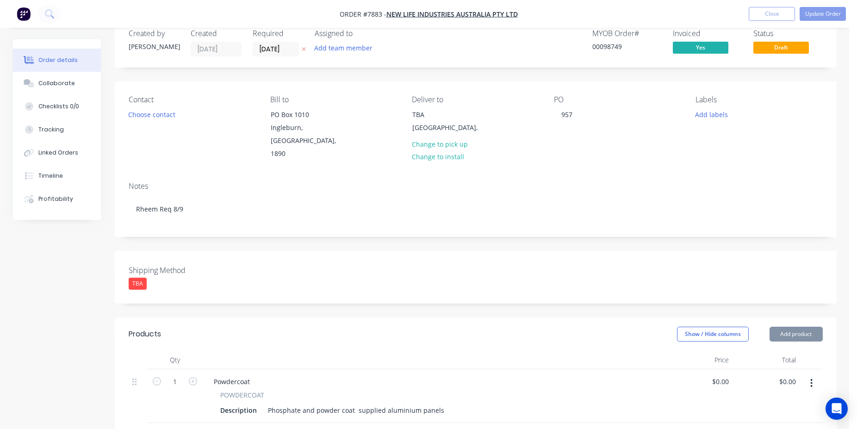
scroll to position [283, 0]
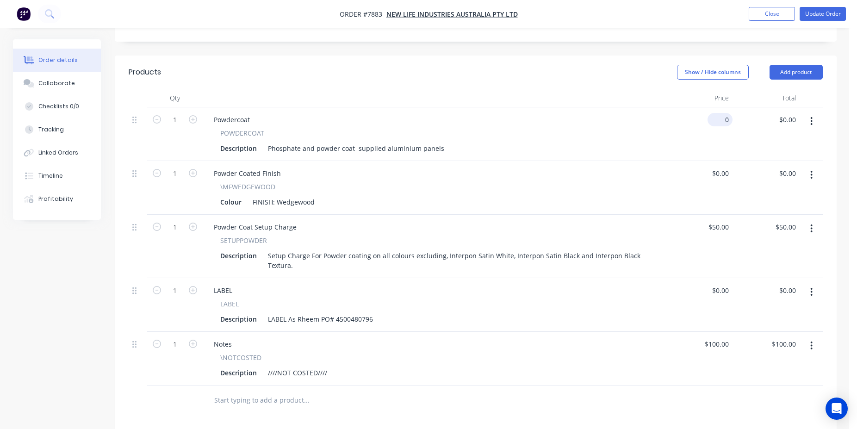
click at [717, 113] on input "0" at bounding box center [722, 119] width 21 height 13
type input "$514.00"
click at [562, 65] on div "Show / Hide columns Add product" at bounding box center [549, 72] width 547 height 15
click at [816, 337] on button "button" at bounding box center [812, 345] width 22 height 17
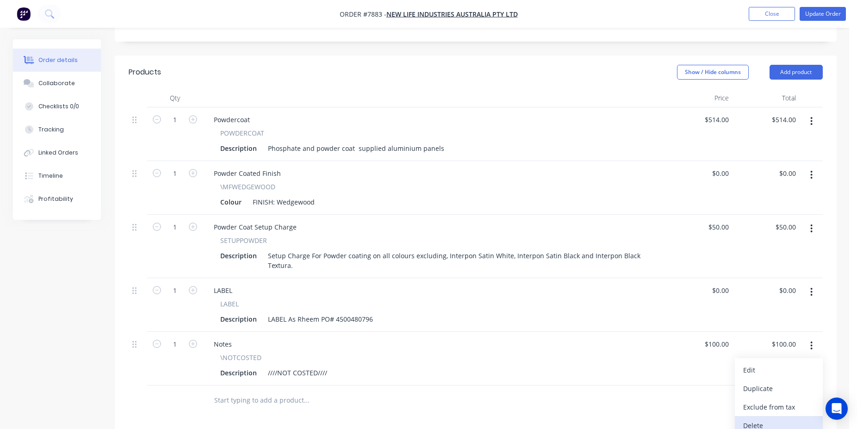
click at [763, 419] on div "Delete" at bounding box center [778, 425] width 71 height 13
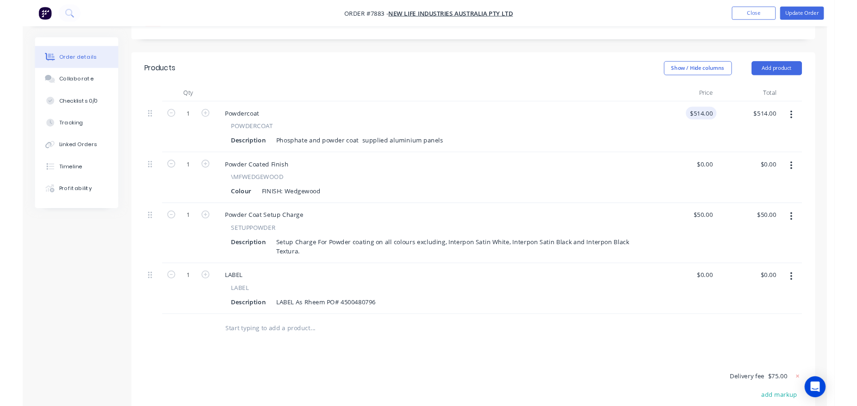
scroll to position [0, 0]
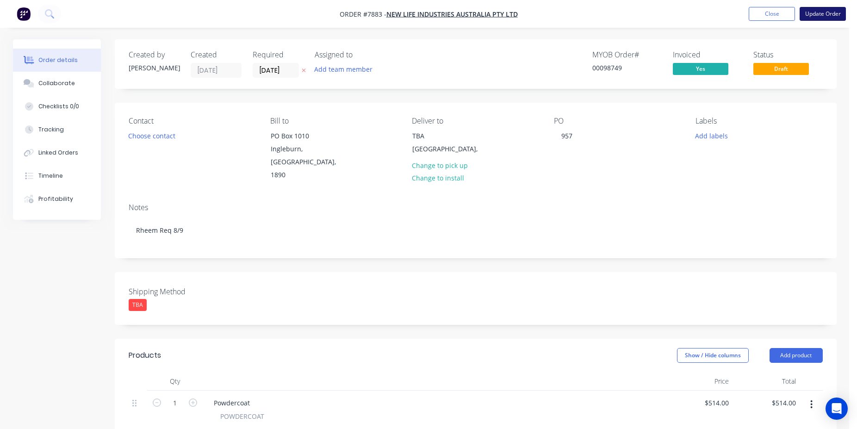
click at [816, 12] on button "Update Order" at bounding box center [823, 14] width 46 height 14
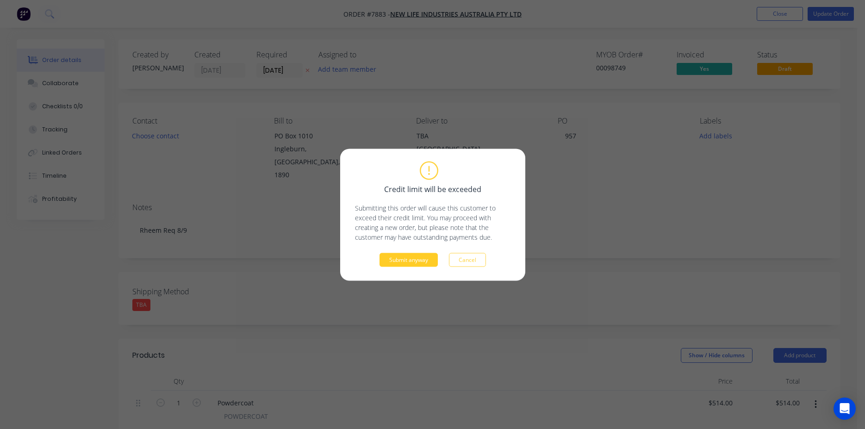
click at [392, 256] on button "Submit anyway" at bounding box center [409, 260] width 58 height 14
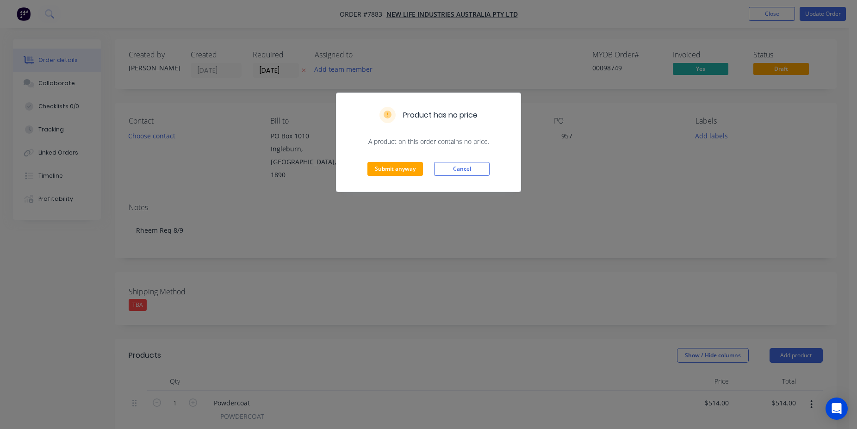
click at [400, 179] on div "Submit anyway Cancel" at bounding box center [429, 168] width 184 height 45
click at [400, 175] on button "Submit anyway" at bounding box center [396, 169] width 56 height 14
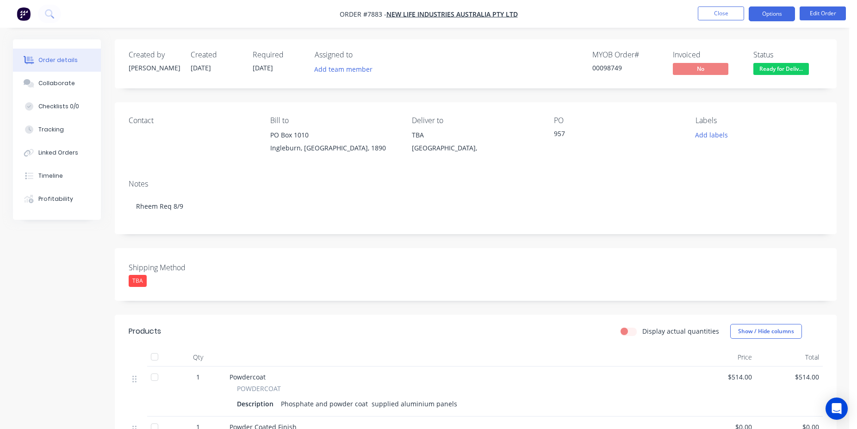
click at [776, 14] on button "Options" at bounding box center [772, 13] width 46 height 15
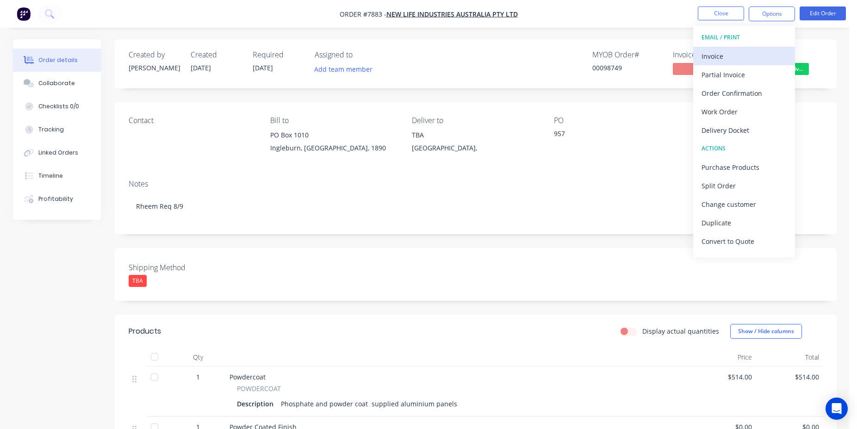
click at [745, 55] on div "Invoice" at bounding box center [744, 56] width 85 height 13
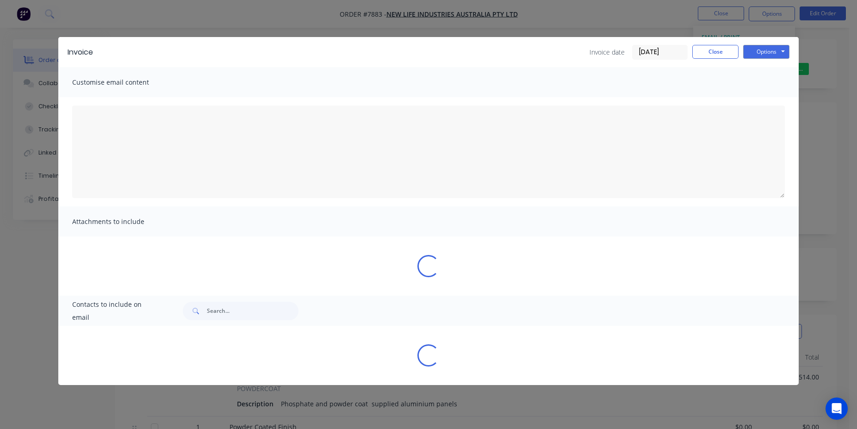
type textarea "A PDF copy of the order has been attached to this email. To view your order onl…"
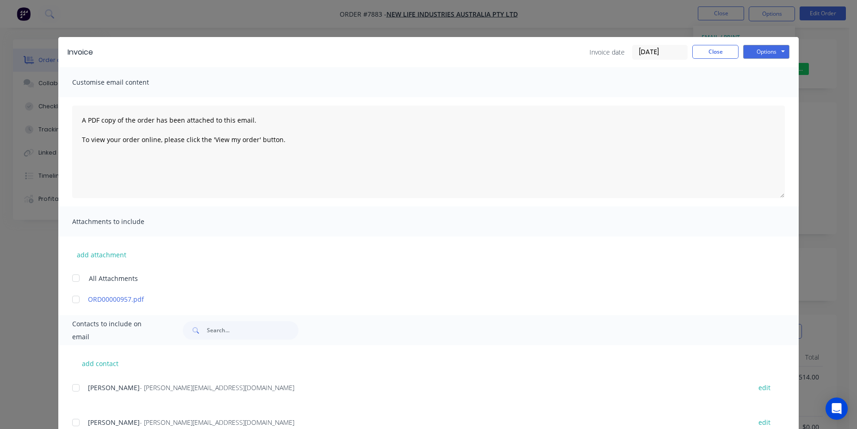
click at [657, 53] on input "[DATE]" at bounding box center [660, 52] width 55 height 14
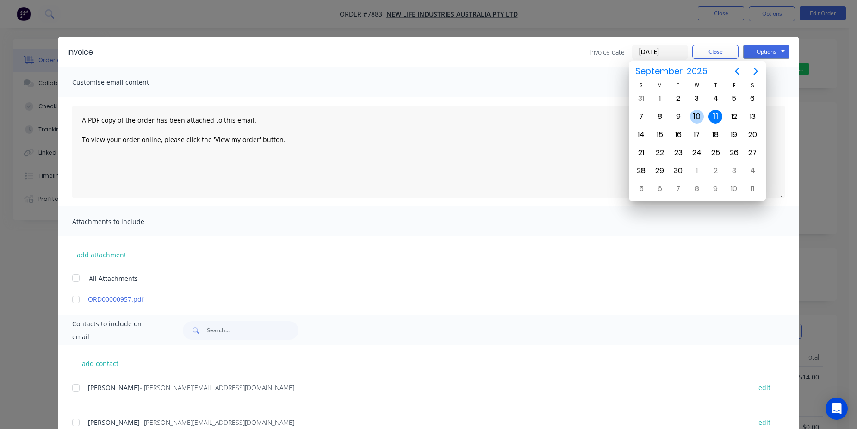
click at [700, 113] on div "10" at bounding box center [697, 117] width 14 height 14
type input "[DATE]"
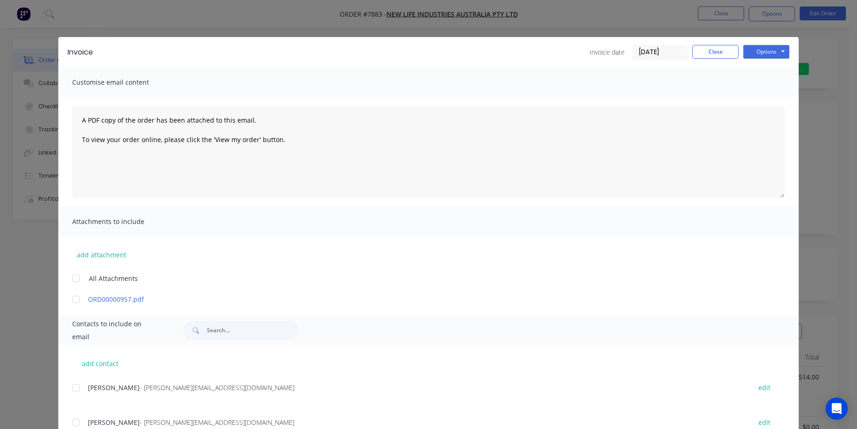
click at [766, 59] on div "Options Preview Print Email" at bounding box center [766, 52] width 46 height 15
click at [767, 56] on button "Options" at bounding box center [766, 52] width 46 height 14
click at [777, 86] on button "Print" at bounding box center [772, 83] width 59 height 15
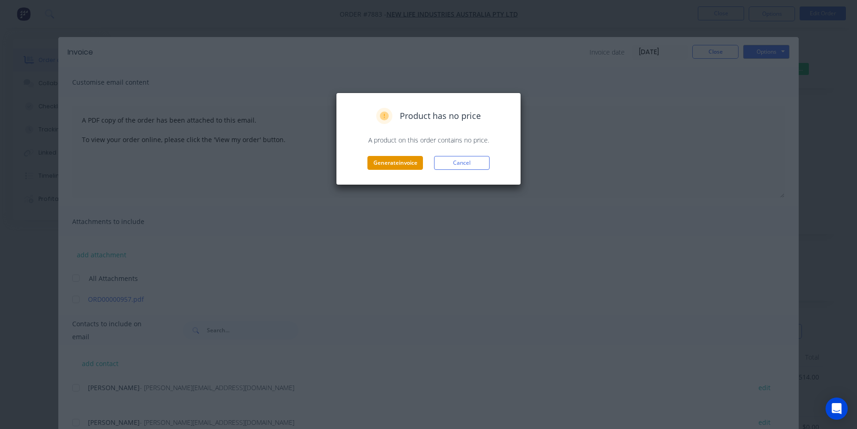
drag, startPoint x: 366, startPoint y: 169, endPoint x: 388, endPoint y: 162, distance: 23.6
click at [366, 169] on div "Generate invoice Cancel" at bounding box center [429, 163] width 166 height 14
click at [394, 162] on button "Generate invoice" at bounding box center [396, 163] width 56 height 14
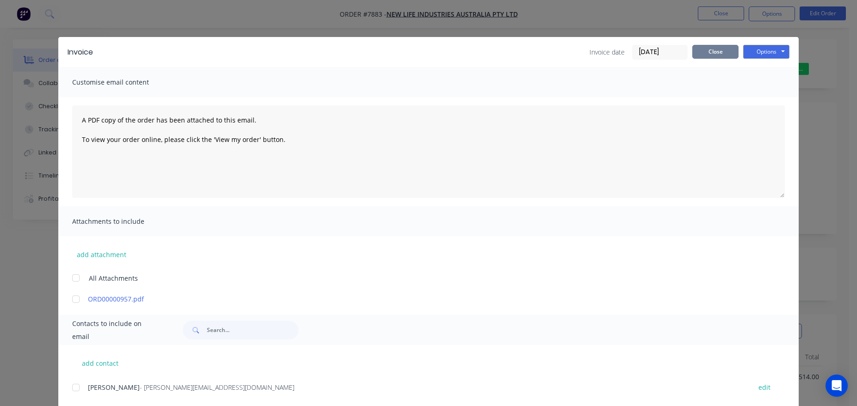
click at [715, 55] on button "Close" at bounding box center [716, 52] width 46 height 14
